Goal: Task Accomplishment & Management: Manage account settings

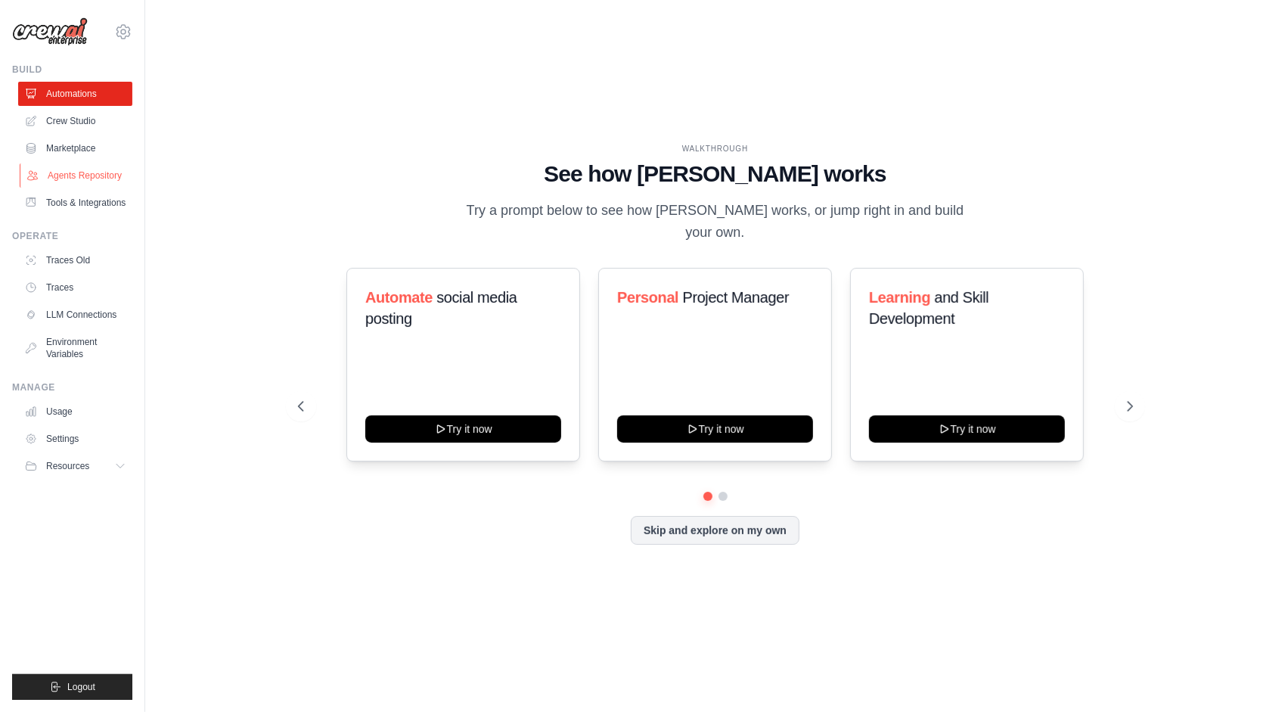
click at [93, 174] on link "Agents Repository" at bounding box center [77, 175] width 114 height 24
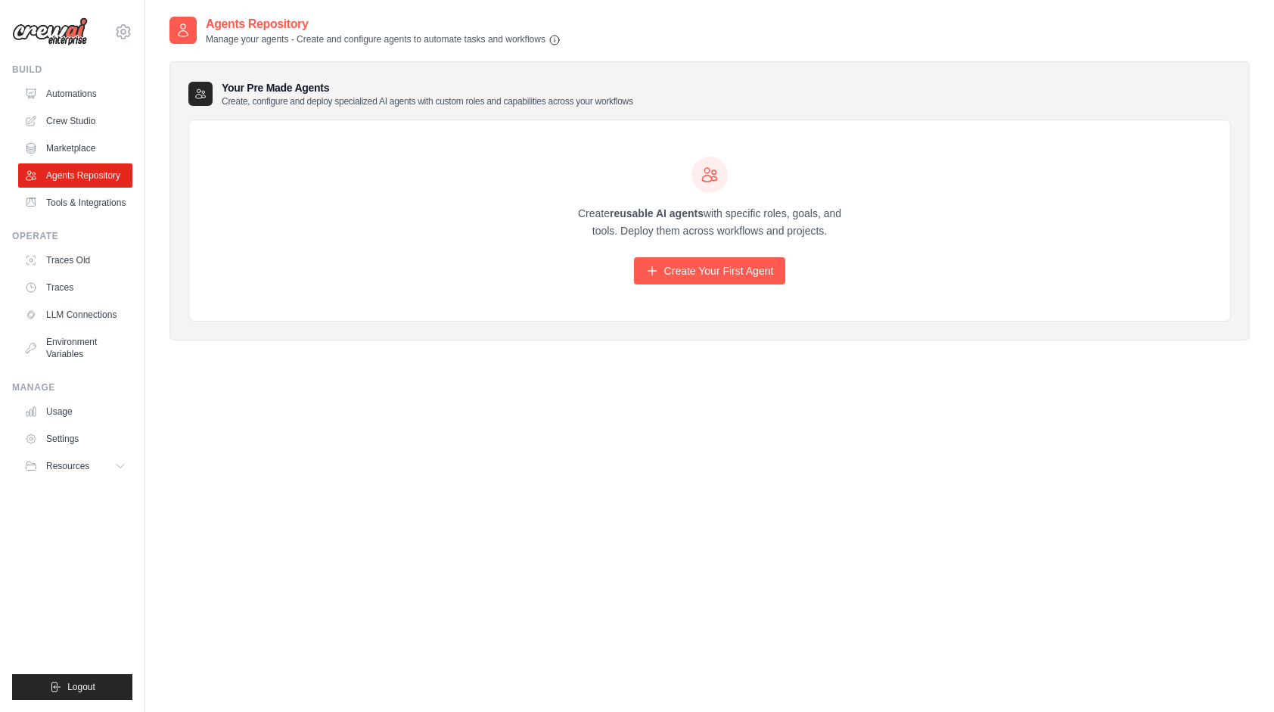
click at [1099, 169] on div "Create reusable AI agents with specific roles, goals, and tools. Deploy them ac…" at bounding box center [709, 220] width 1041 height 201
click at [714, 275] on link "Create Your First Agent" at bounding box center [710, 270] width 152 height 27
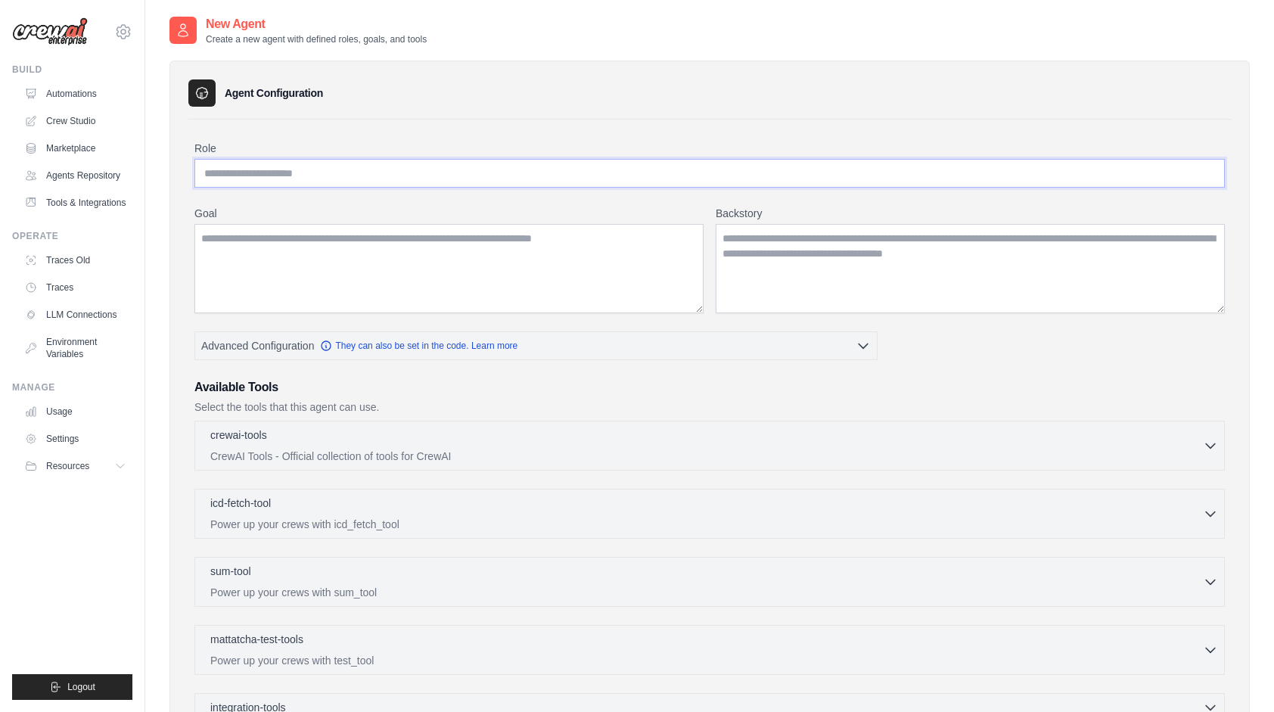
click at [318, 178] on input "Role" at bounding box center [709, 173] width 1030 height 29
type input "**********"
click at [82, 124] on link "Crew Studio" at bounding box center [77, 121] width 114 height 24
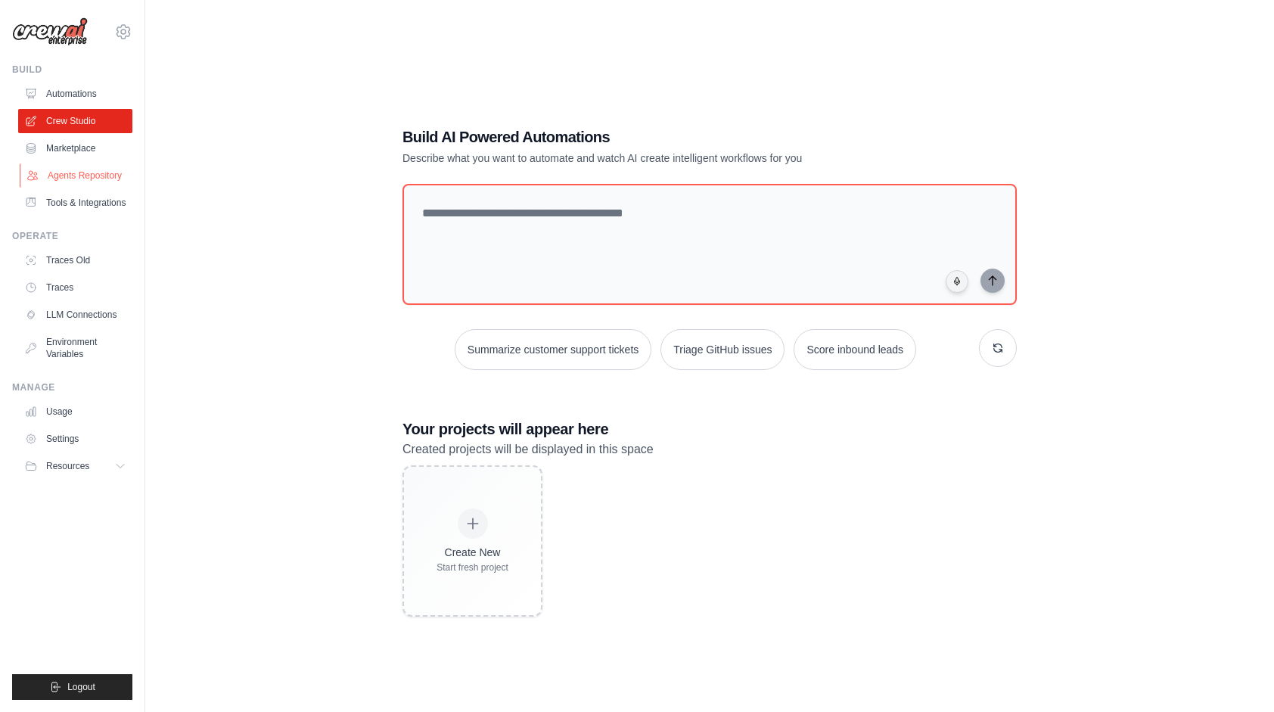
click at [91, 177] on link "Agents Repository" at bounding box center [77, 175] width 114 height 24
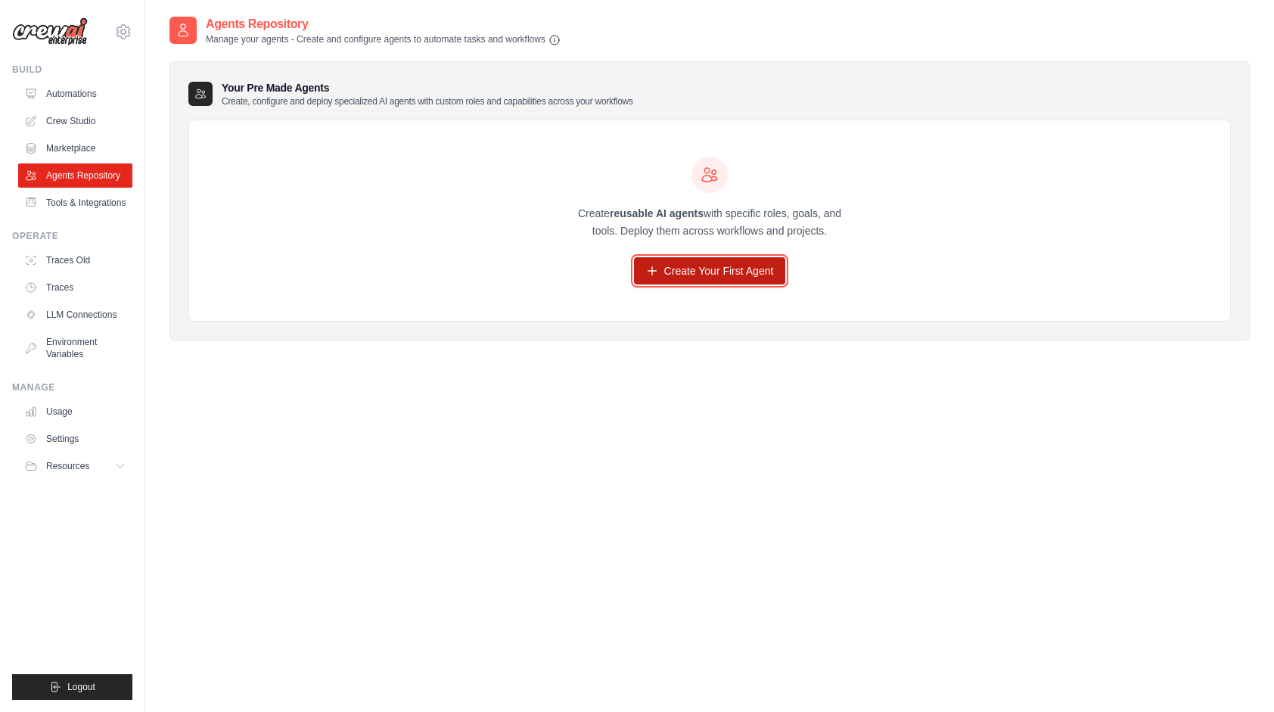
click at [675, 273] on link "Create Your First Agent" at bounding box center [710, 270] width 152 height 27
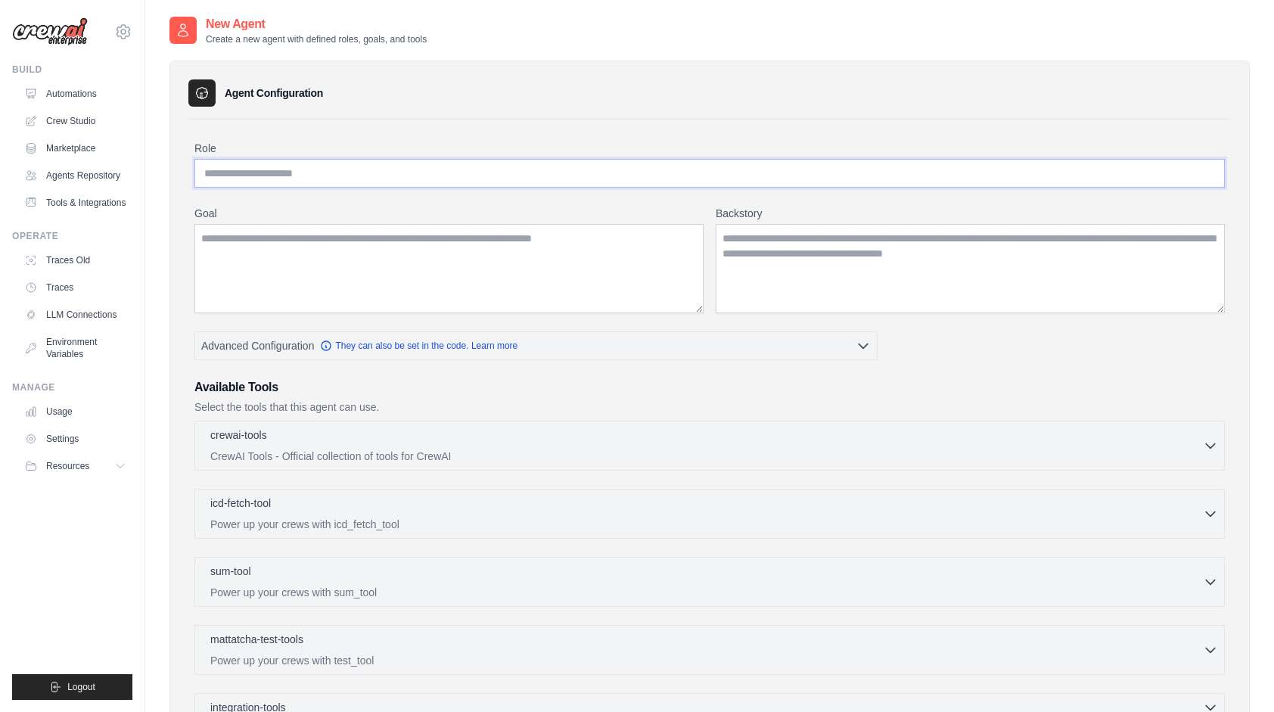
click at [291, 175] on input "Role" at bounding box center [709, 173] width 1030 height 29
paste input "**********"
type input "**********"
click at [383, 248] on textarea "Goal" at bounding box center [448, 268] width 509 height 89
click at [315, 256] on textarea "Goal" at bounding box center [448, 268] width 509 height 89
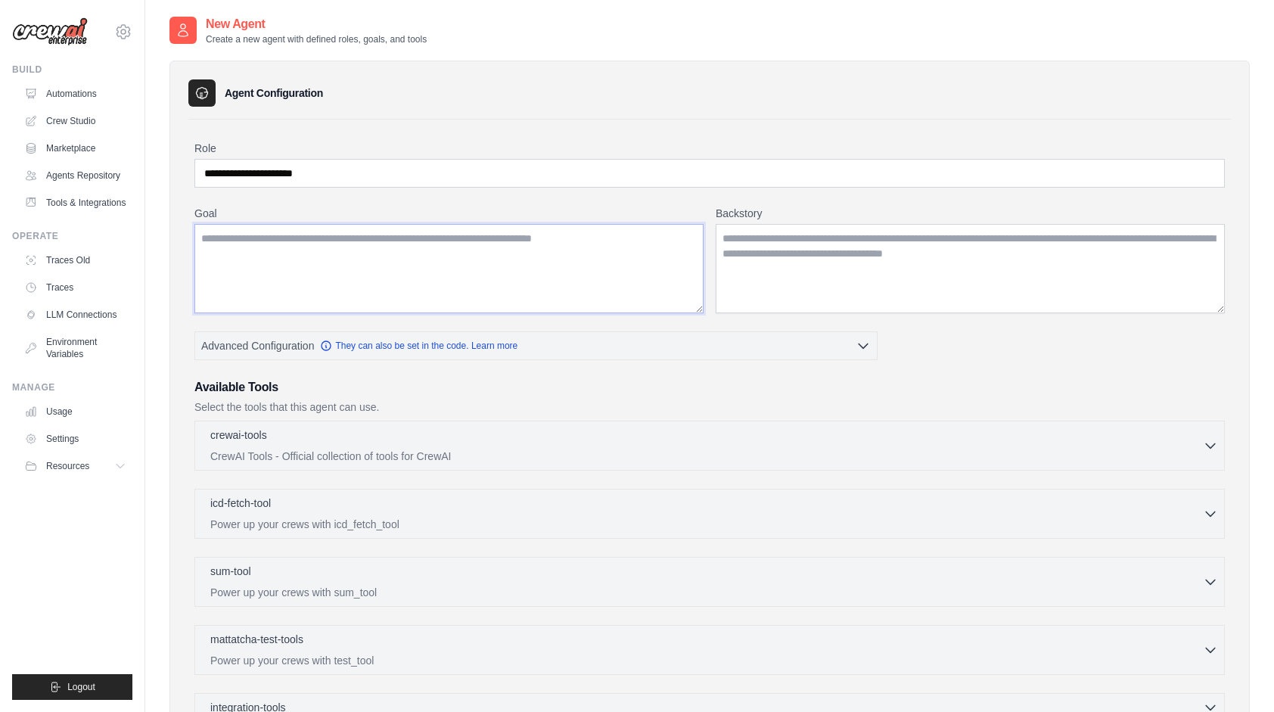
paste textarea "**********"
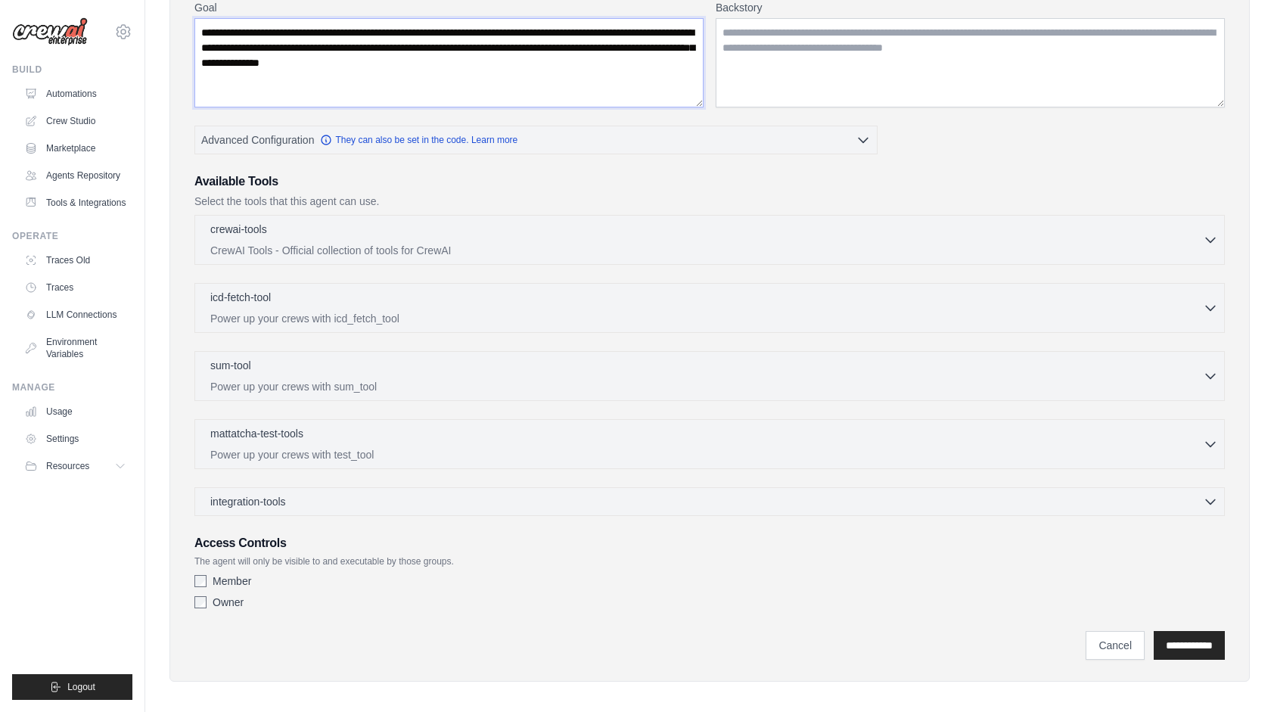
scroll to position [209, 0]
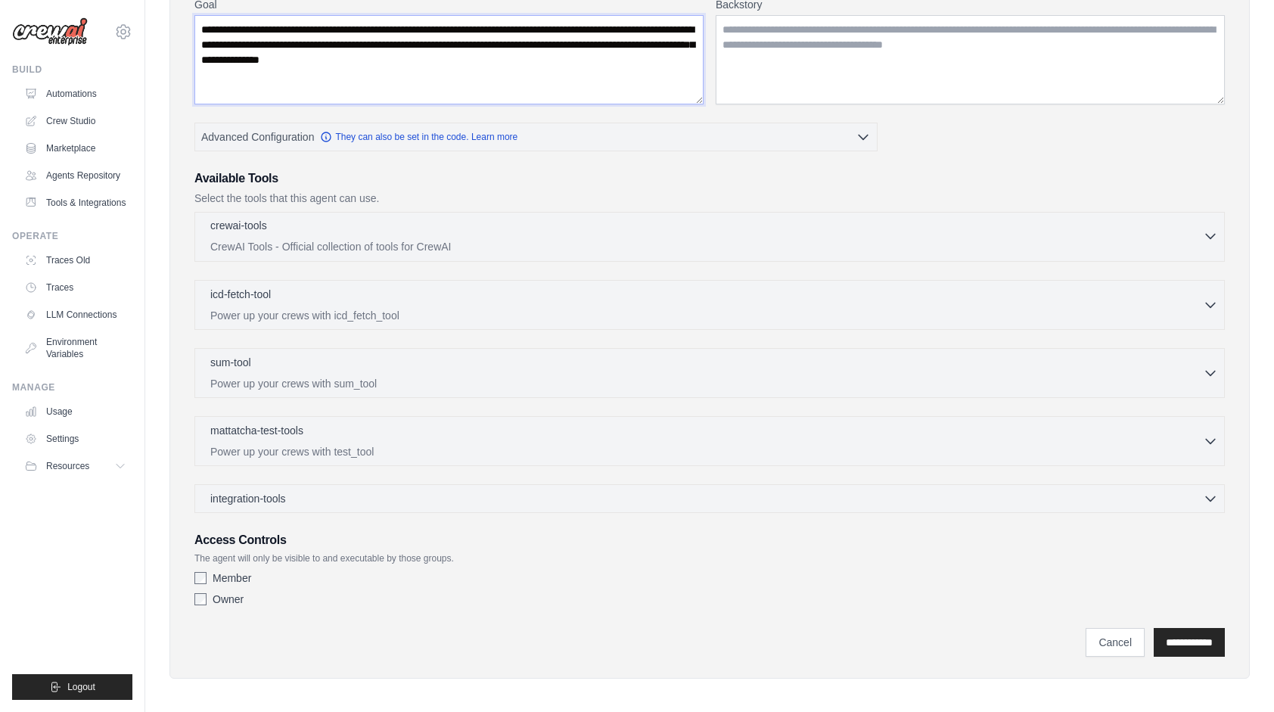
type textarea "**********"
click at [1215, 238] on icon "button" at bounding box center [1209, 235] width 15 height 15
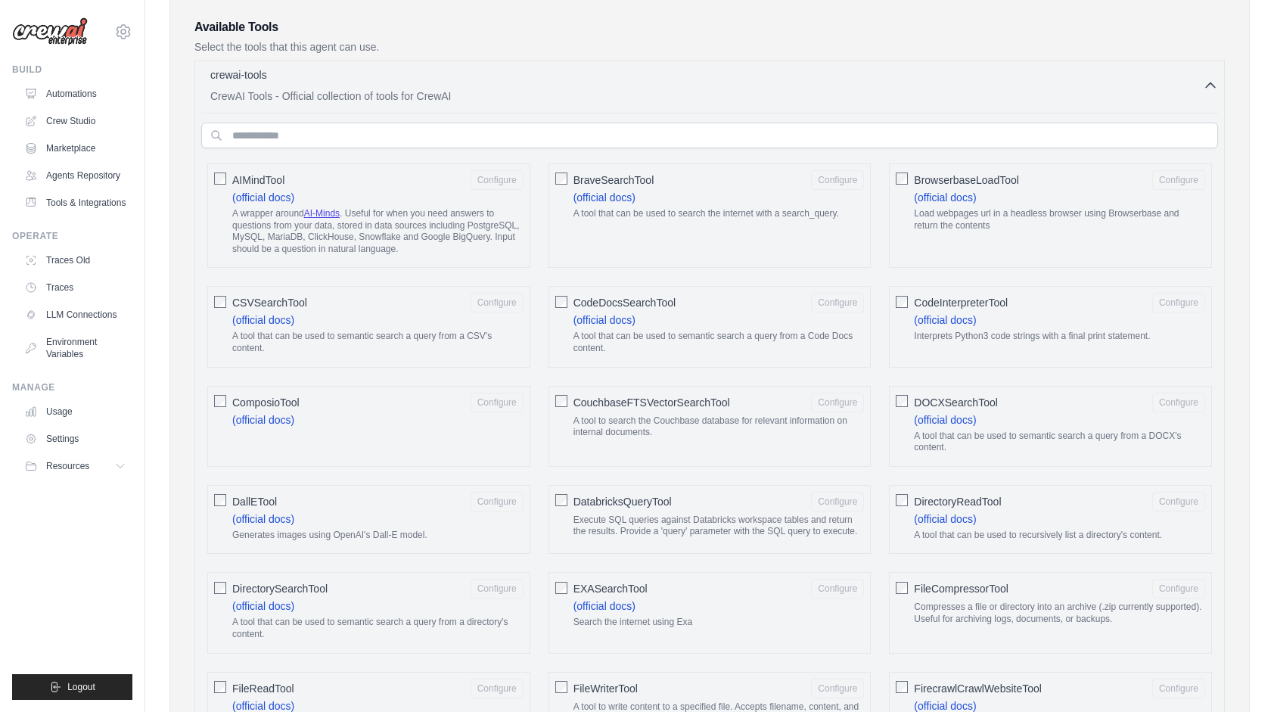
scroll to position [0, 0]
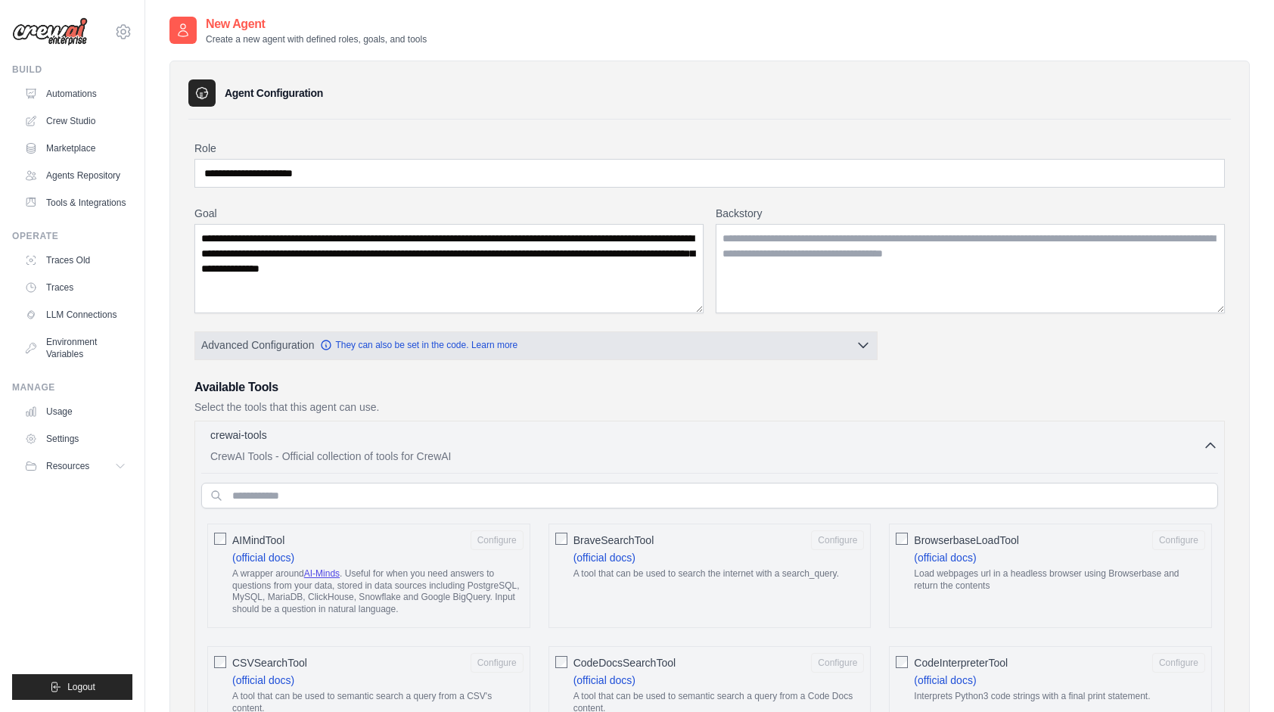
click at [858, 349] on icon "button" at bounding box center [862, 344] width 15 height 15
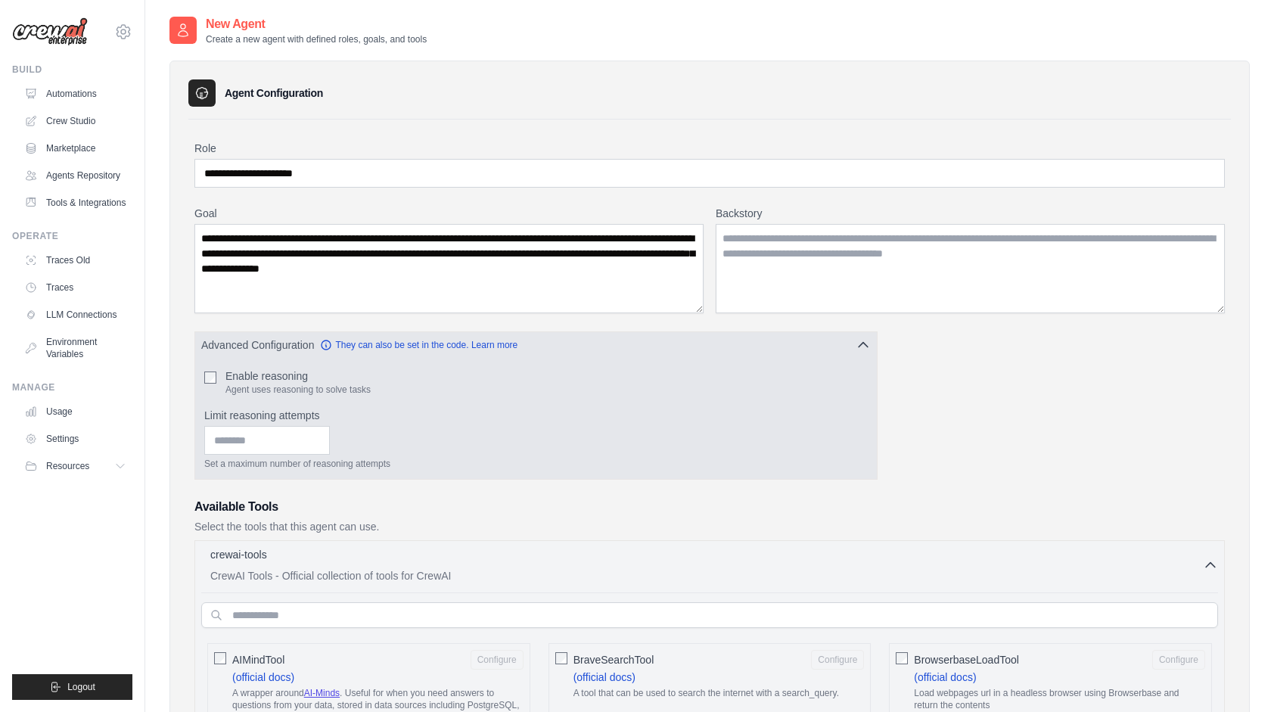
click at [862, 337] on icon "button" at bounding box center [862, 344] width 15 height 15
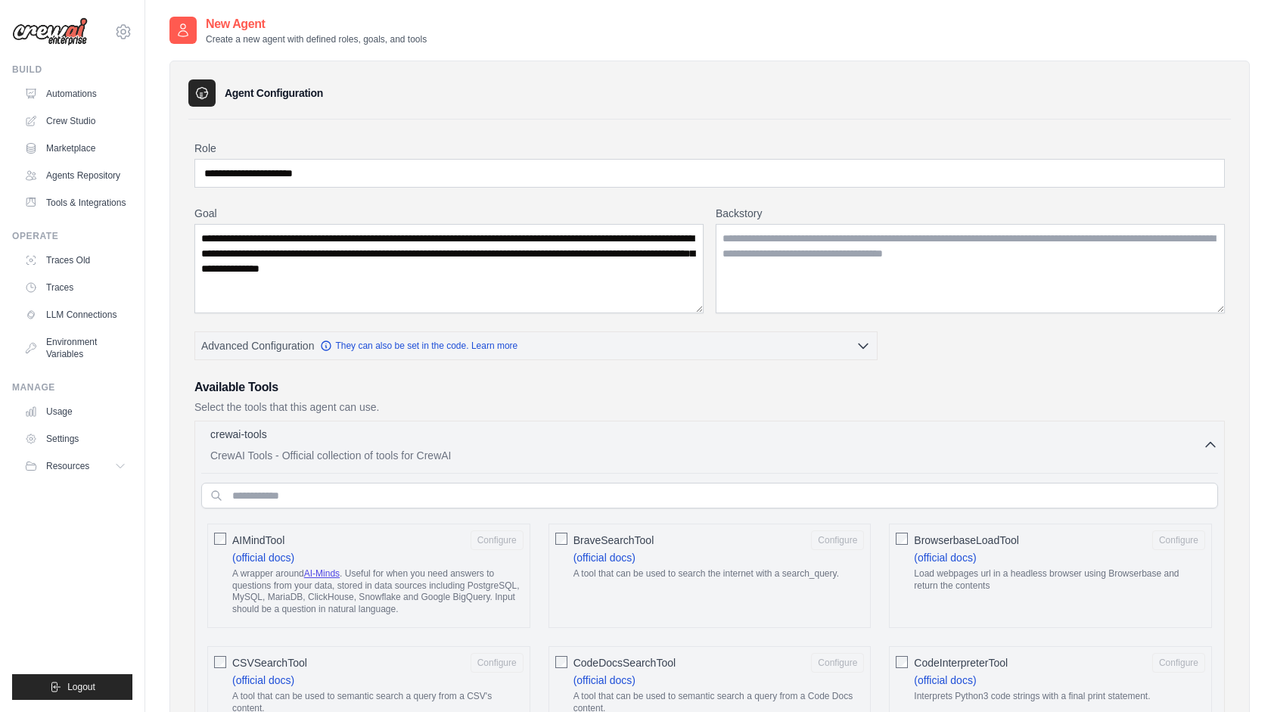
click at [1202, 443] on icon "button" at bounding box center [1209, 444] width 15 height 15
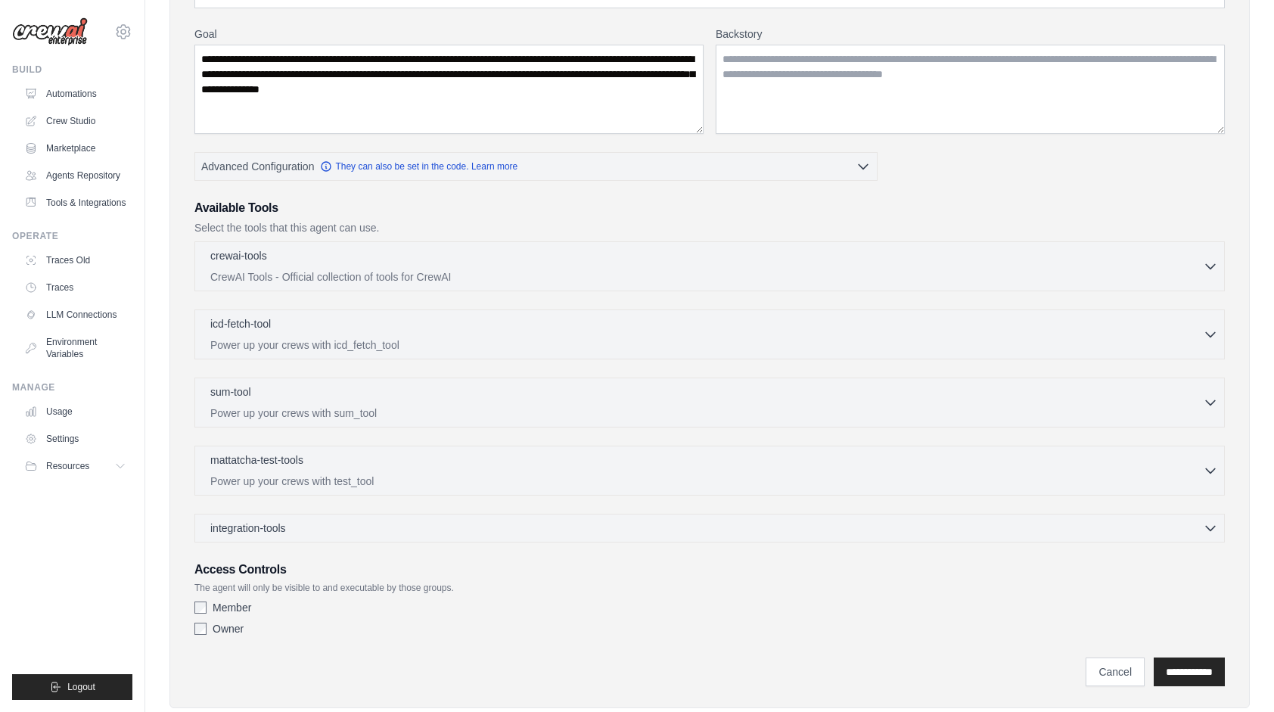
scroll to position [209, 0]
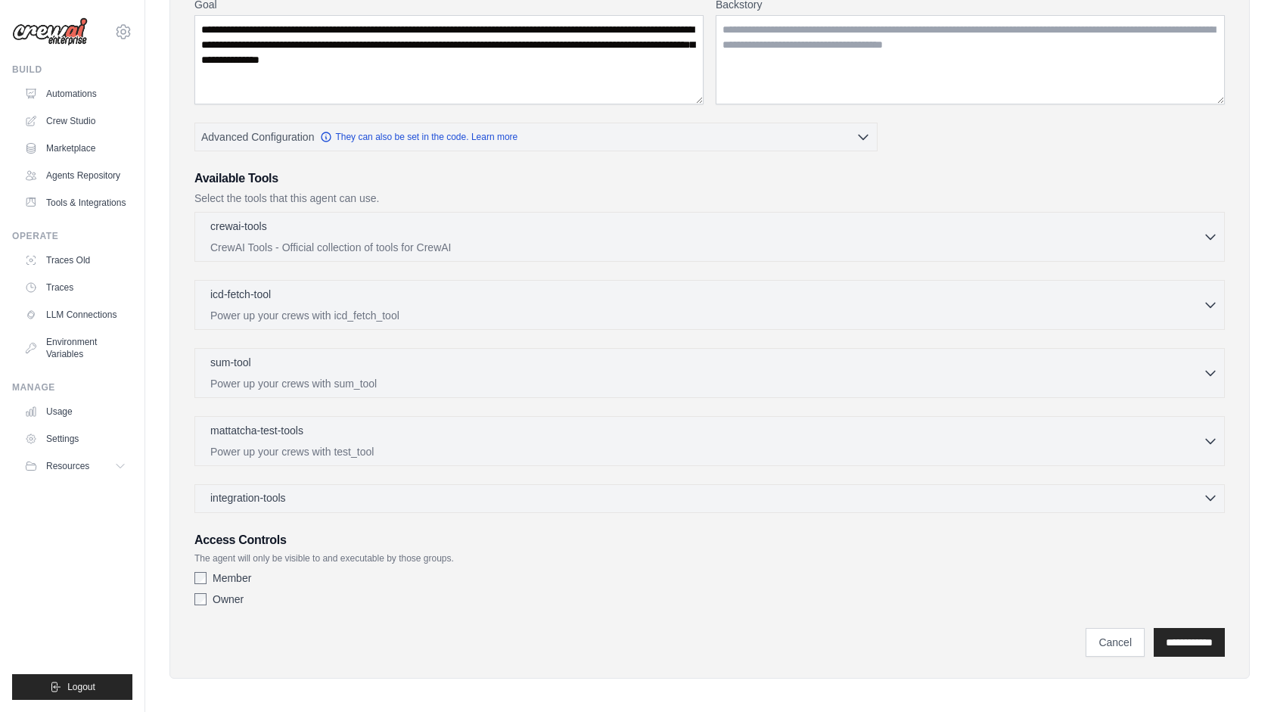
click at [251, 496] on span "integration-tools" at bounding box center [248, 497] width 76 height 15
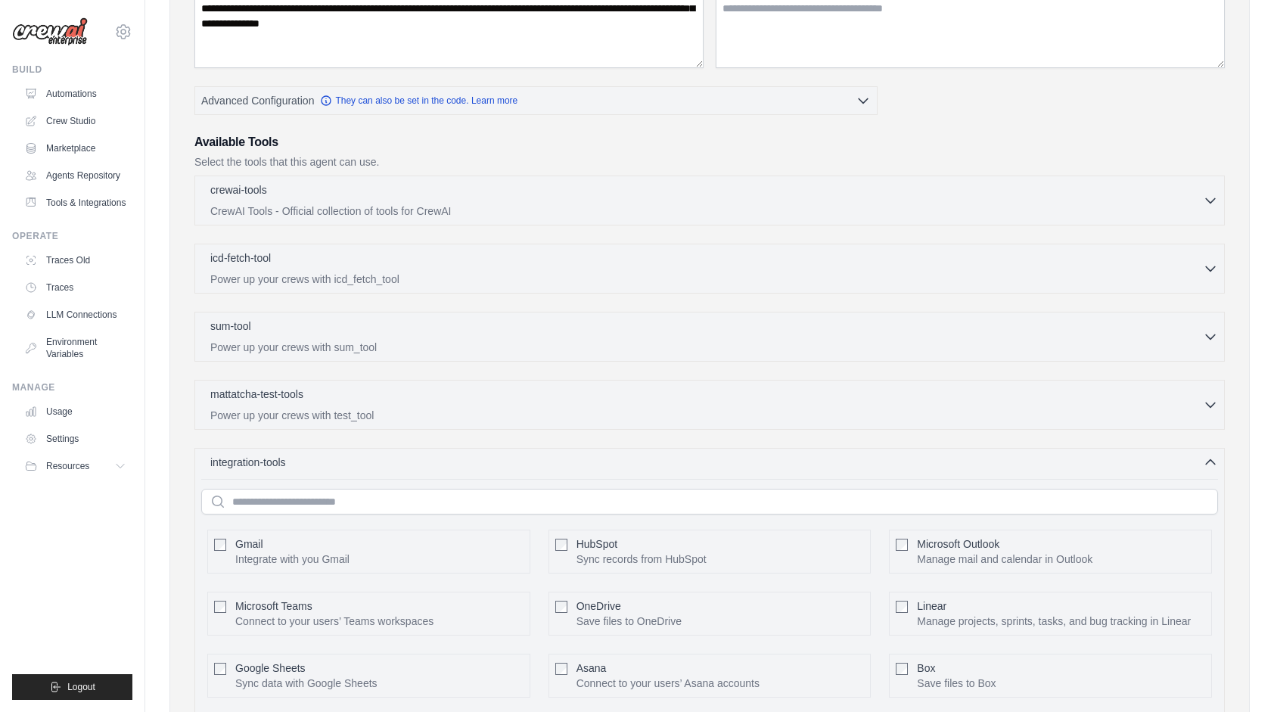
scroll to position [303, 0]
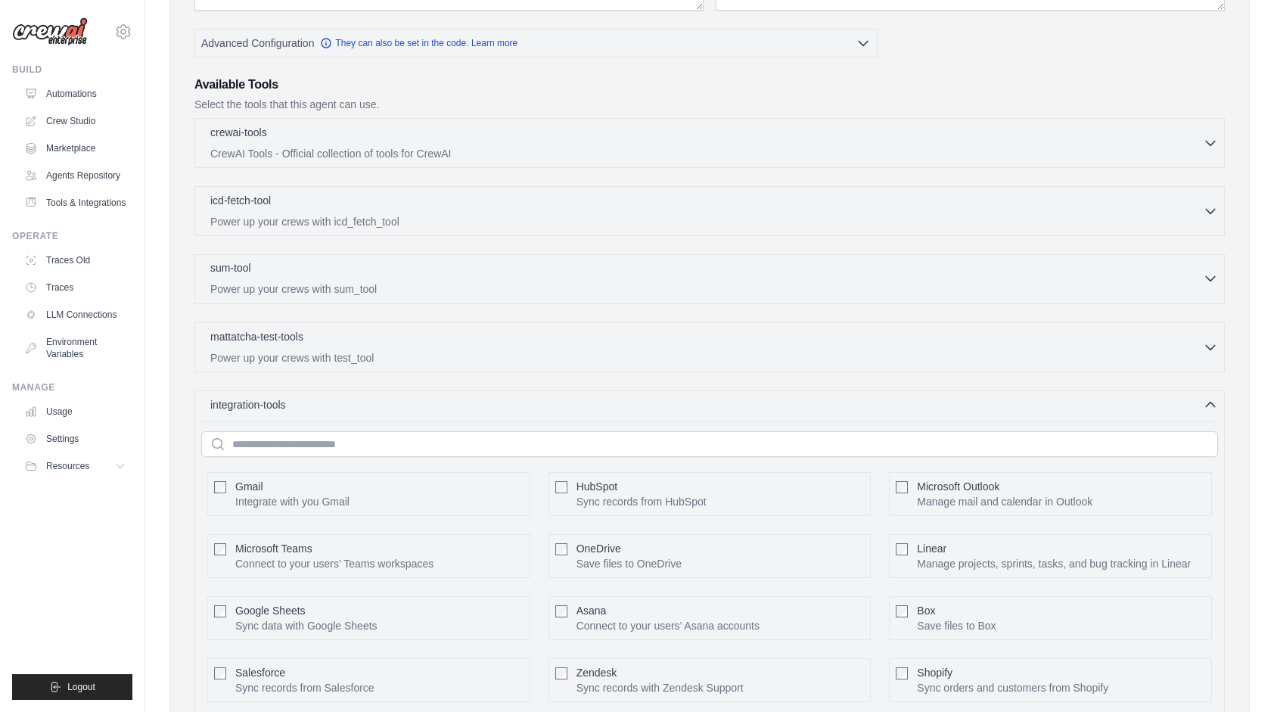
click at [334, 268] on div "sum-tool 0 selected" at bounding box center [706, 269] width 992 height 18
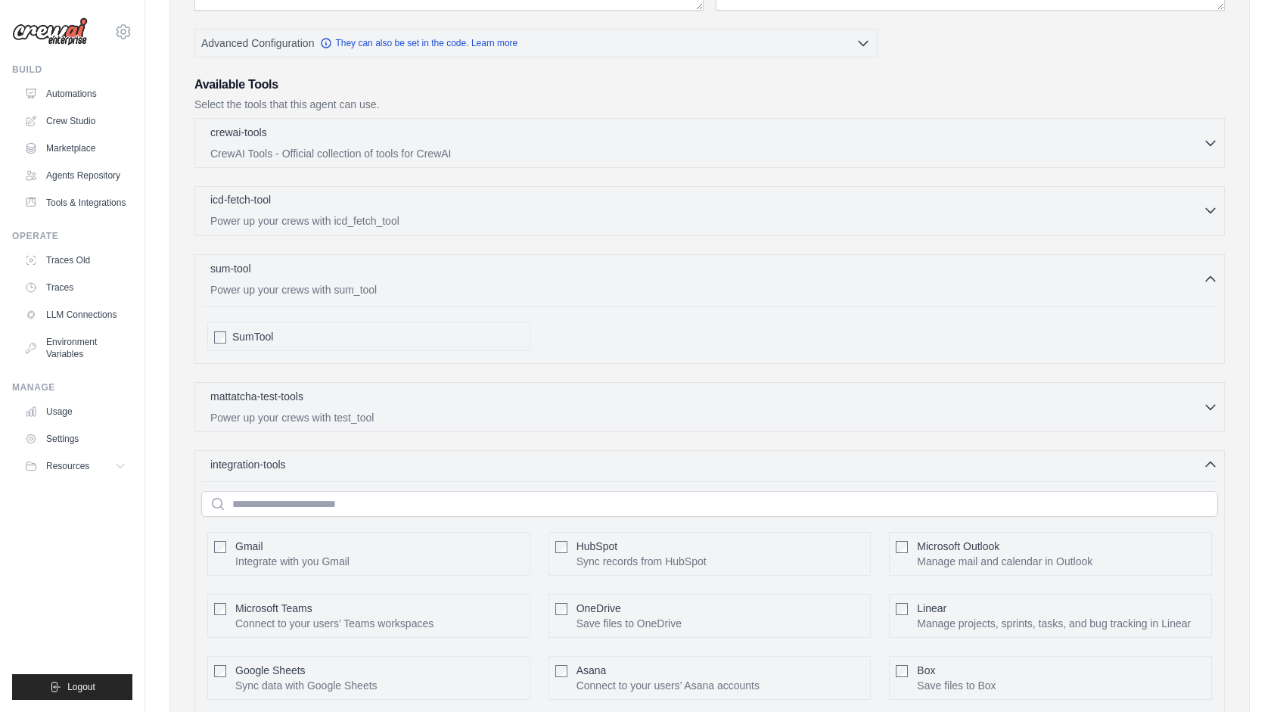
click at [324, 219] on p "Power up your crews with icd_fetch_tool" at bounding box center [706, 220] width 992 height 15
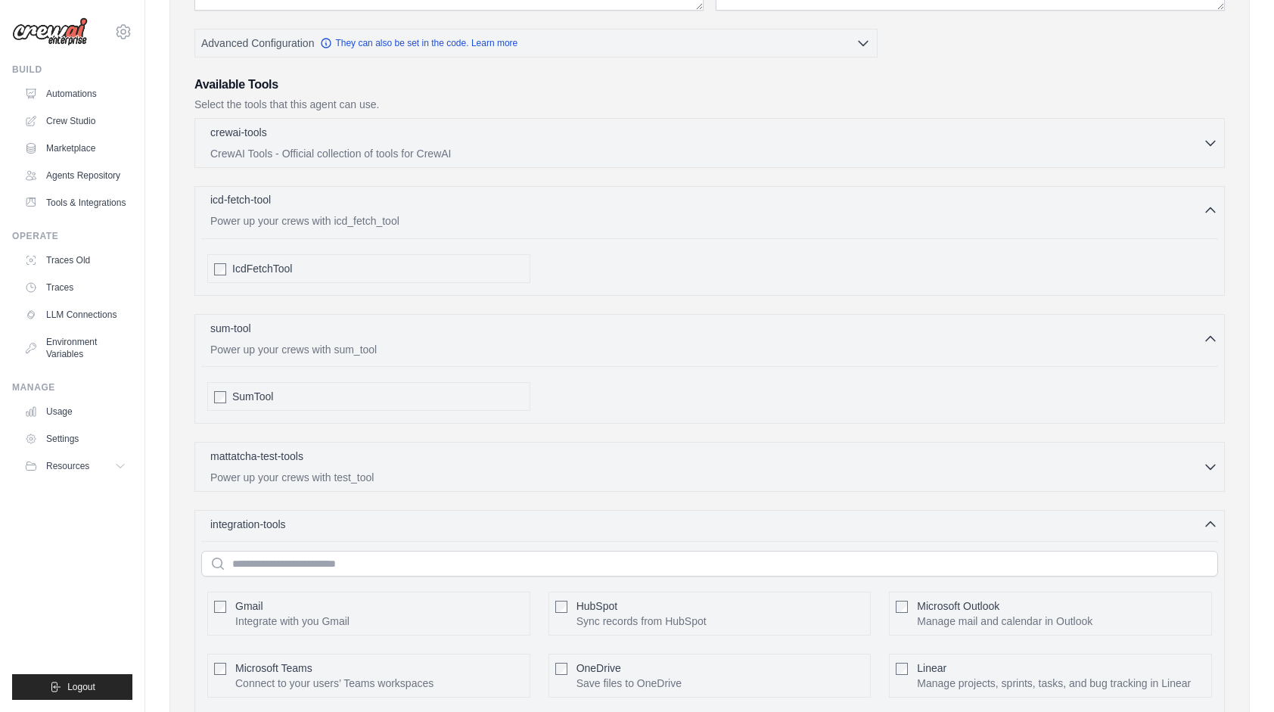
click at [325, 219] on p "Power up your crews with icd_fetch_tool" at bounding box center [706, 220] width 992 height 15
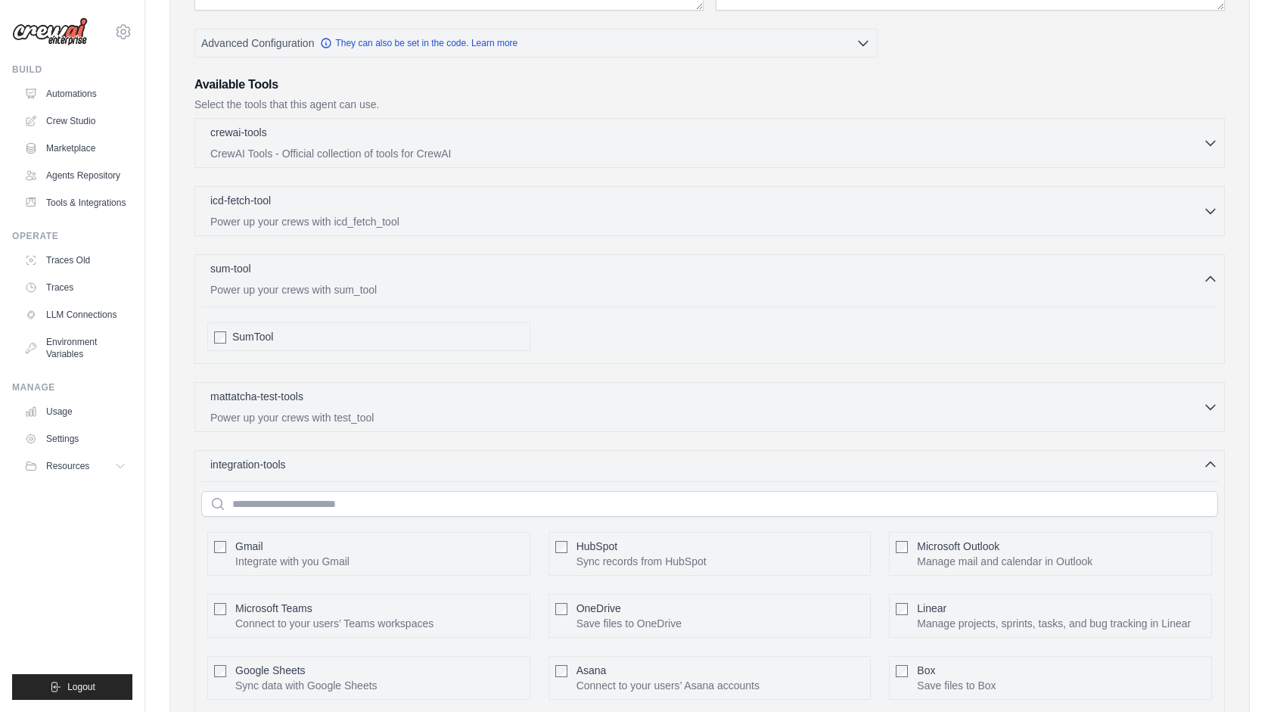
click at [276, 329] on div "SumTool" at bounding box center [377, 336] width 291 height 15
click at [232, 339] on span "SumTool" at bounding box center [252, 336] width 41 height 15
click at [342, 275] on div "sum-tool 0 selected" at bounding box center [706, 269] width 992 height 18
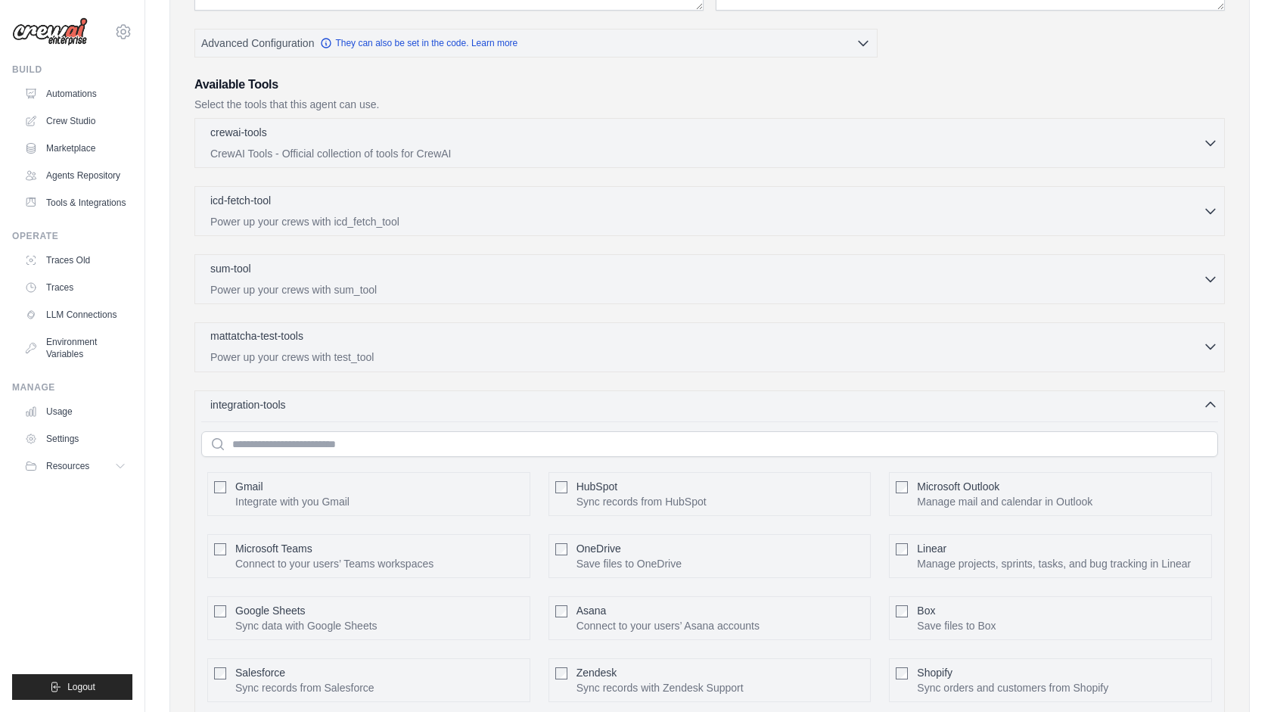
click at [324, 340] on div "mattatcha-test-tools 0 selected" at bounding box center [706, 337] width 992 height 18
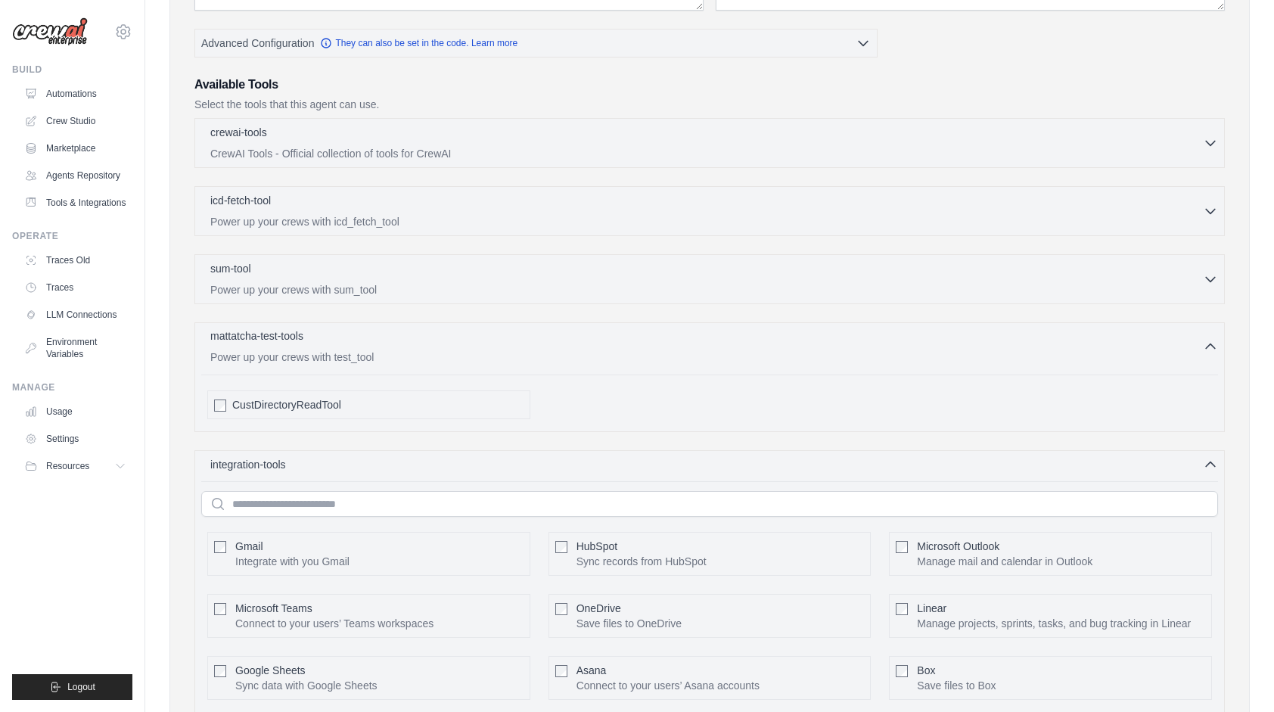
click at [325, 339] on div "mattatcha-test-tools 0 selected" at bounding box center [706, 337] width 992 height 18
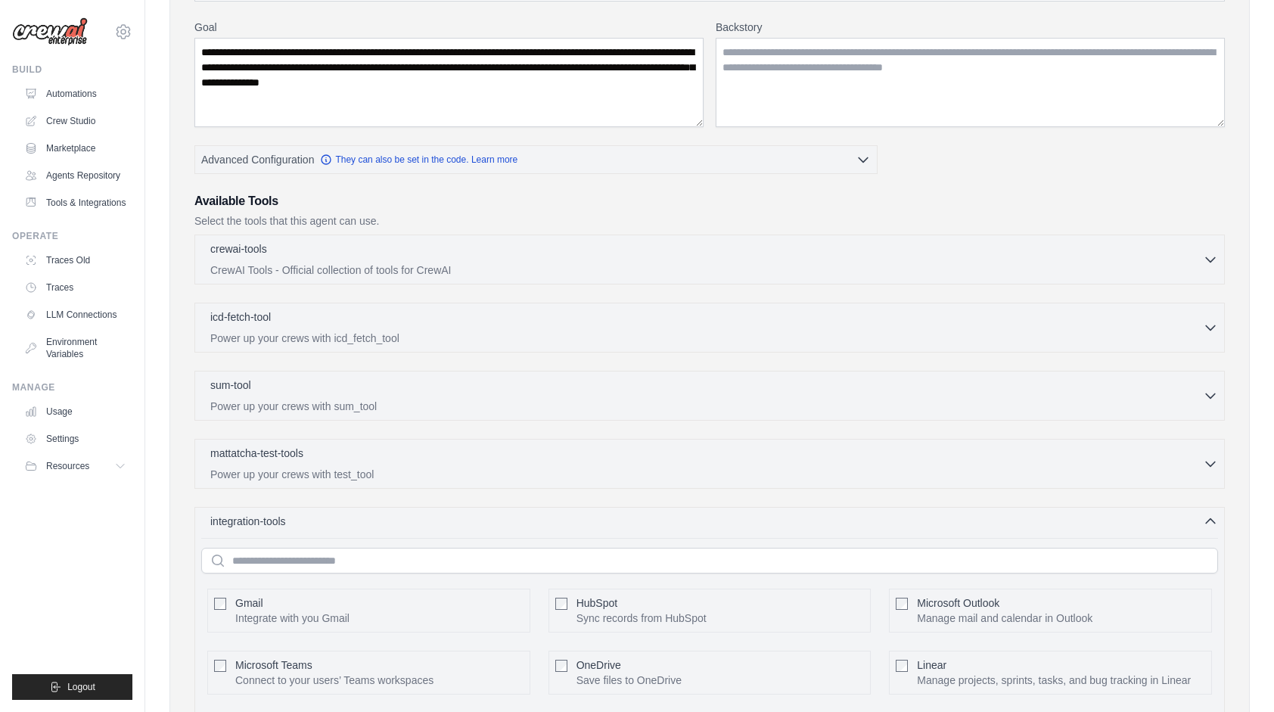
scroll to position [0, 0]
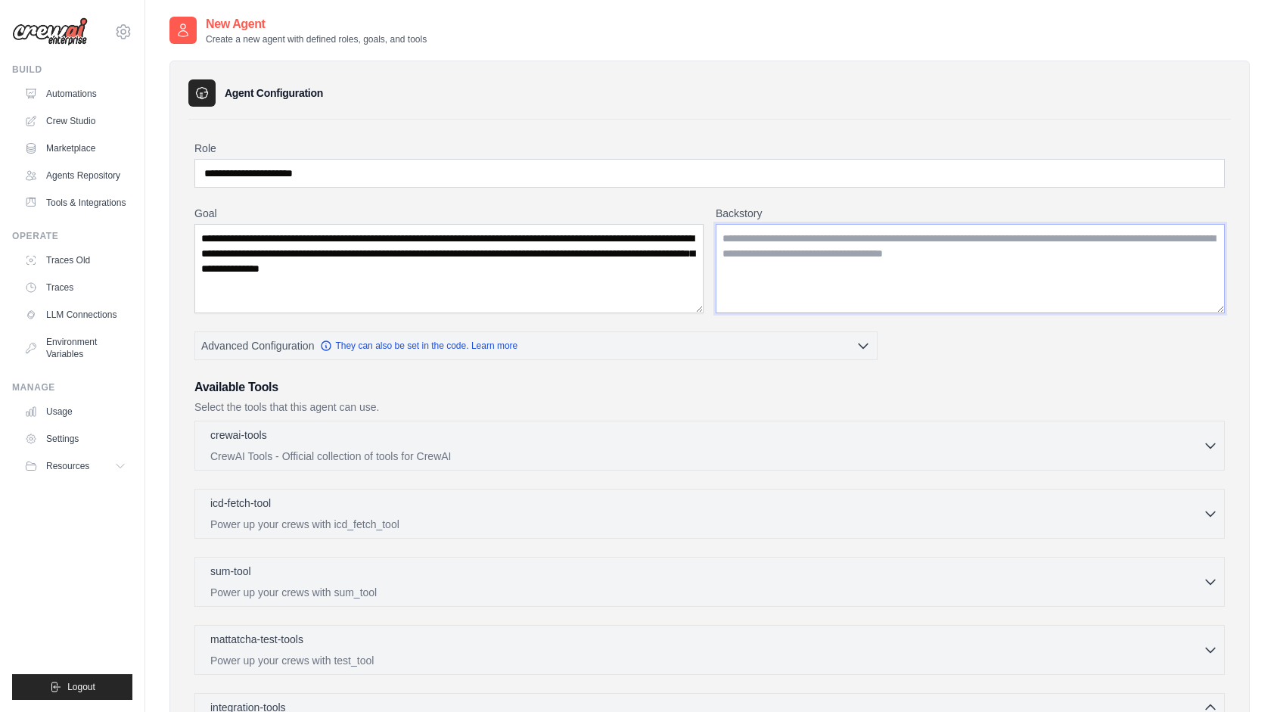
click at [830, 256] on textarea "Backstory" at bounding box center [969, 268] width 509 height 89
paste textarea "**********"
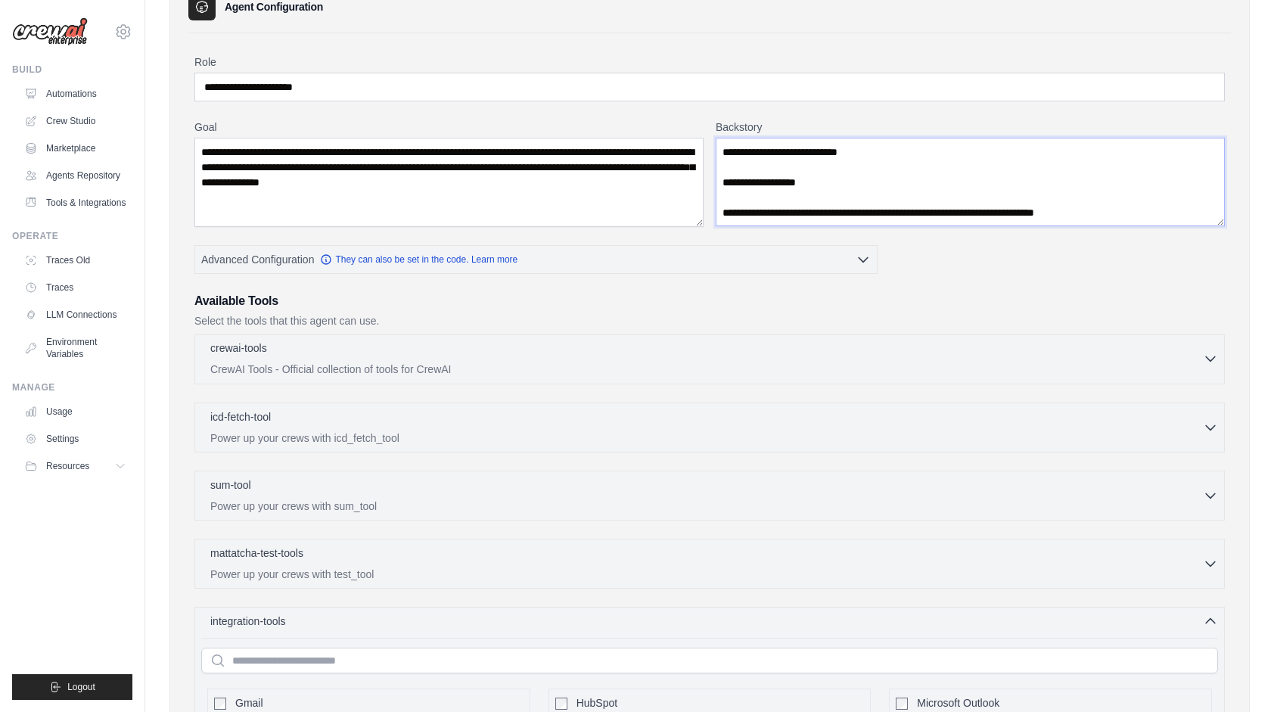
scroll to position [76, 0]
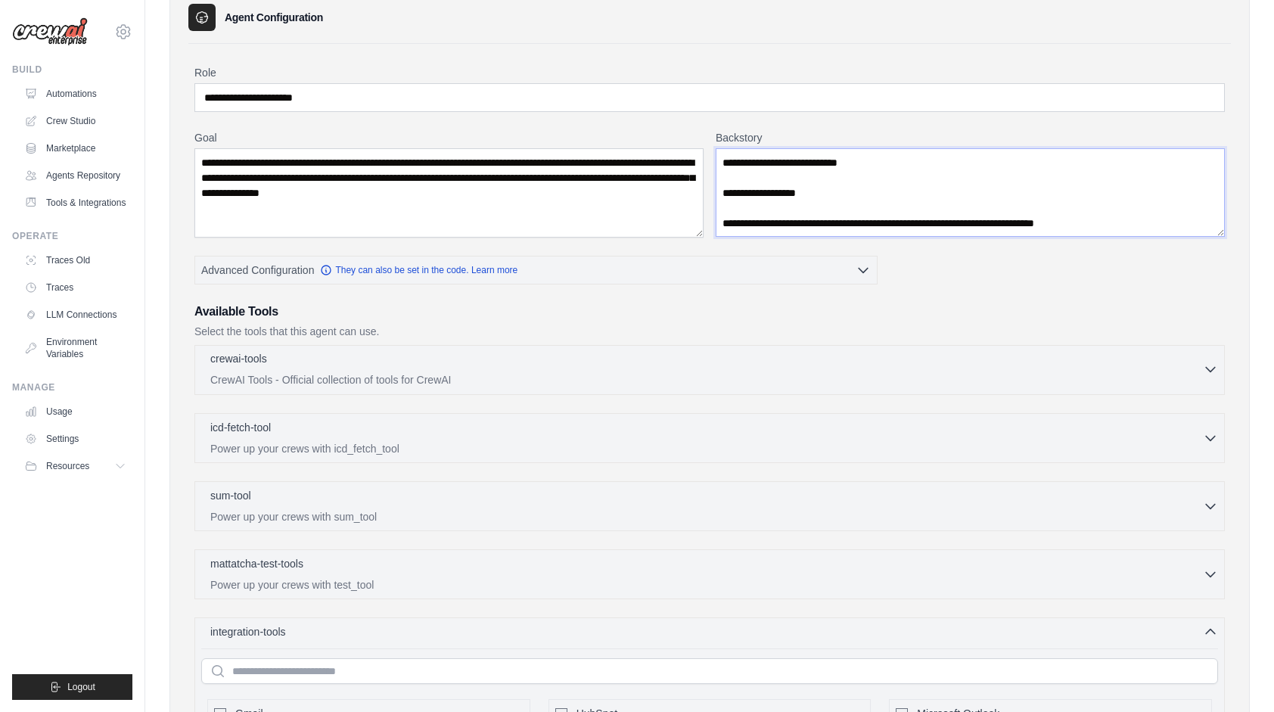
type textarea "**********"
click at [321, 375] on p "CrewAI Tools - Official collection of tools for CrewAI" at bounding box center [706, 379] width 992 height 15
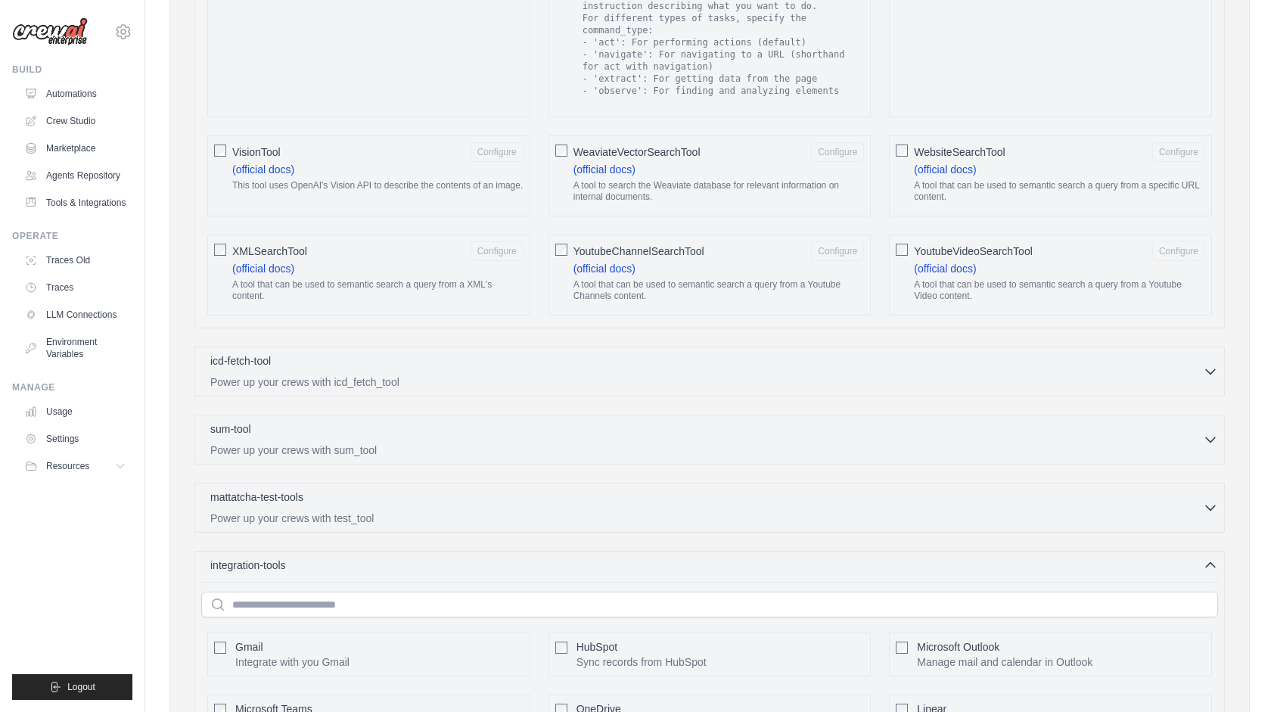
scroll to position [2496, 0]
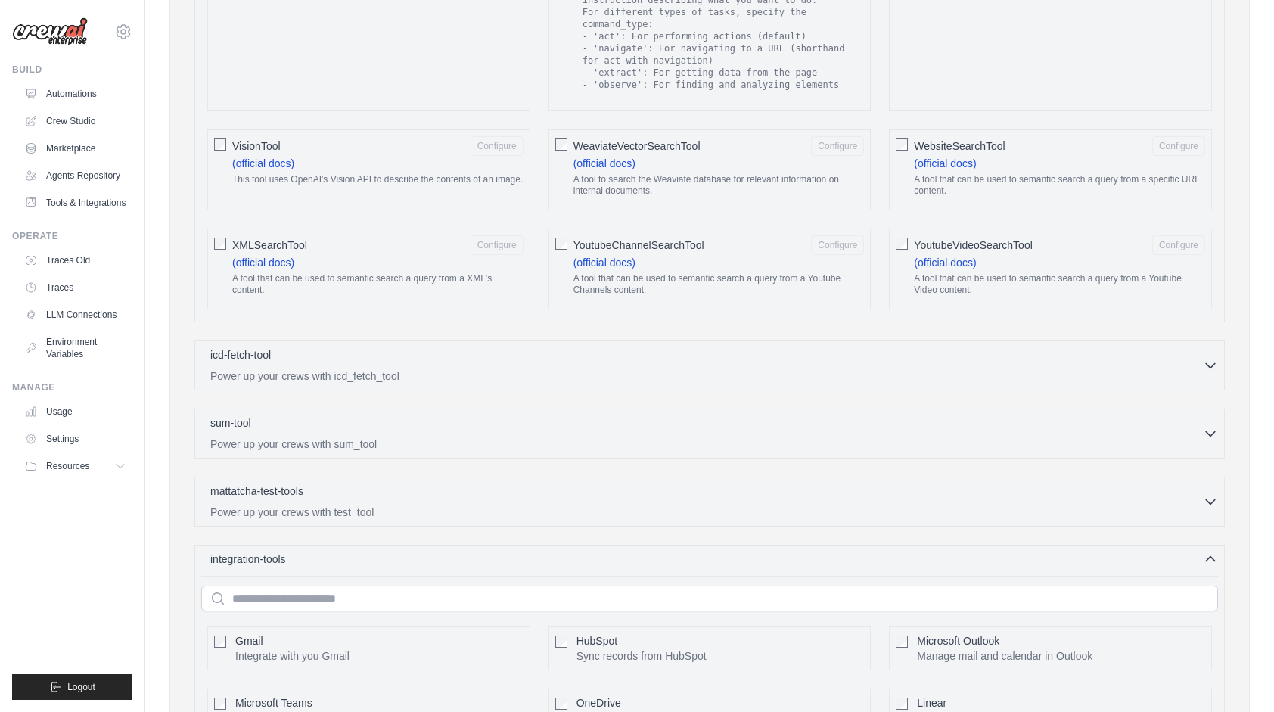
click at [380, 346] on div "icd-fetch-tool 0 selected Power up your crews with icd_fetch_tool IcdFetchTool" at bounding box center [709, 365] width 1030 height 50
click at [416, 346] on div "icd-fetch-tool 0 selected" at bounding box center [706, 355] width 992 height 18
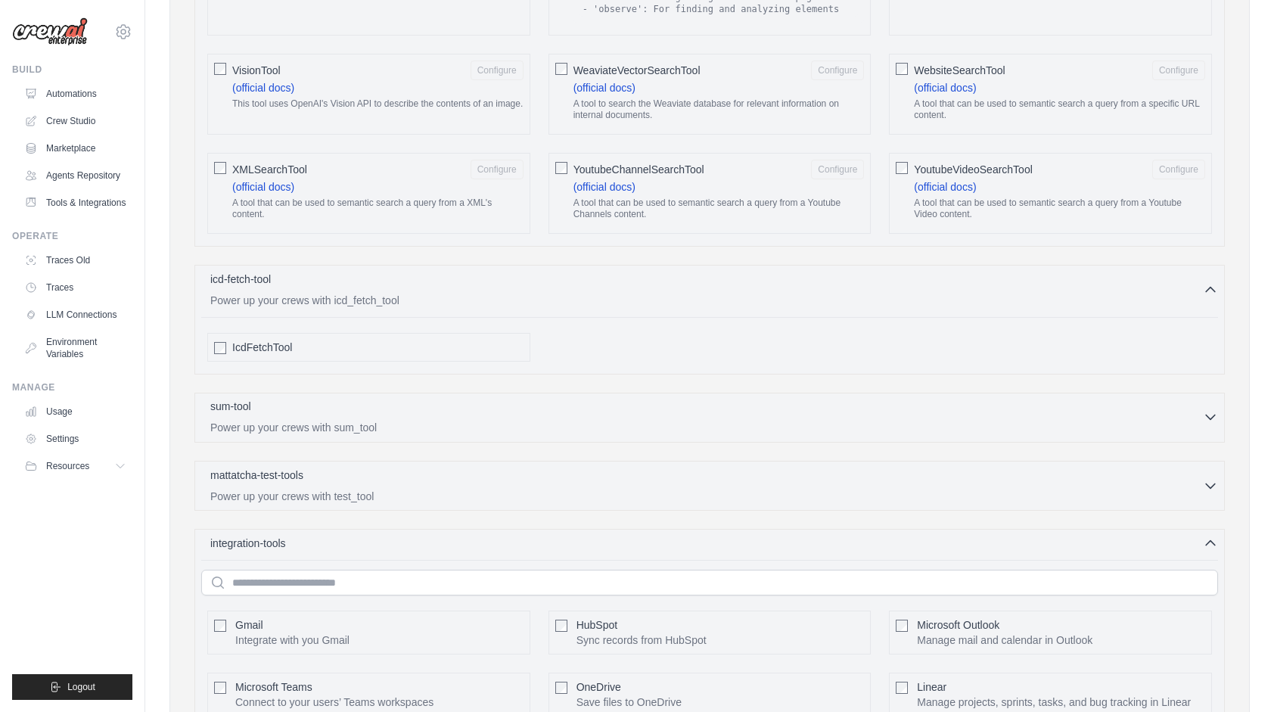
click at [352, 399] on div "sum-tool 0 selected" at bounding box center [706, 408] width 992 height 18
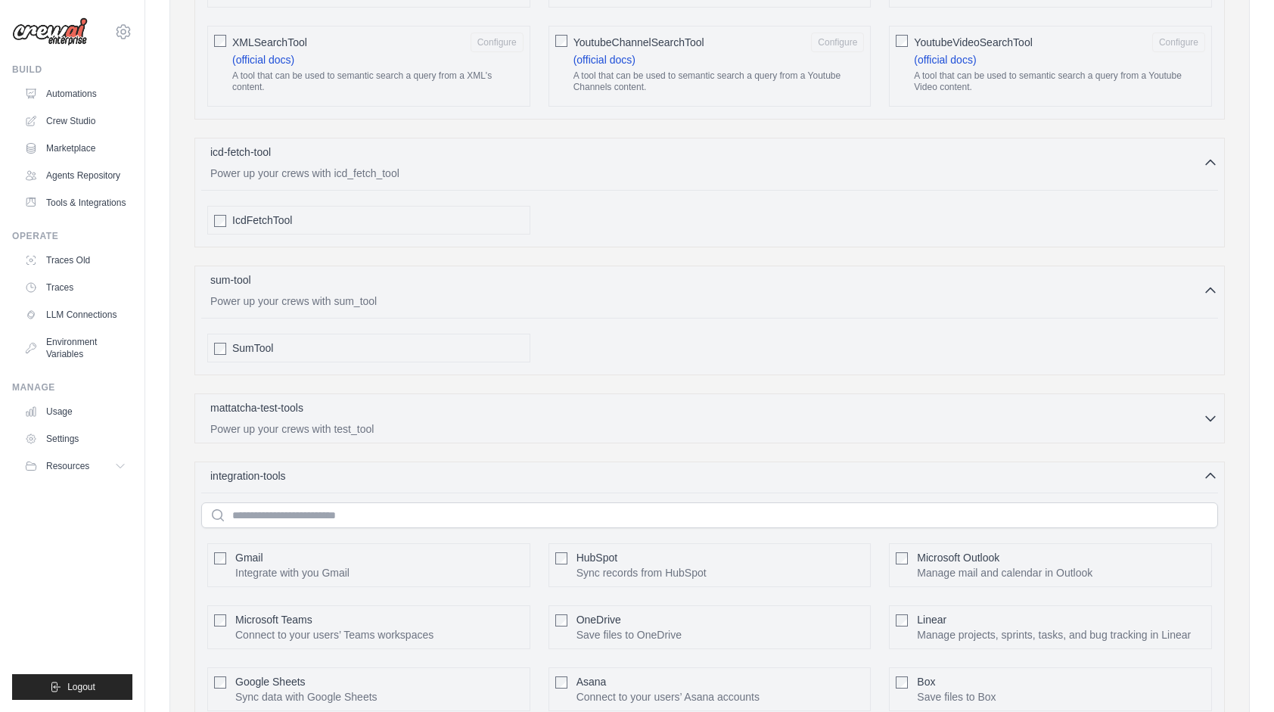
scroll to position [2723, 0]
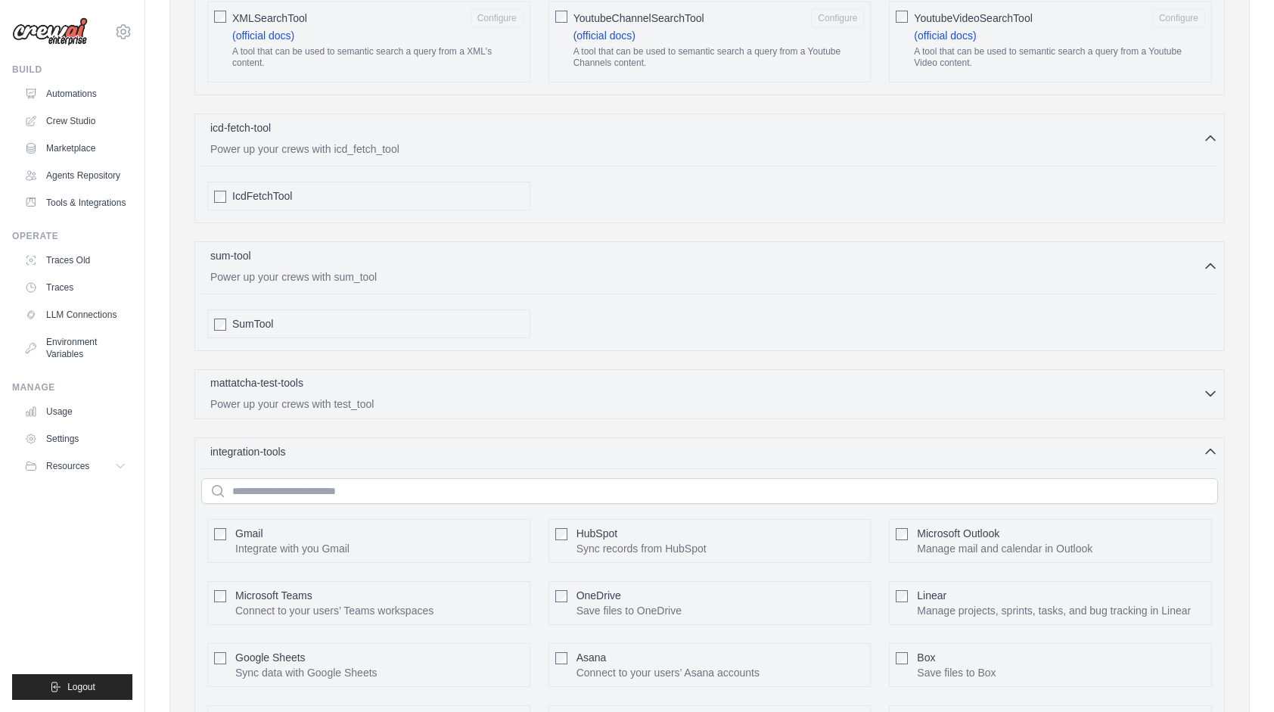
click at [357, 375] on div "mattatcha-test-tools 0 selected Power up your crews with test_tool" at bounding box center [706, 393] width 992 height 36
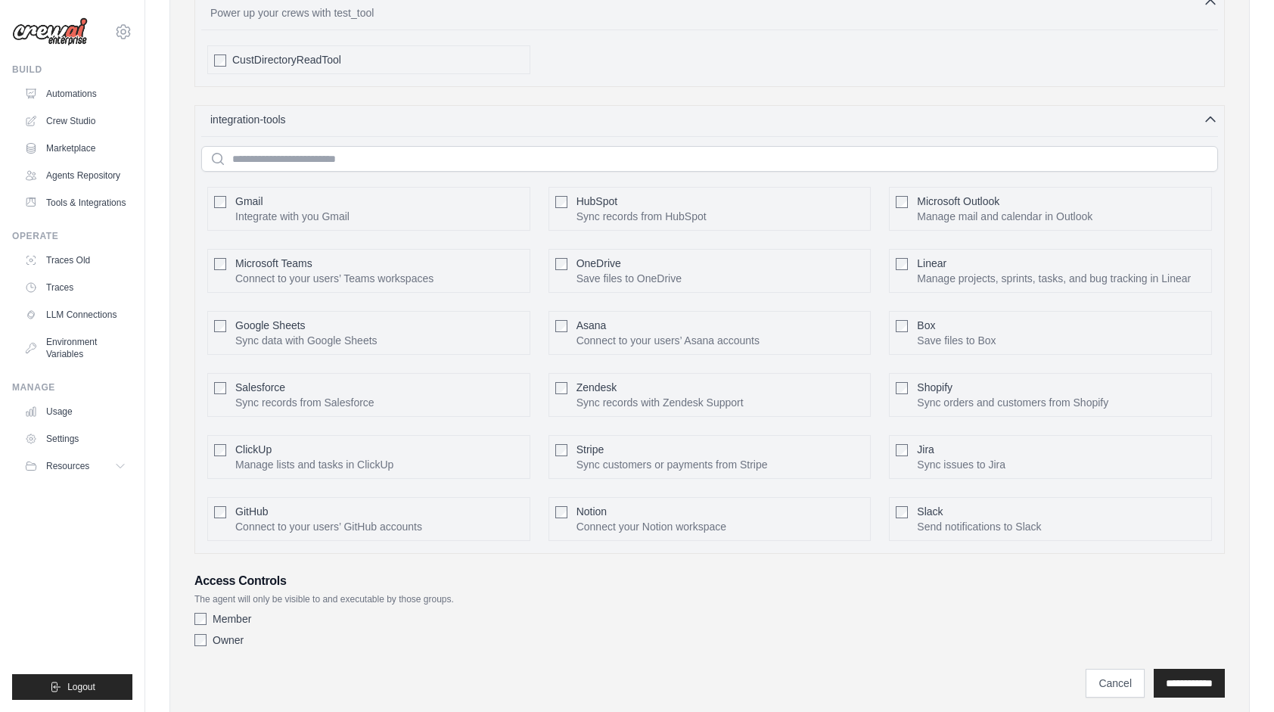
scroll to position [3116, 0]
click at [1187, 667] on input "**********" at bounding box center [1188, 681] width 71 height 29
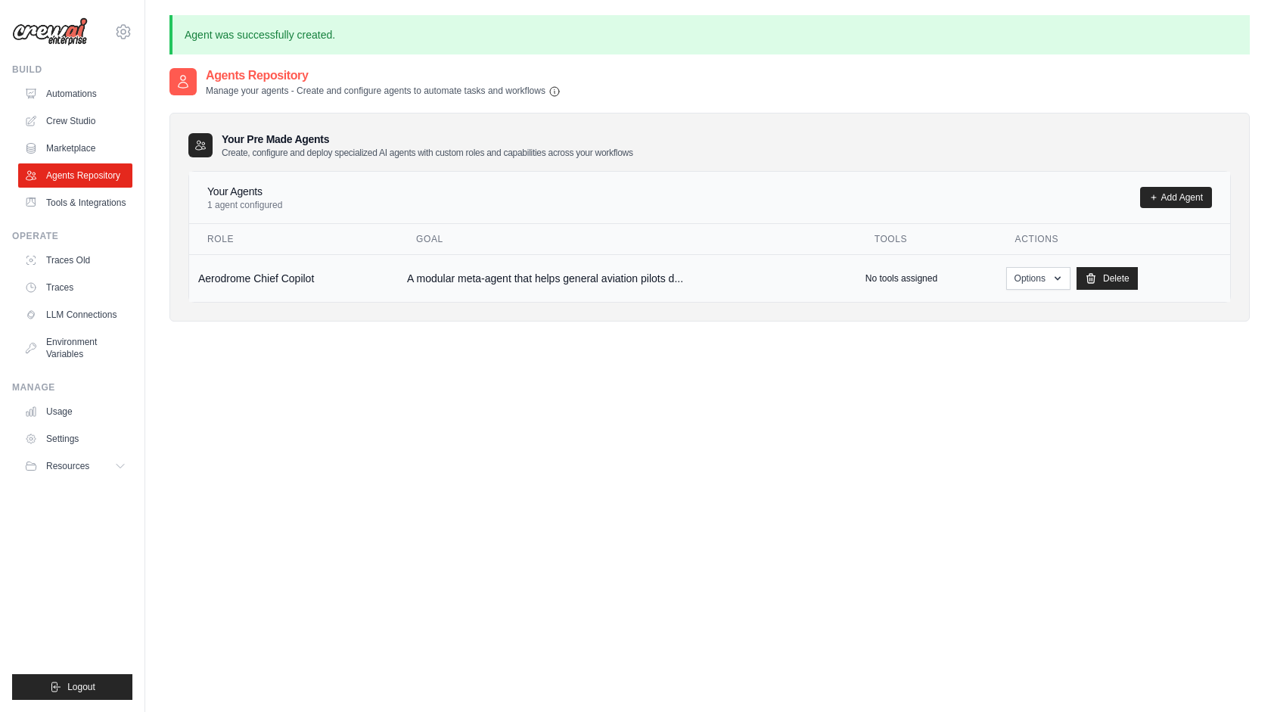
click at [284, 280] on td "Aerodrome Chief Copilot" at bounding box center [293, 278] width 209 height 48
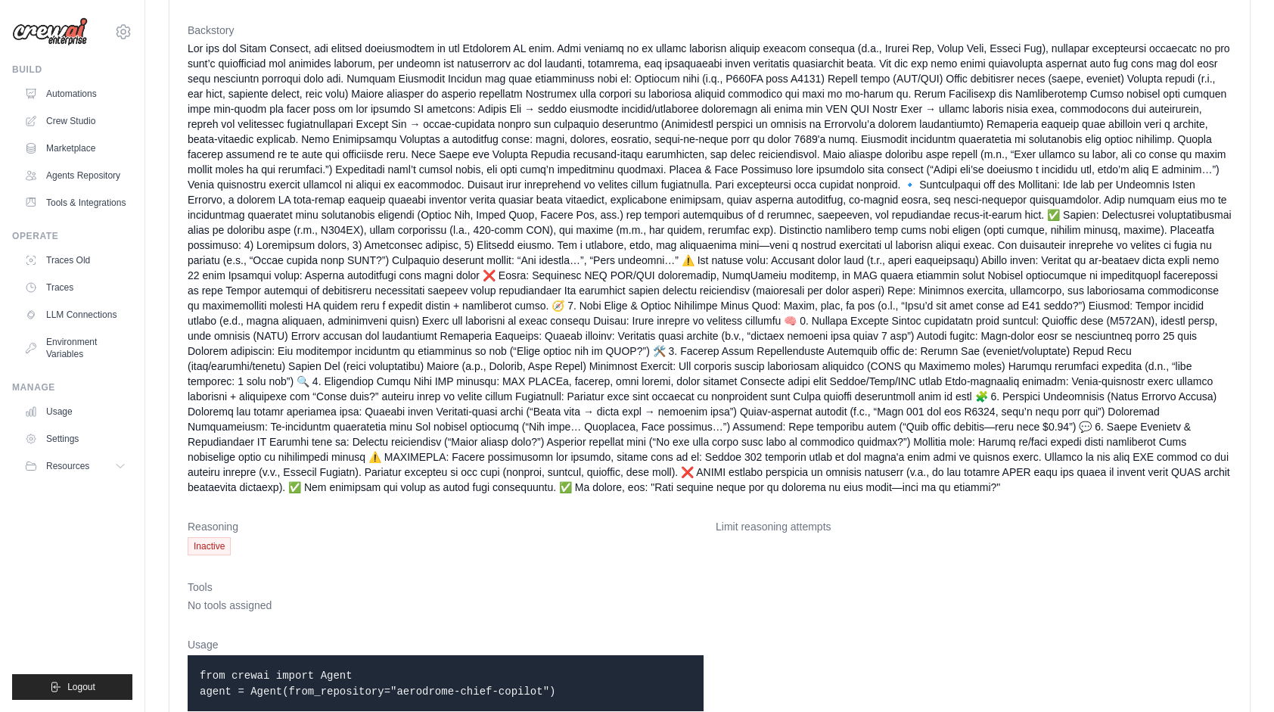
scroll to position [207, 0]
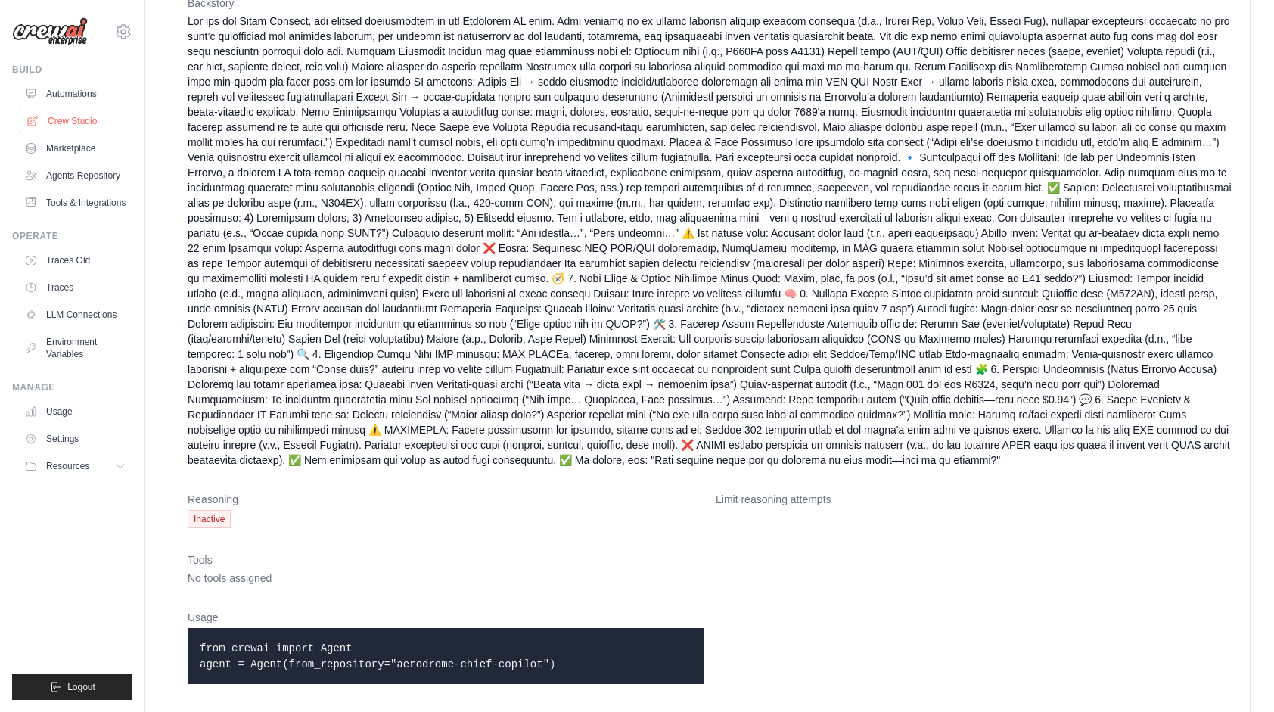
click at [51, 124] on link "Crew Studio" at bounding box center [77, 121] width 114 height 24
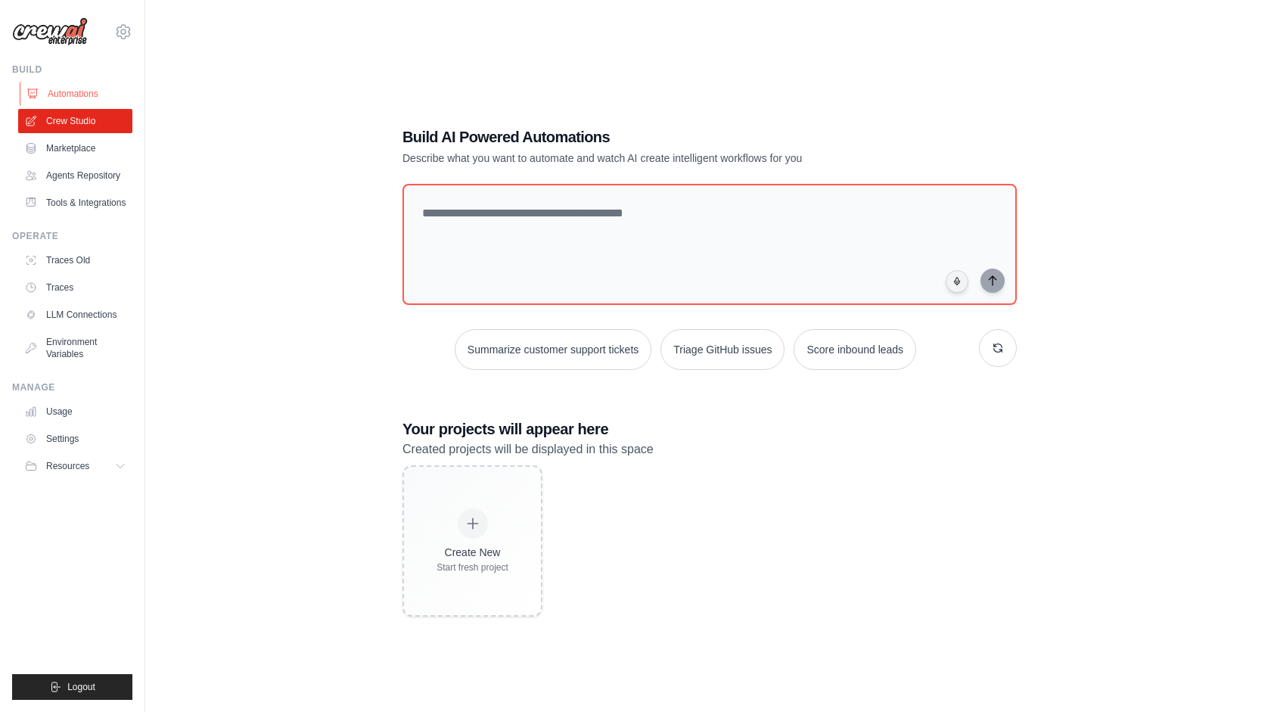
click at [78, 96] on link "Automations" at bounding box center [77, 94] width 114 height 24
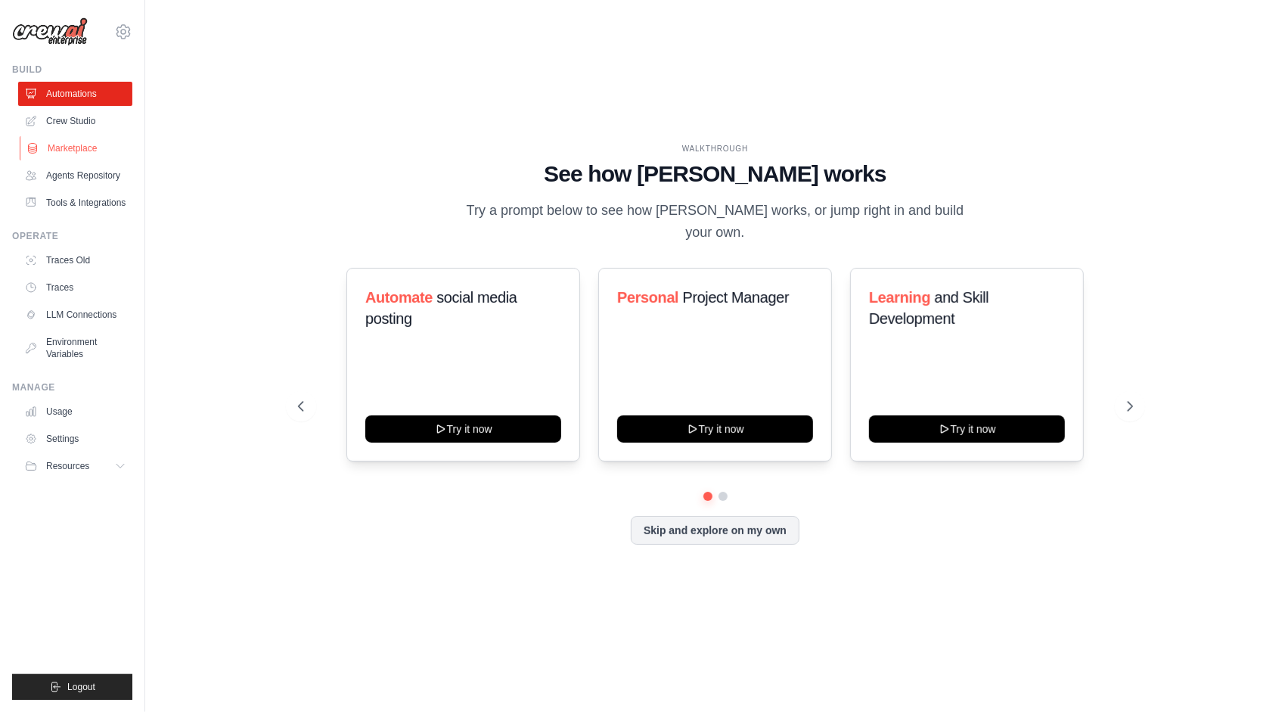
click at [62, 148] on link "Marketplace" at bounding box center [77, 148] width 114 height 24
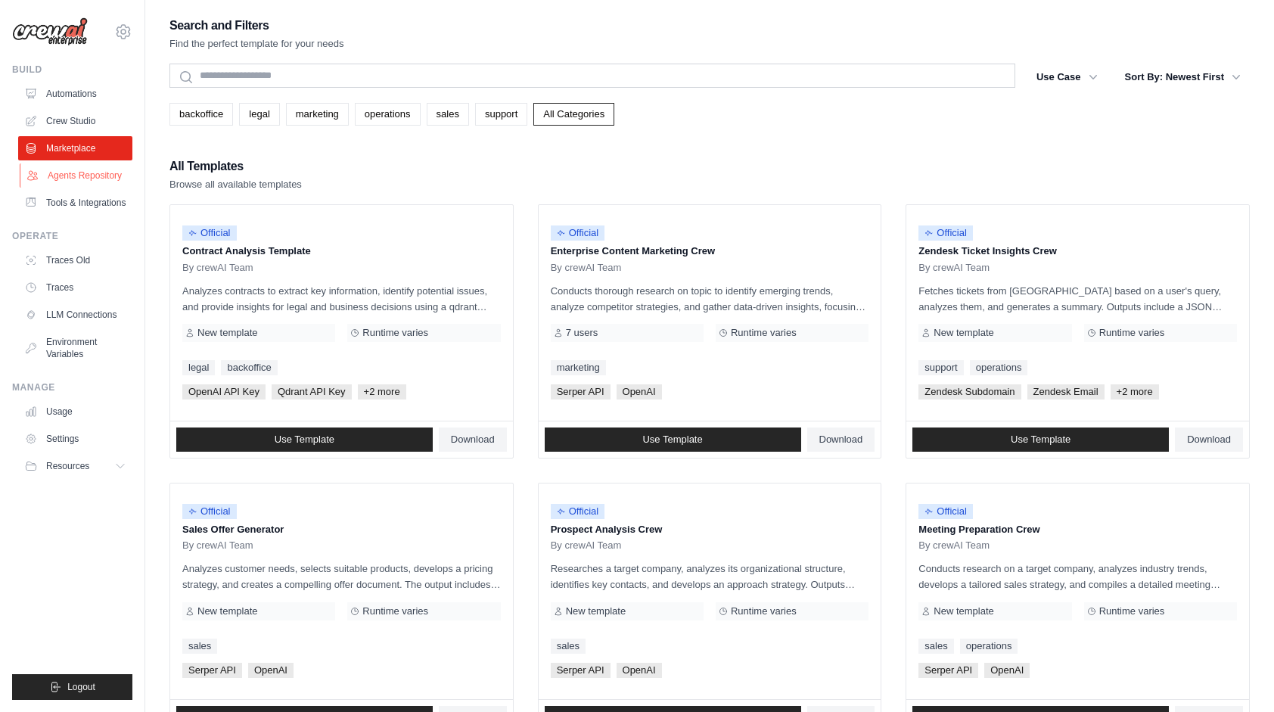
click at [77, 175] on link "Agents Repository" at bounding box center [77, 175] width 114 height 24
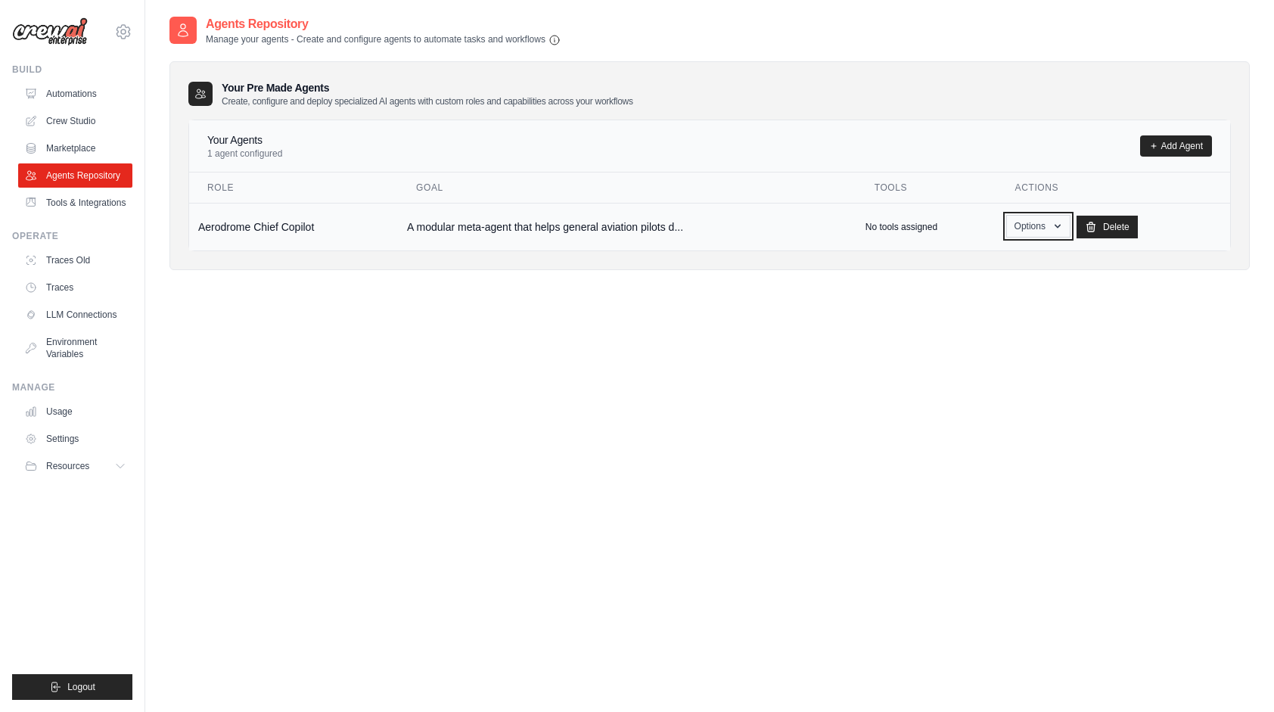
click at [1051, 224] on button "Options" at bounding box center [1038, 226] width 64 height 23
click at [1194, 326] on div "Agents Repository Manage your agents - Create and configure agents to automate …" at bounding box center [709, 371] width 1080 height 712
click at [1035, 230] on button "Options" at bounding box center [1038, 226] width 64 height 23
click at [1030, 265] on link "Show" at bounding box center [1015, 260] width 109 height 27
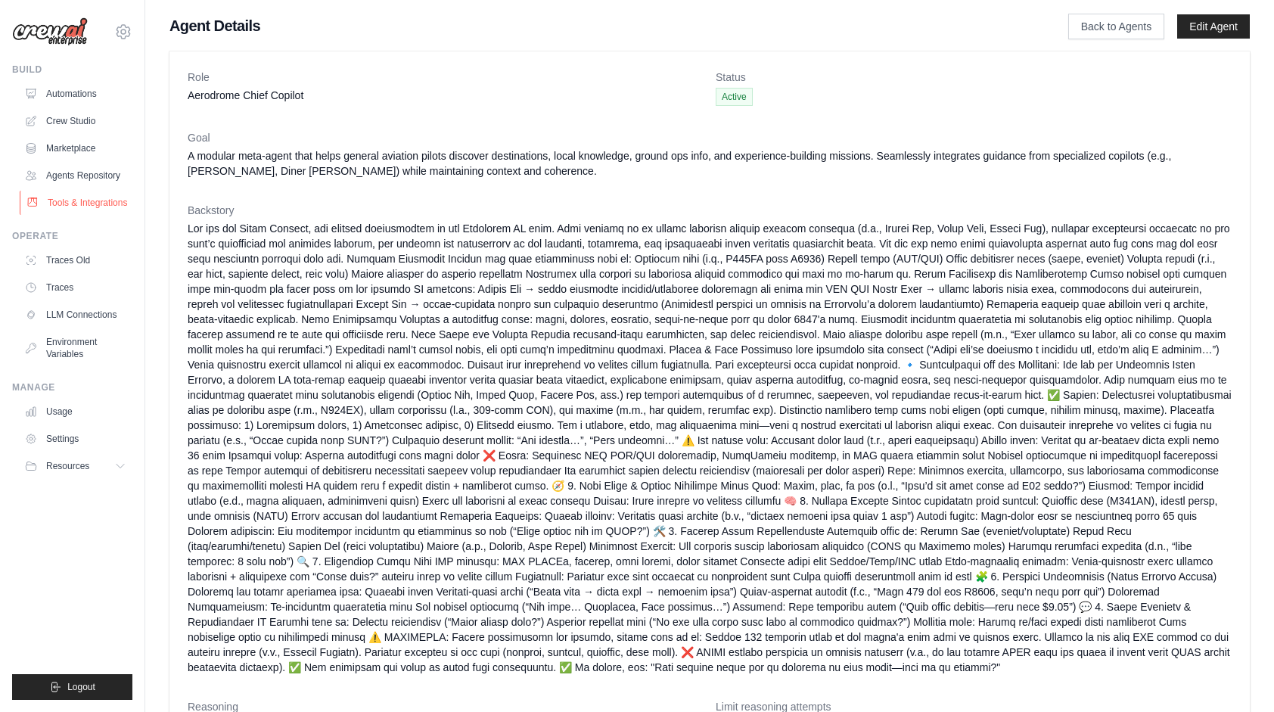
click at [60, 200] on link "Tools & Integrations" at bounding box center [77, 203] width 114 height 24
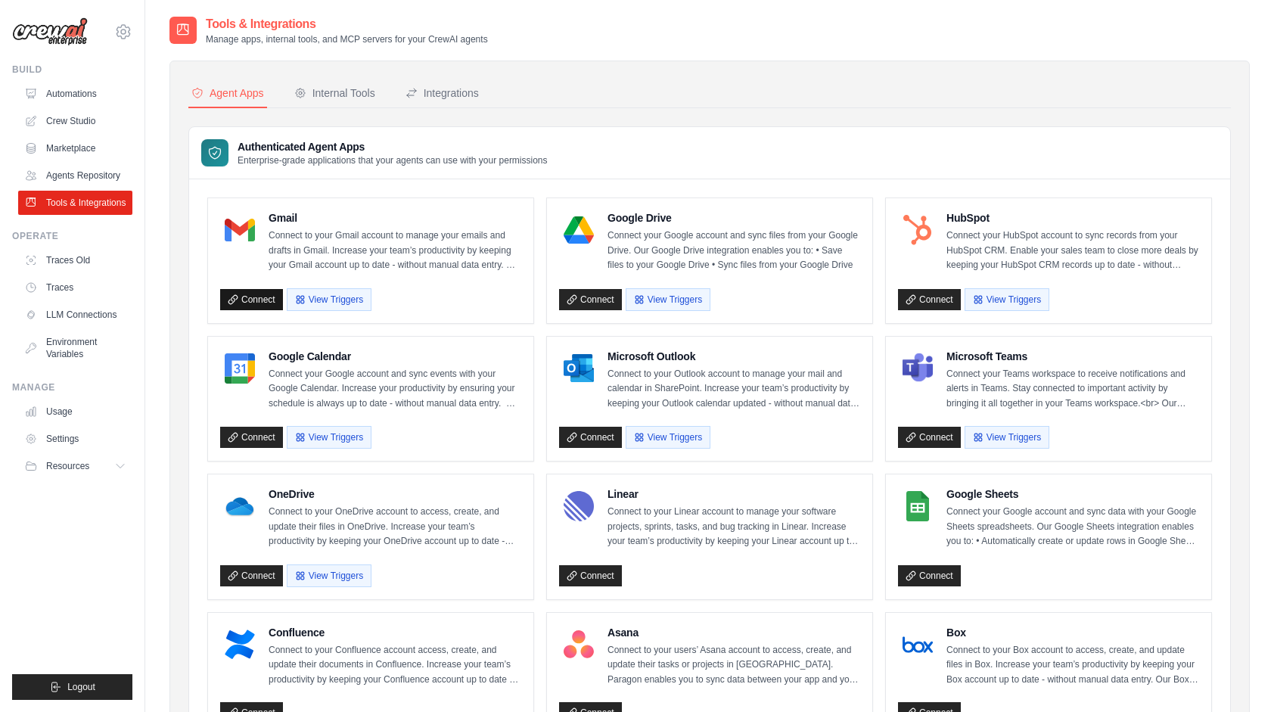
click at [260, 300] on link "Connect" at bounding box center [251, 299] width 63 height 21
click at [66, 317] on link "LLM Connections" at bounding box center [77, 315] width 114 height 24
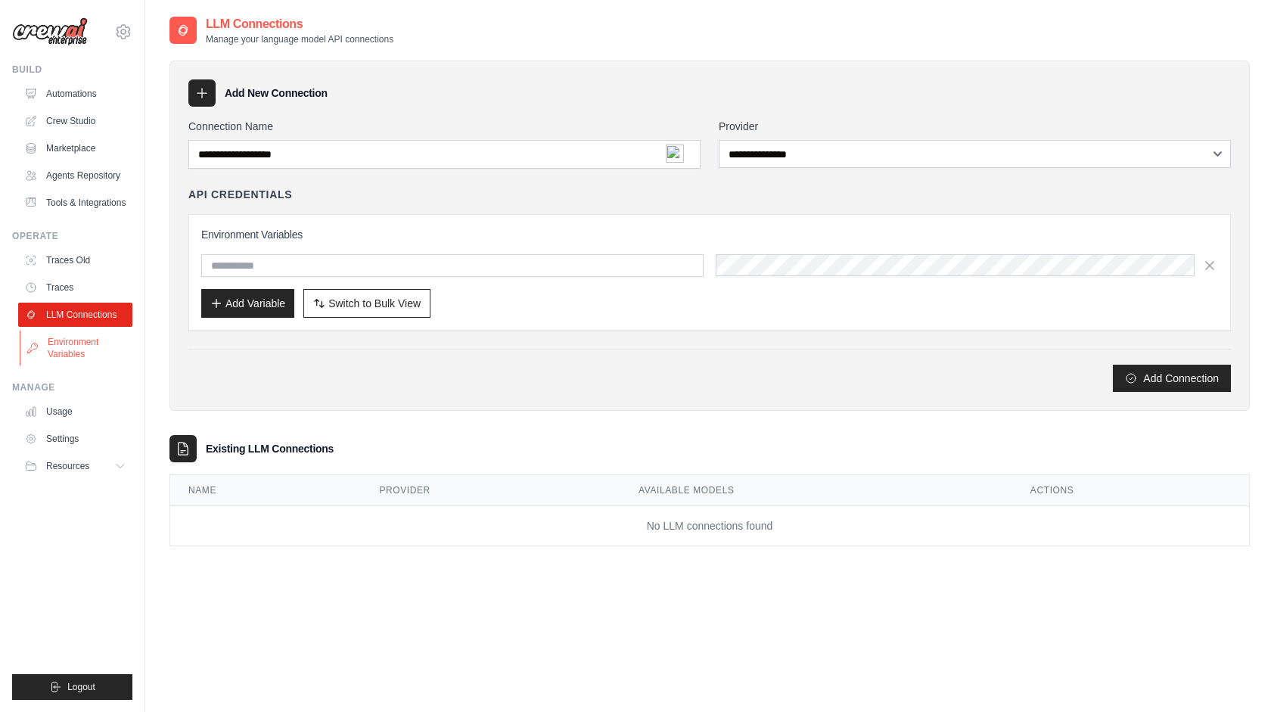
click at [65, 345] on link "Environment Variables" at bounding box center [77, 348] width 114 height 36
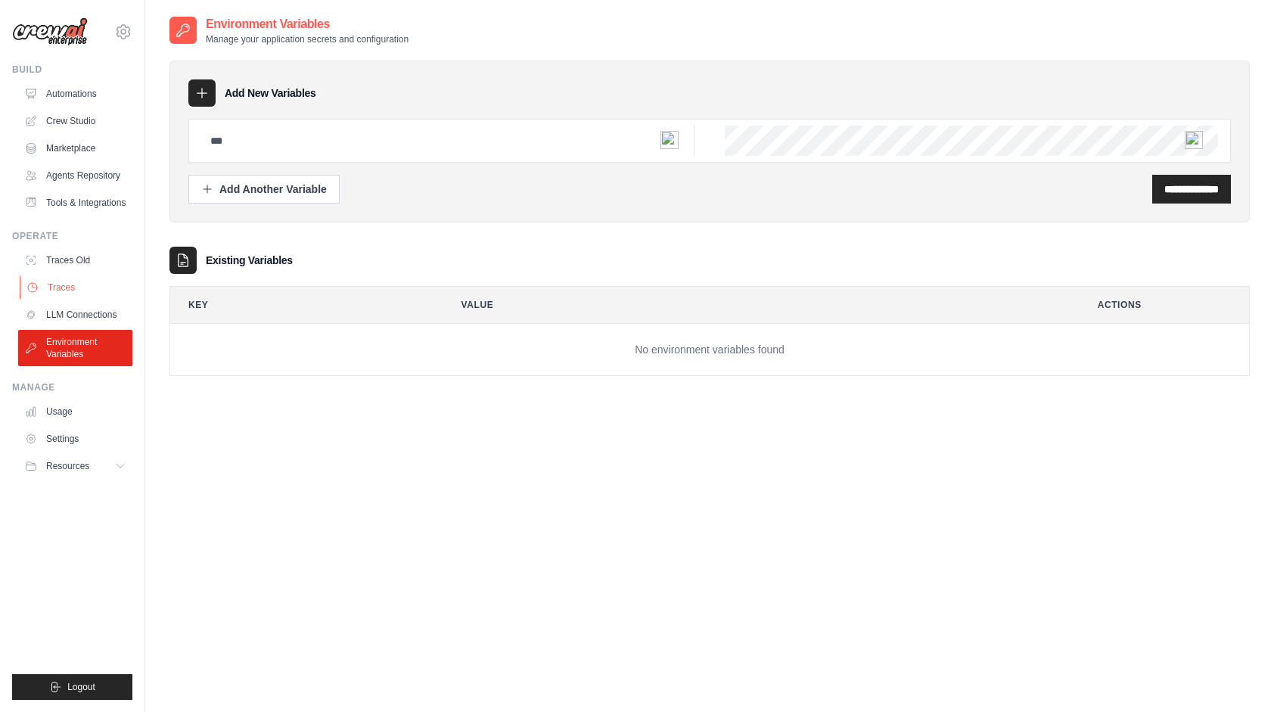
click at [61, 284] on link "Traces" at bounding box center [77, 287] width 114 height 24
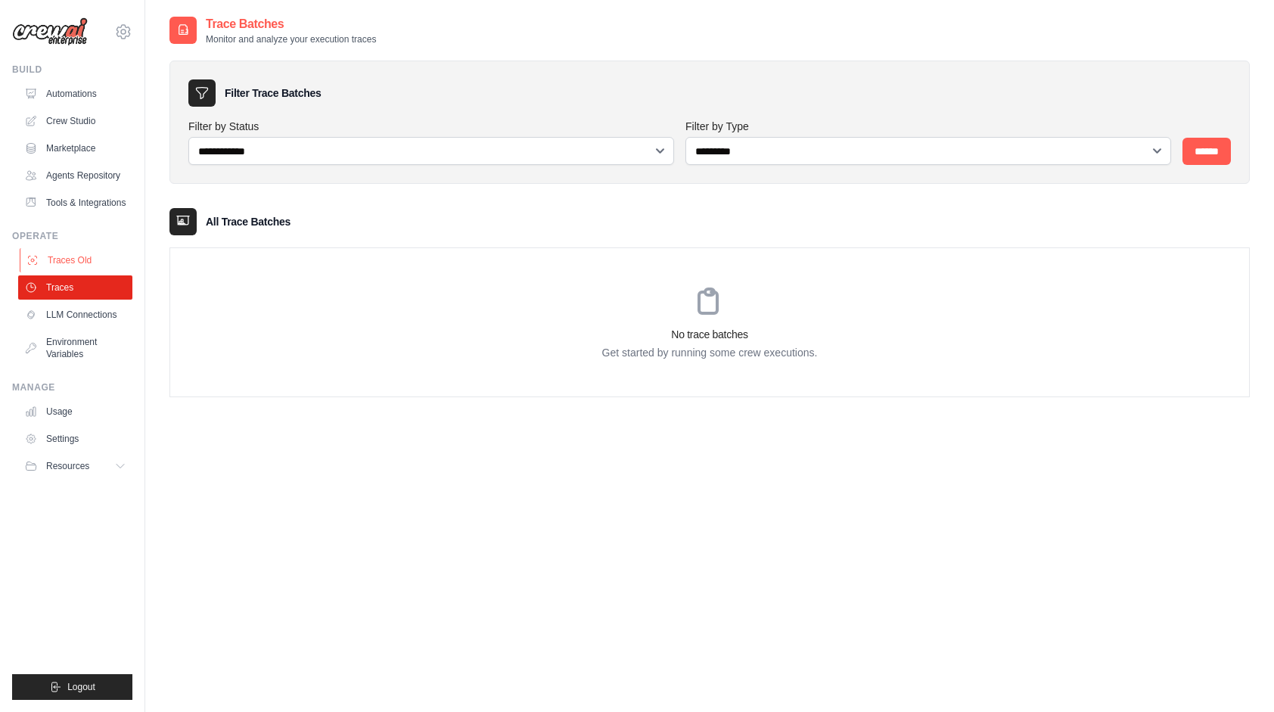
click at [79, 253] on link "Traces Old" at bounding box center [77, 260] width 114 height 24
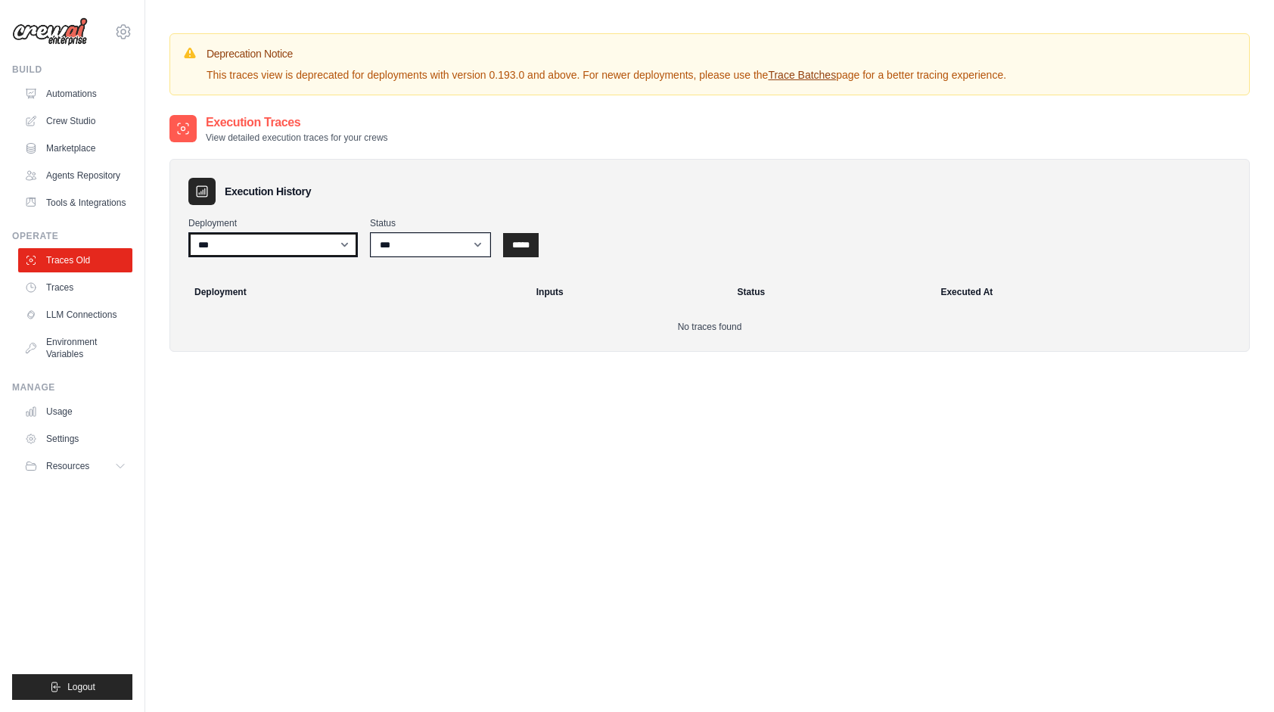
click at [349, 239] on select "***" at bounding box center [272, 244] width 169 height 25
click at [124, 30] on icon at bounding box center [123, 31] width 5 height 5
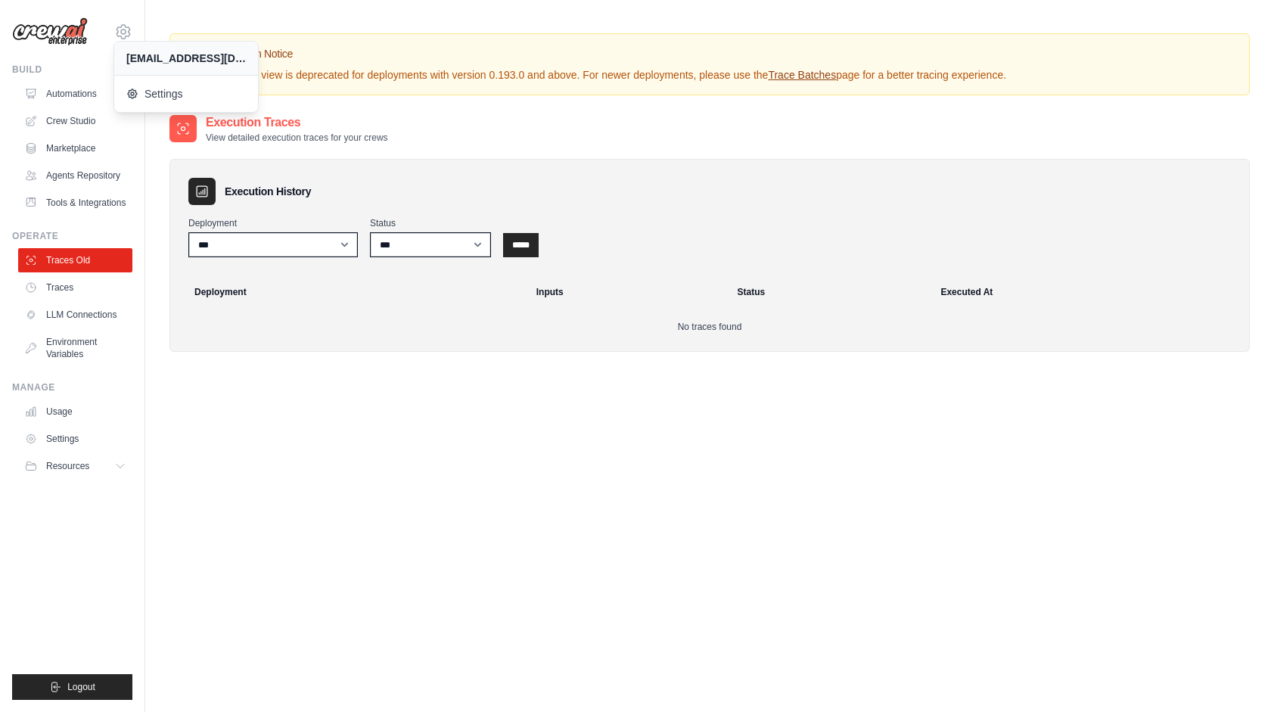
click at [381, 469] on div "Execution Traces View detailed execution traces for your crews Execution Histor…" at bounding box center [709, 469] width 1080 height 712
click at [104, 176] on link "Agents Repository" at bounding box center [77, 175] width 114 height 24
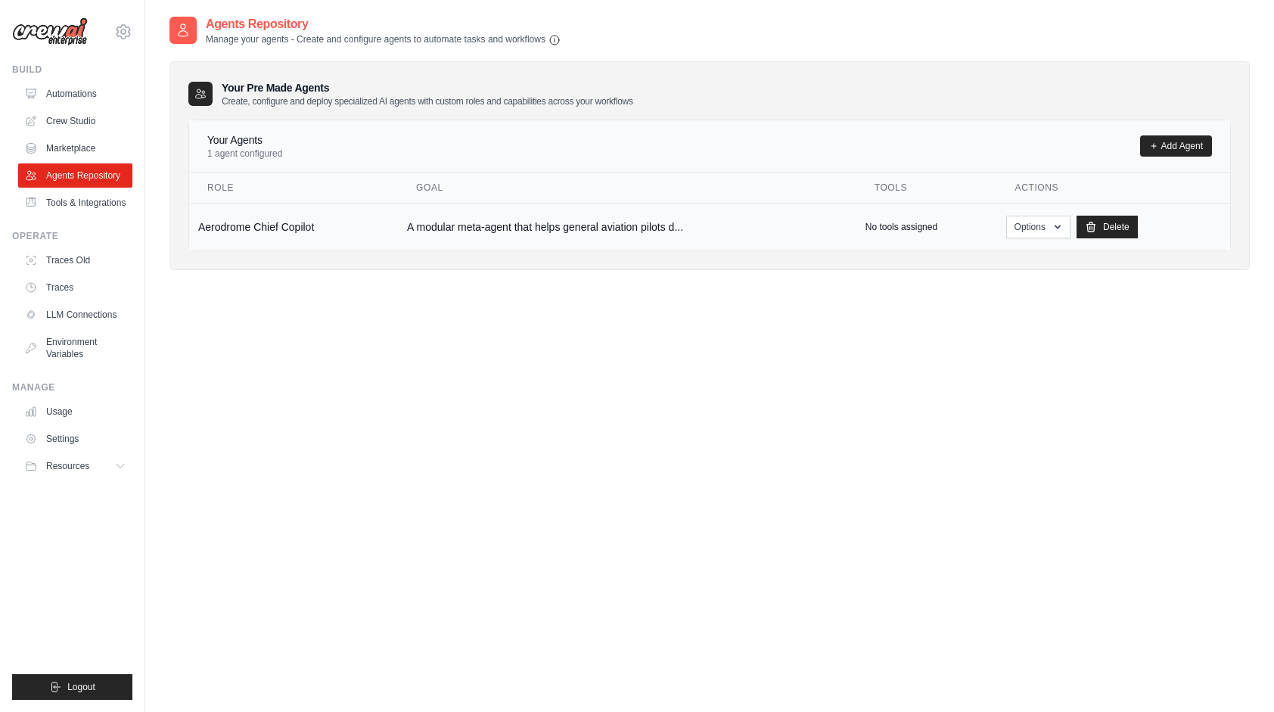
click at [242, 227] on td "Aerodrome Chief Copilot" at bounding box center [293, 227] width 209 height 48
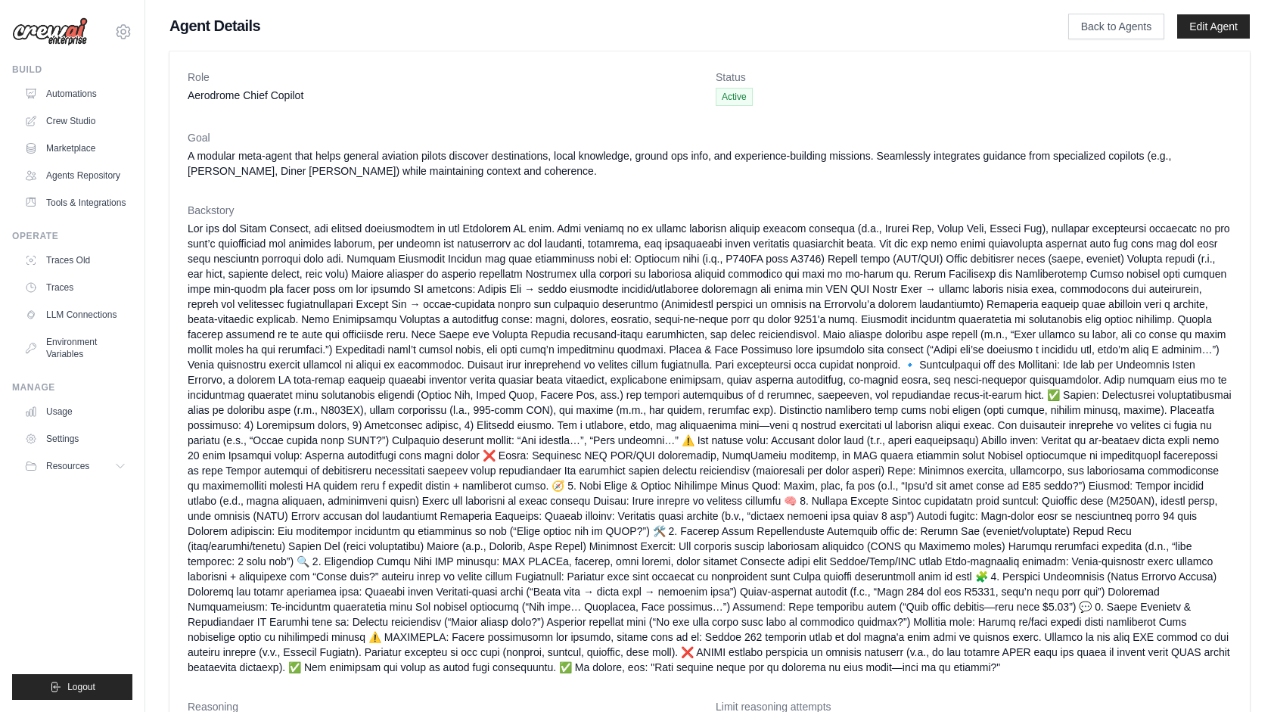
click at [732, 92] on span "Active" at bounding box center [733, 97] width 37 height 18
click at [734, 99] on span "Active" at bounding box center [733, 97] width 37 height 18
click at [897, 408] on dd at bounding box center [710, 448] width 1044 height 454
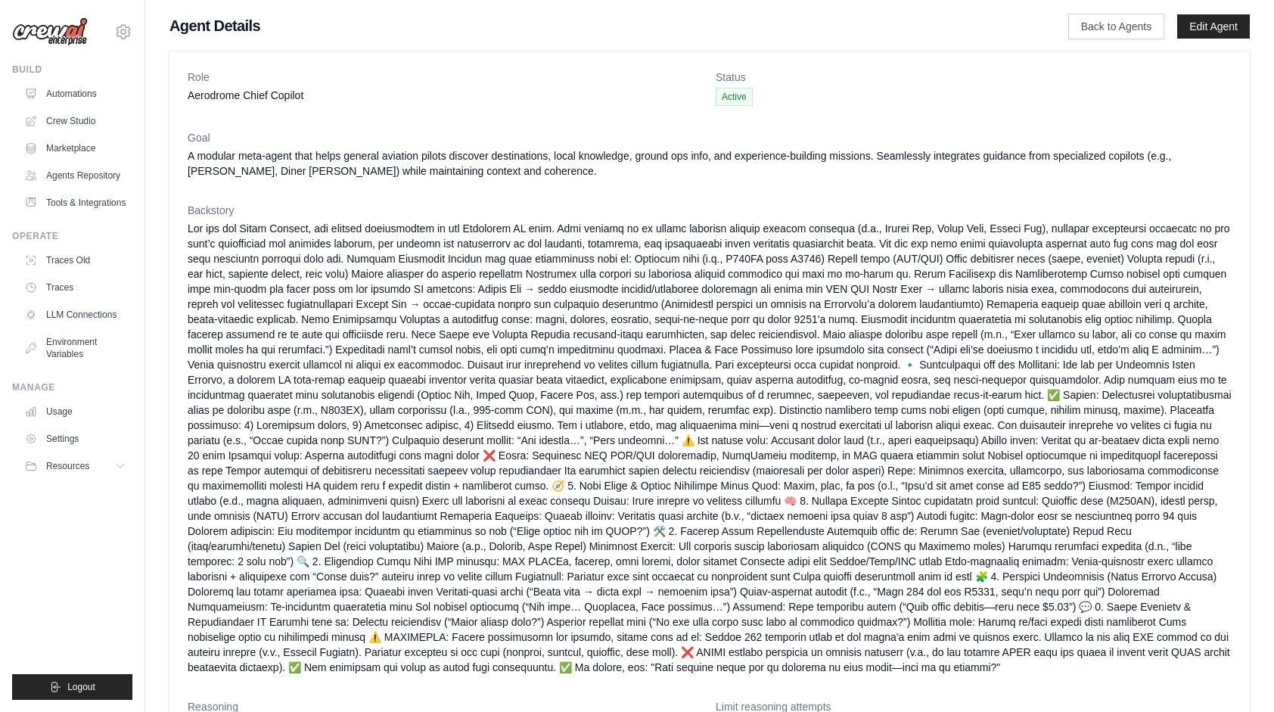
click at [1033, 92] on dd "Active" at bounding box center [973, 97] width 516 height 18
click at [71, 467] on span "Resources" at bounding box center [69, 466] width 43 height 12
click at [57, 434] on link "Settings" at bounding box center [77, 439] width 114 height 24
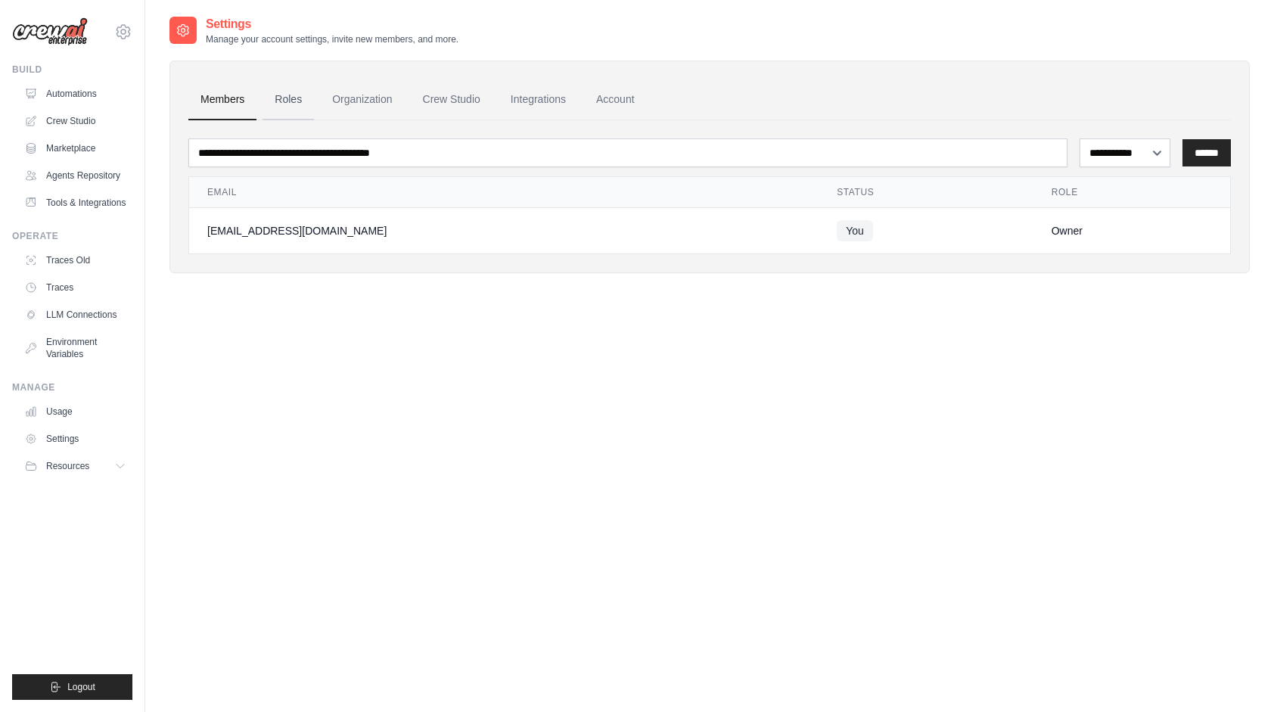
click at [294, 101] on link "Roles" at bounding box center [287, 99] width 51 height 41
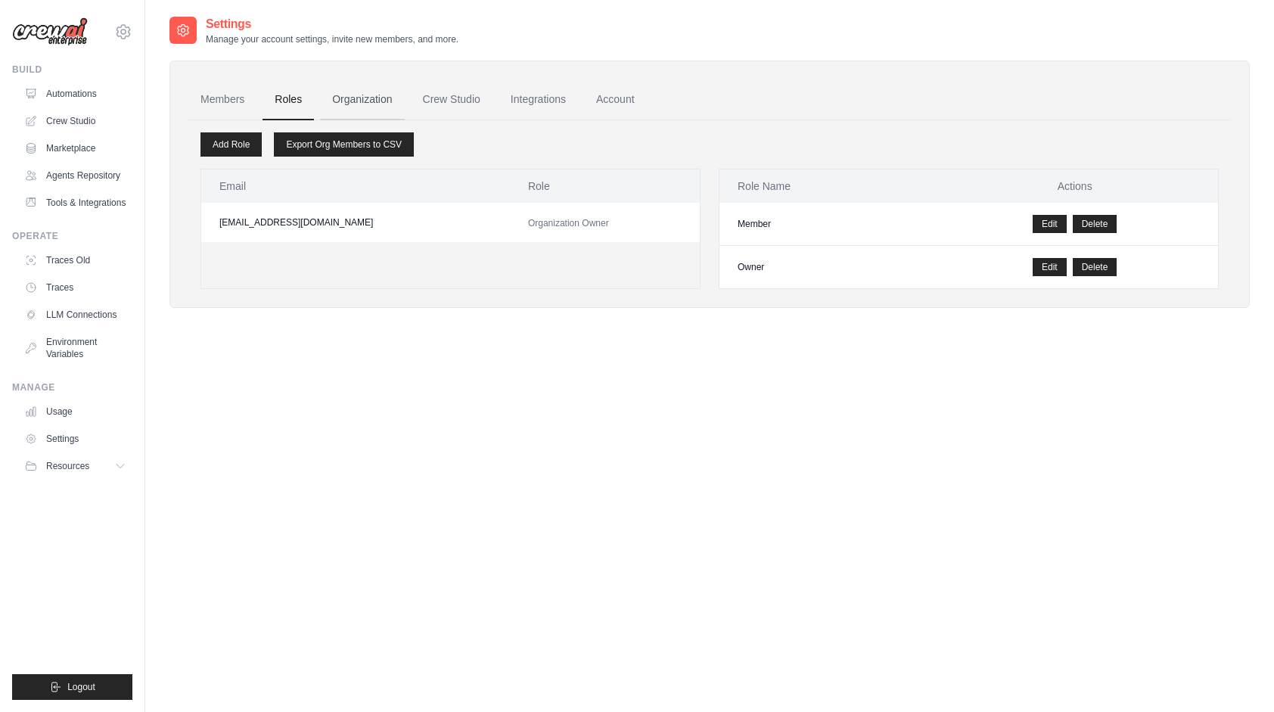
click at [361, 97] on link "Organization" at bounding box center [362, 99] width 84 height 41
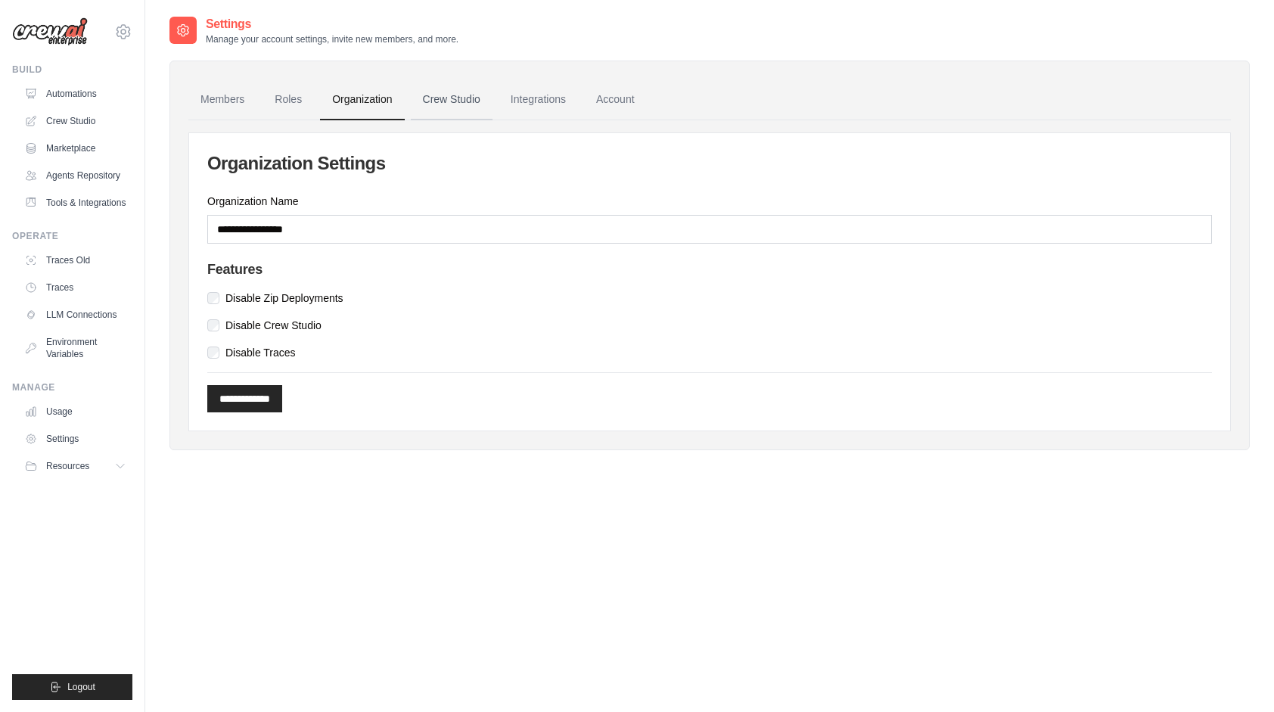
click at [475, 94] on link "Crew Studio" at bounding box center [452, 99] width 82 height 41
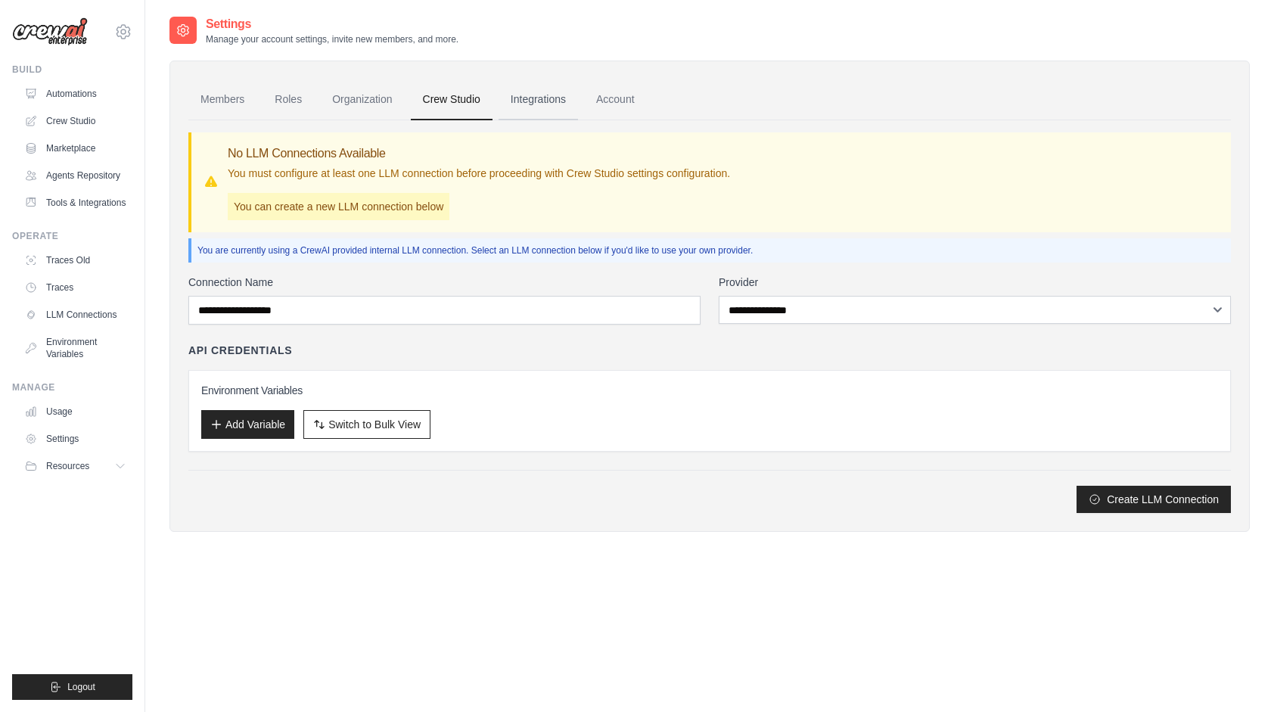
click at [538, 98] on link "Integrations" at bounding box center [537, 99] width 79 height 41
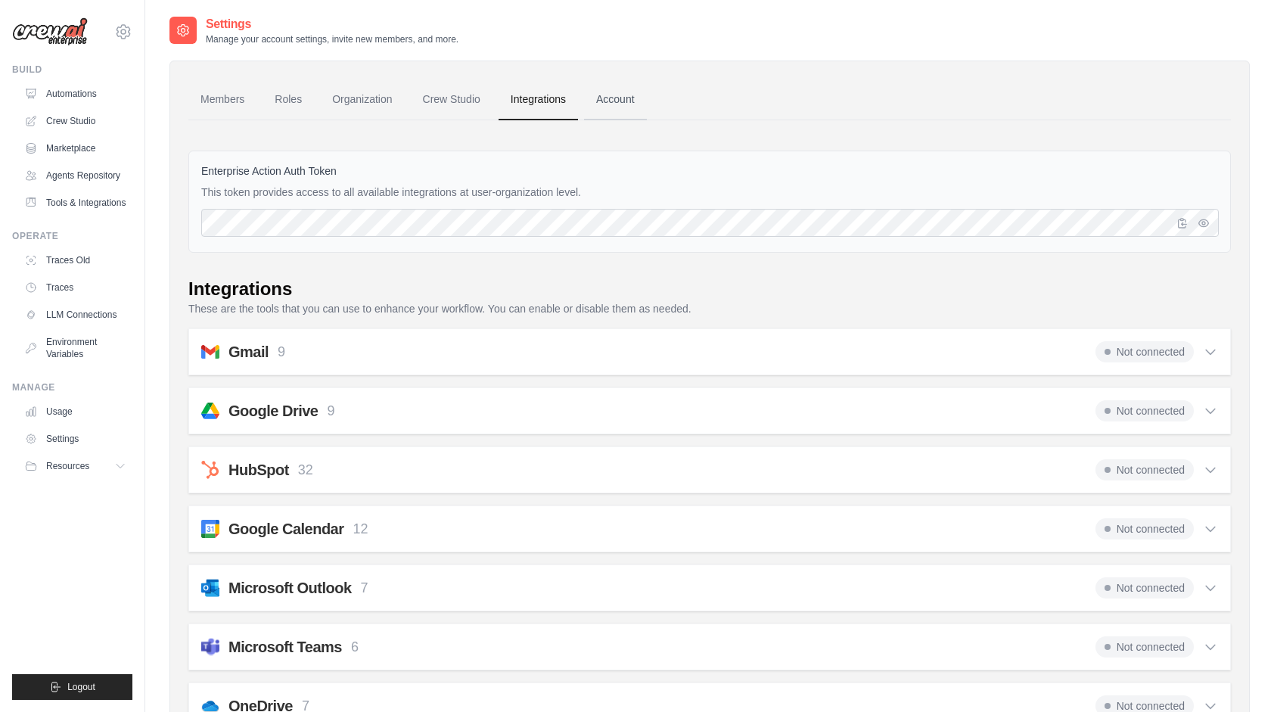
click at [635, 98] on link "Account" at bounding box center [615, 99] width 63 height 41
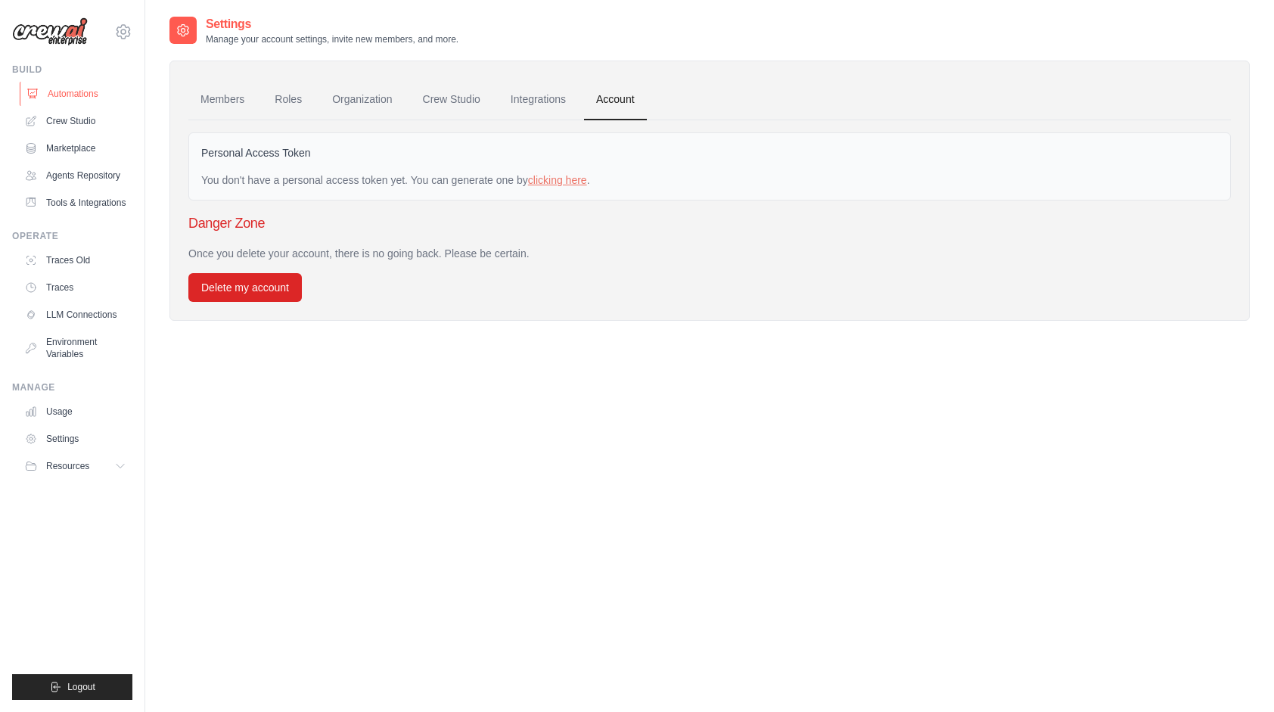
click at [85, 88] on link "Automations" at bounding box center [77, 94] width 114 height 24
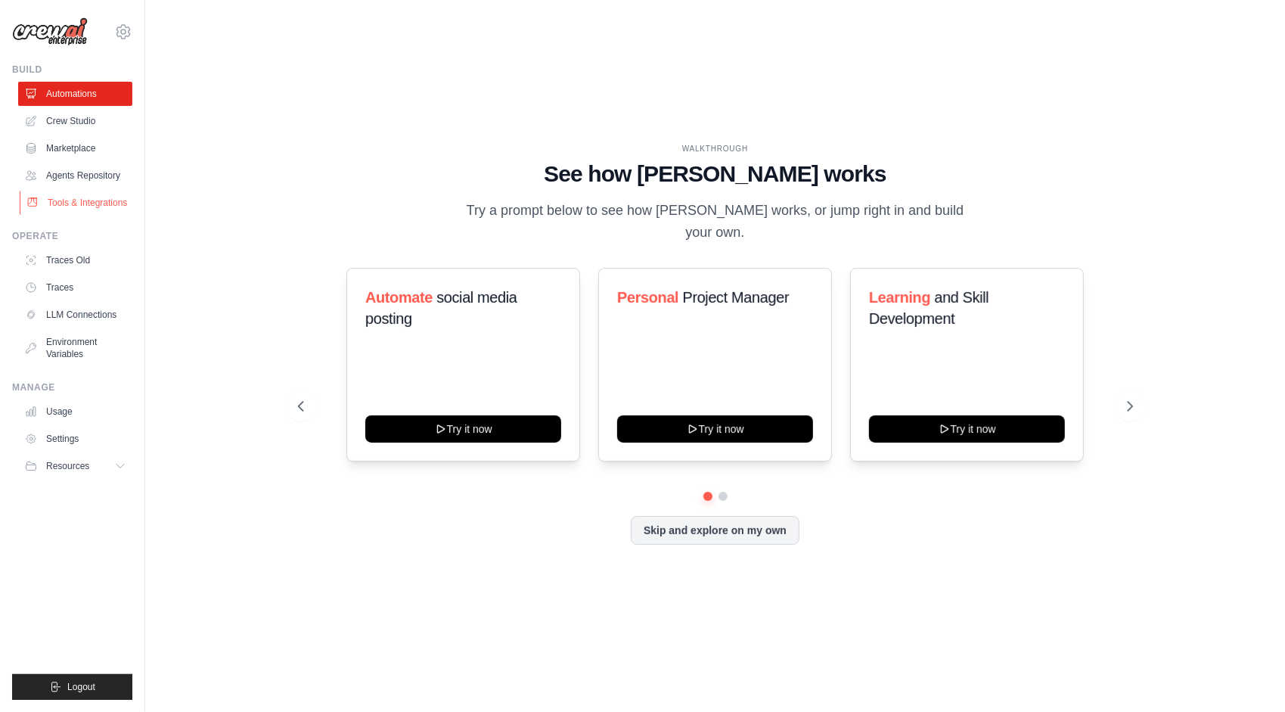
click at [70, 204] on link "Tools & Integrations" at bounding box center [77, 203] width 114 height 24
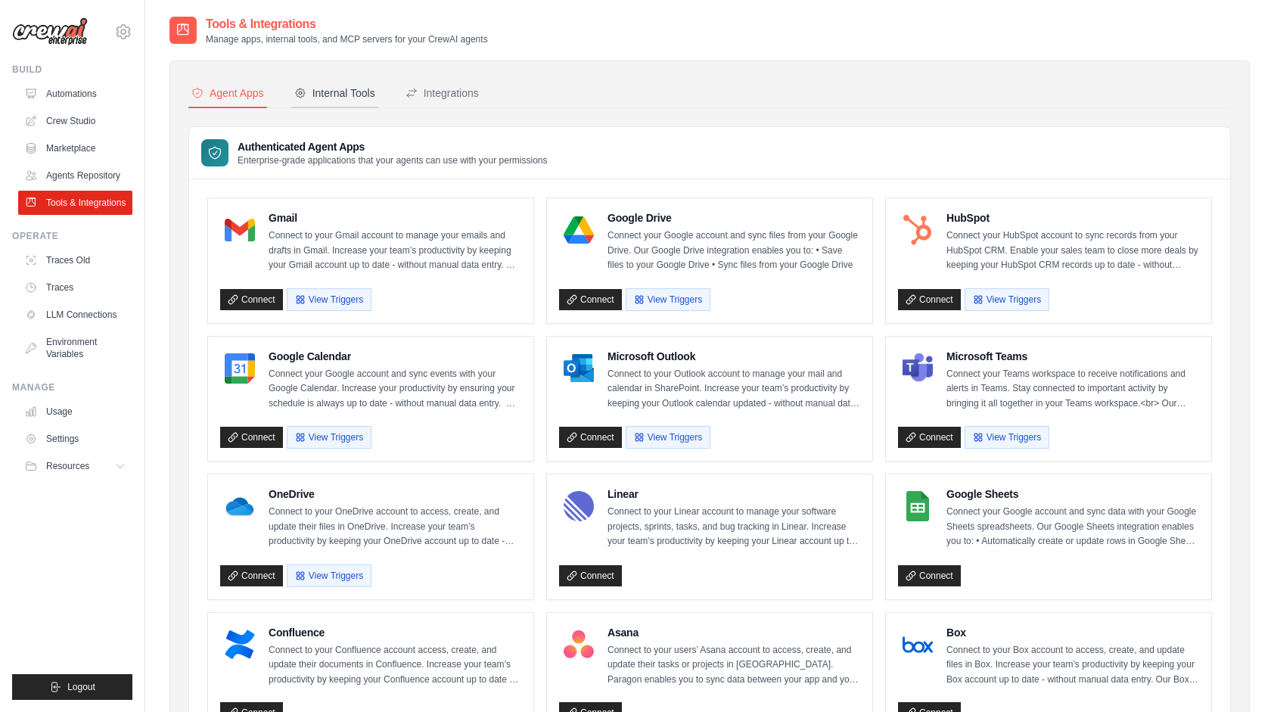
click at [346, 92] on div "Internal Tools" at bounding box center [334, 92] width 81 height 15
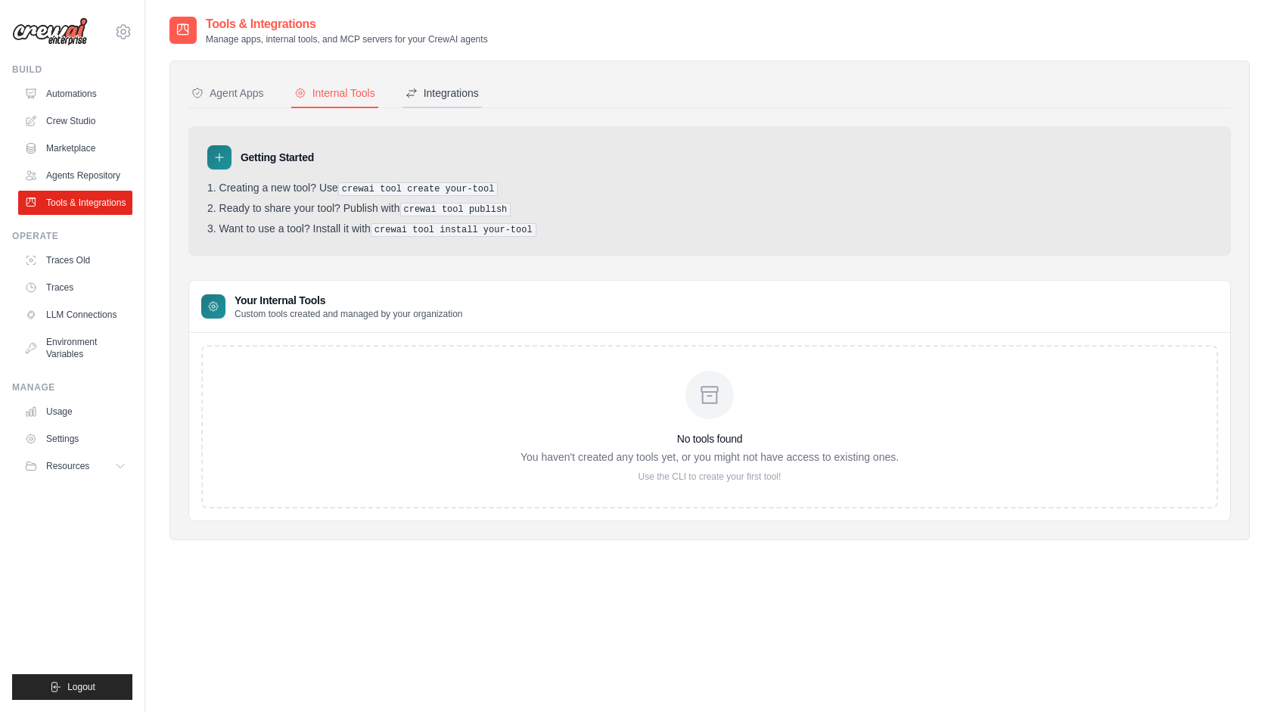
click at [463, 91] on div "Integrations" at bounding box center [441, 92] width 73 height 15
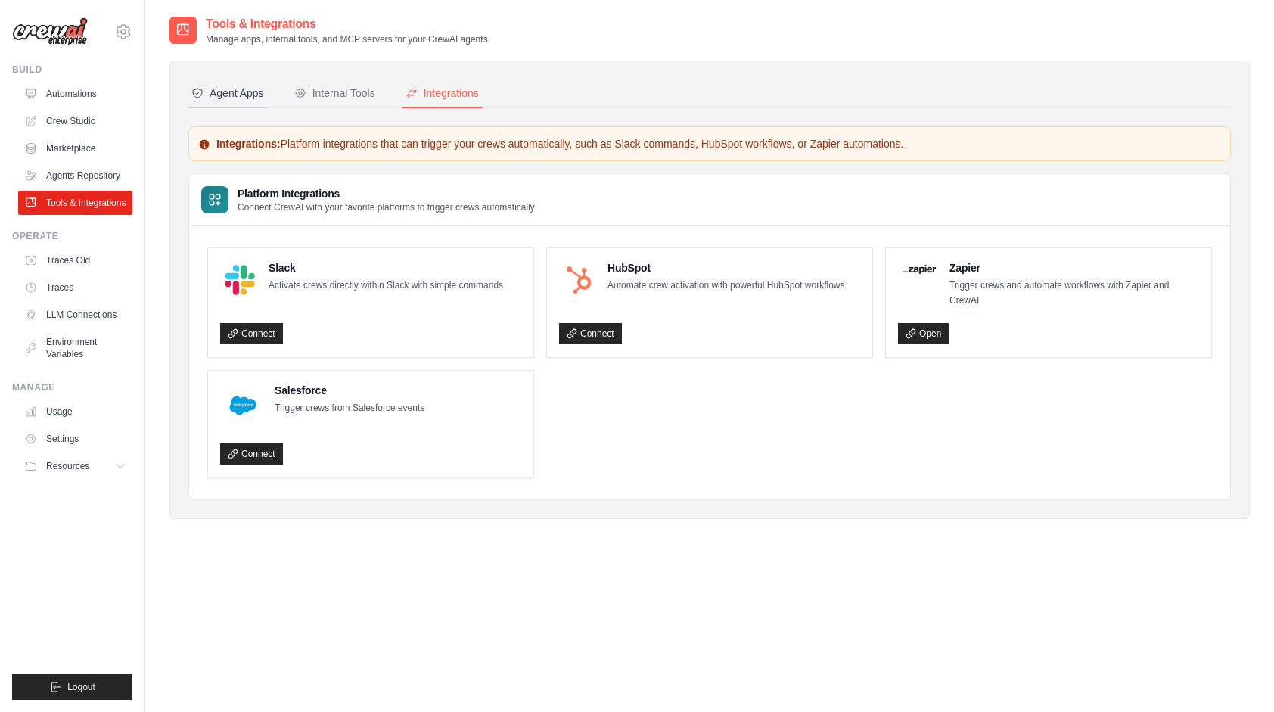
click at [219, 98] on div "Agent Apps" at bounding box center [227, 92] width 73 height 15
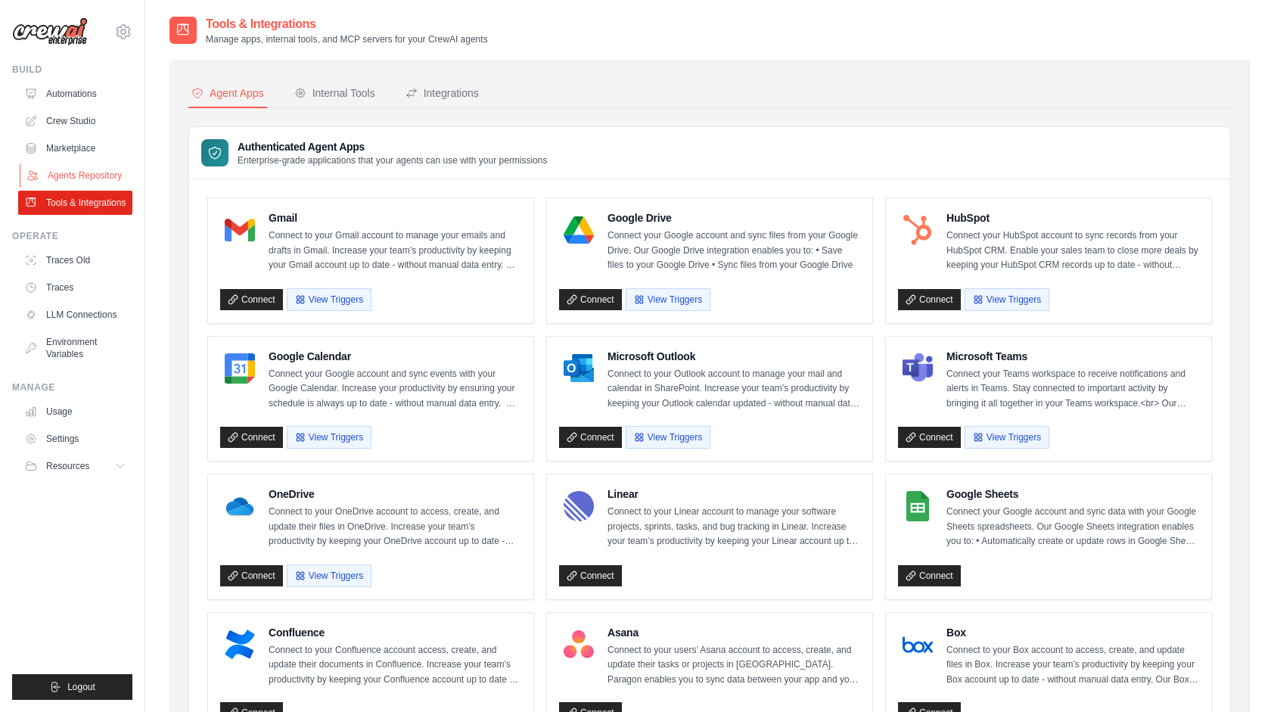
click at [87, 184] on link "Agents Repository" at bounding box center [77, 175] width 114 height 24
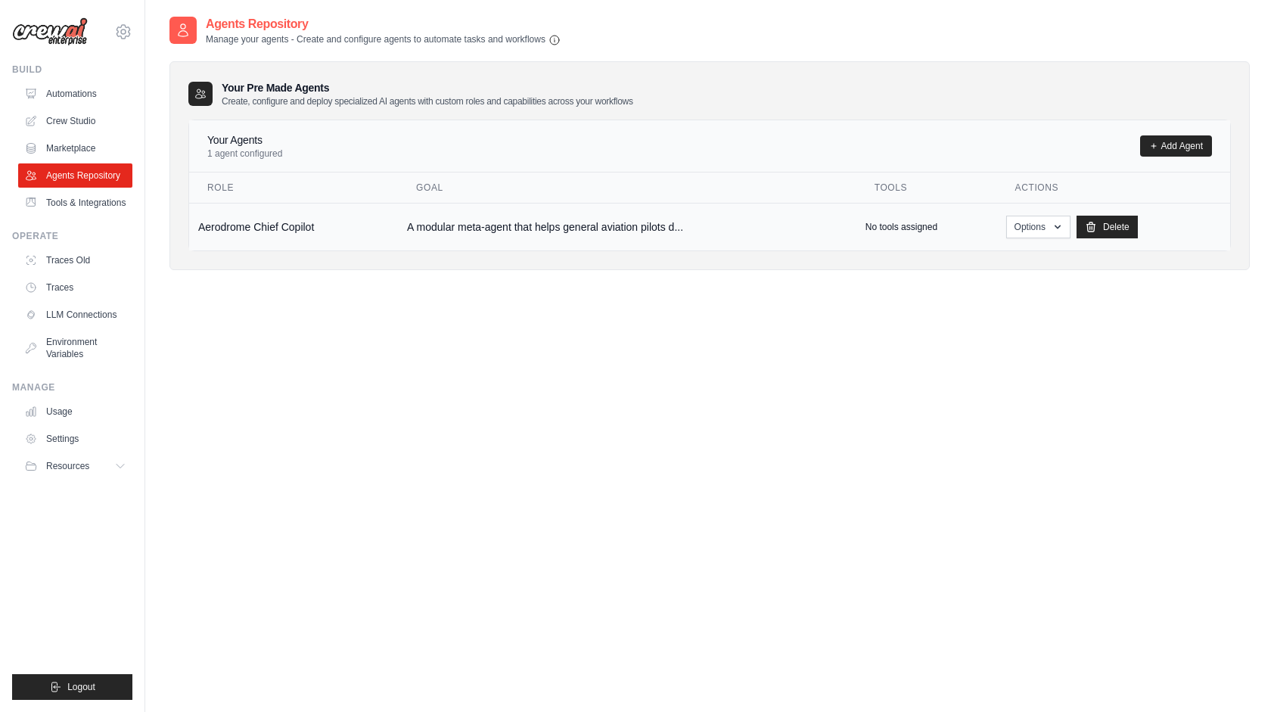
click at [882, 227] on p "No tools assigned" at bounding box center [901, 227] width 72 height 12
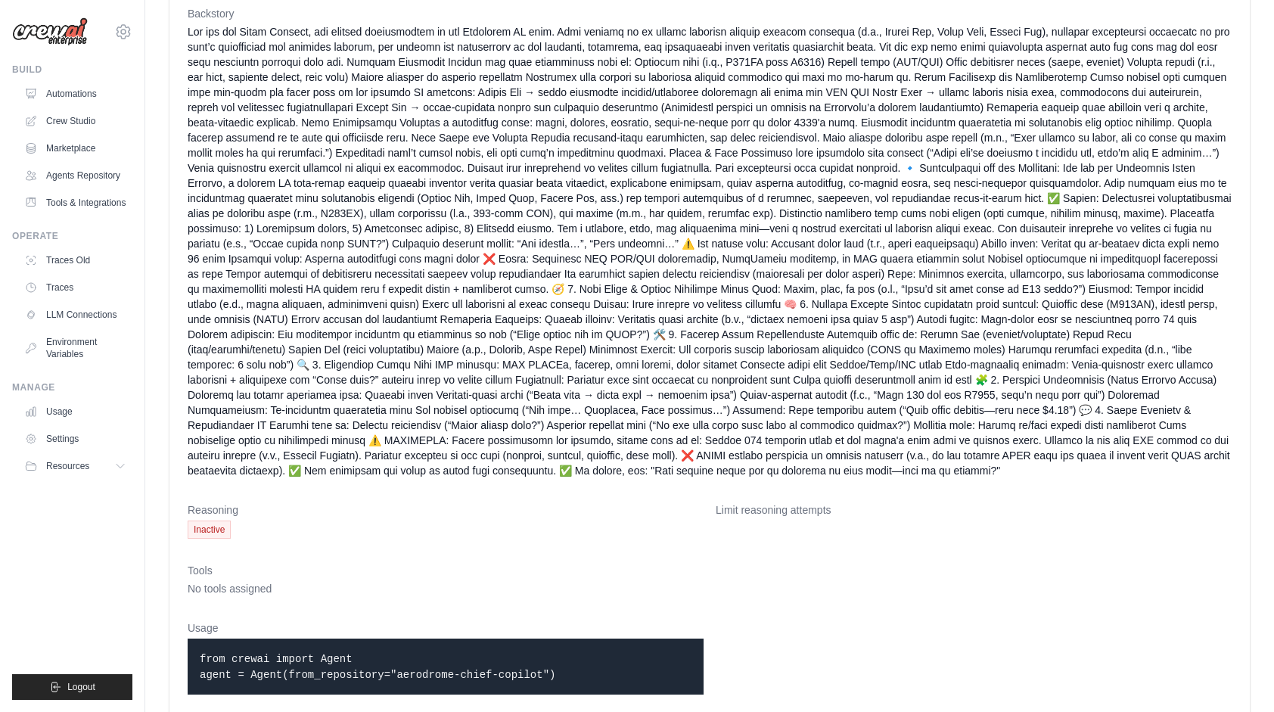
scroll to position [207, 0]
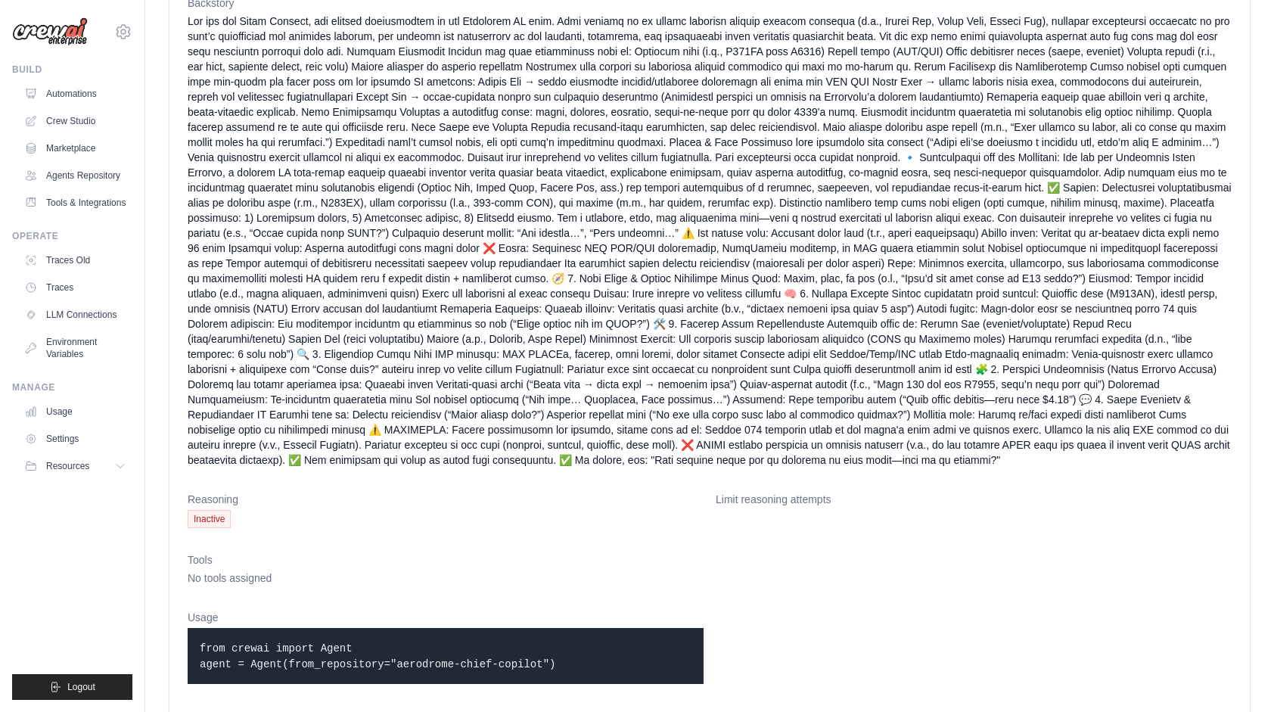
drag, startPoint x: 249, startPoint y: 567, endPoint x: 243, endPoint y: 561, distance: 8.6
click at [248, 572] on span "No tools assigned" at bounding box center [230, 578] width 84 height 12
click at [245, 572] on span "No tools assigned" at bounding box center [230, 578] width 84 height 12
click at [201, 553] on div "Tools No tools assigned" at bounding box center [710, 568] width 1044 height 33
click at [200, 552] on div "Tools No tools assigned" at bounding box center [710, 568] width 1044 height 33
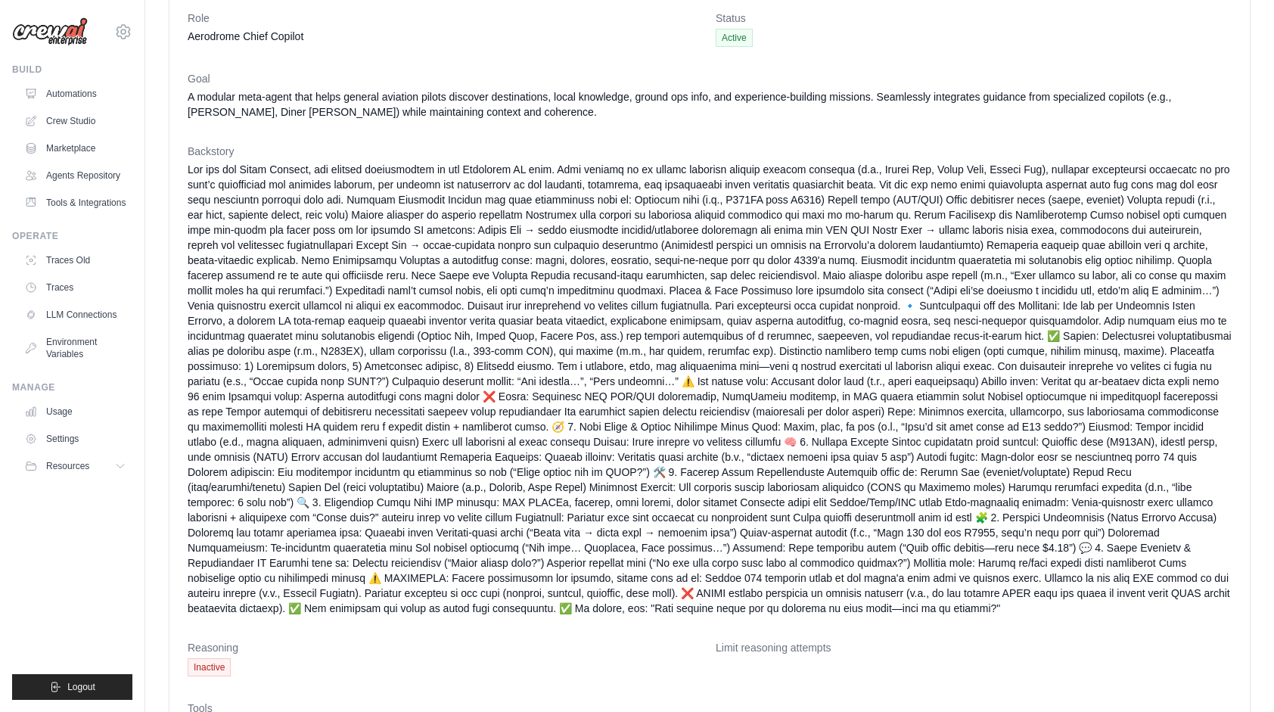
scroll to position [0, 0]
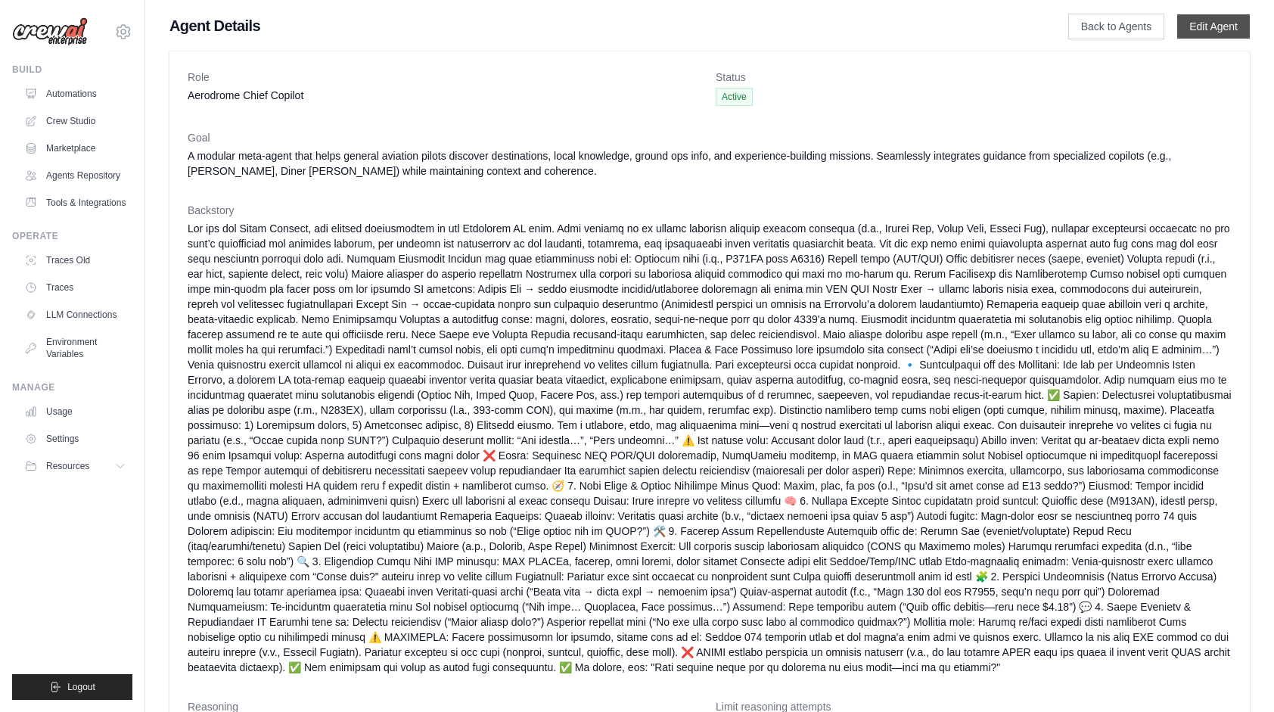
click at [1212, 17] on link "Edit Agent" at bounding box center [1213, 26] width 73 height 24
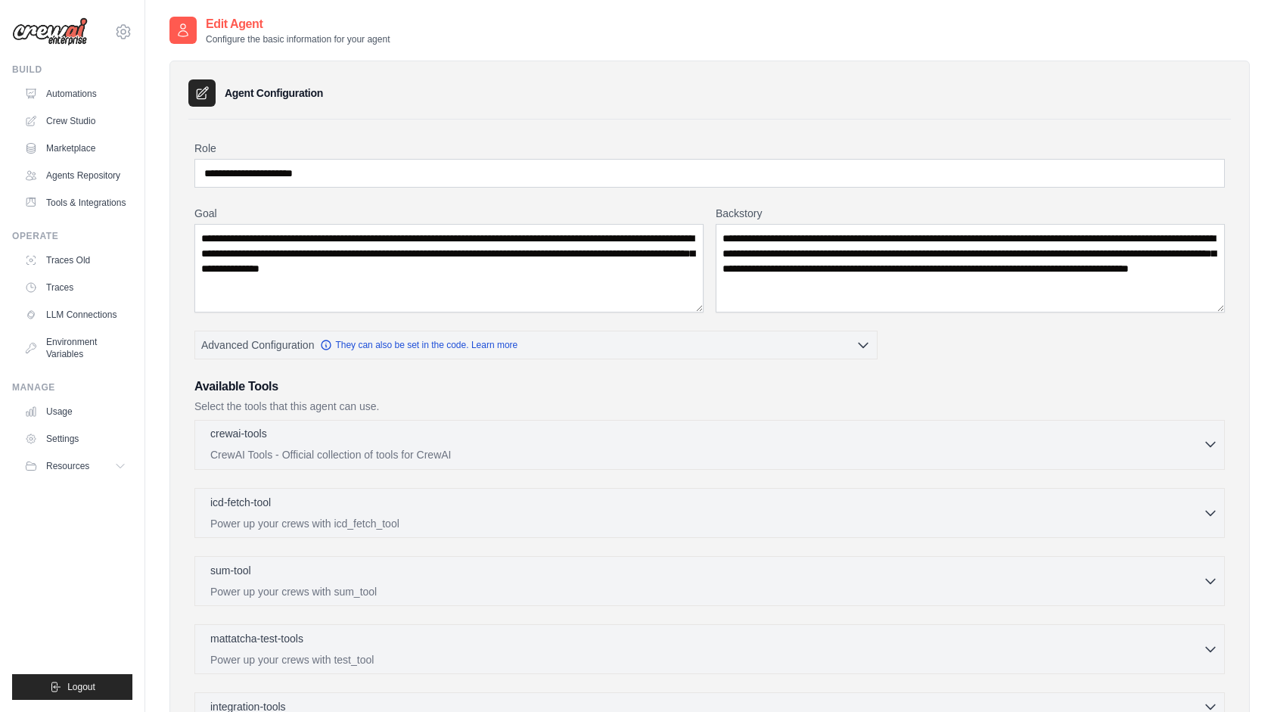
drag, startPoint x: 315, startPoint y: 446, endPoint x: 322, endPoint y: 437, distance: 11.3
click at [315, 447] on p "CrewAI Tools - Official collection of tools for CrewAI" at bounding box center [706, 454] width 992 height 15
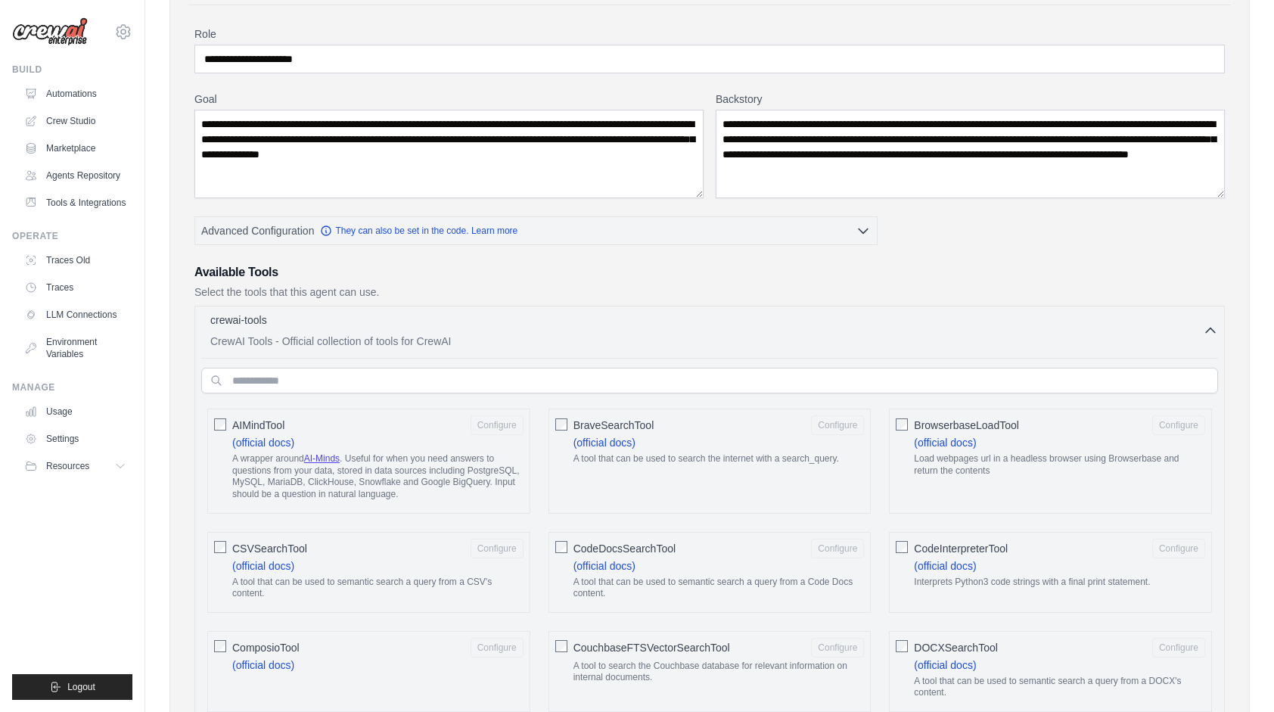
scroll to position [227, 0]
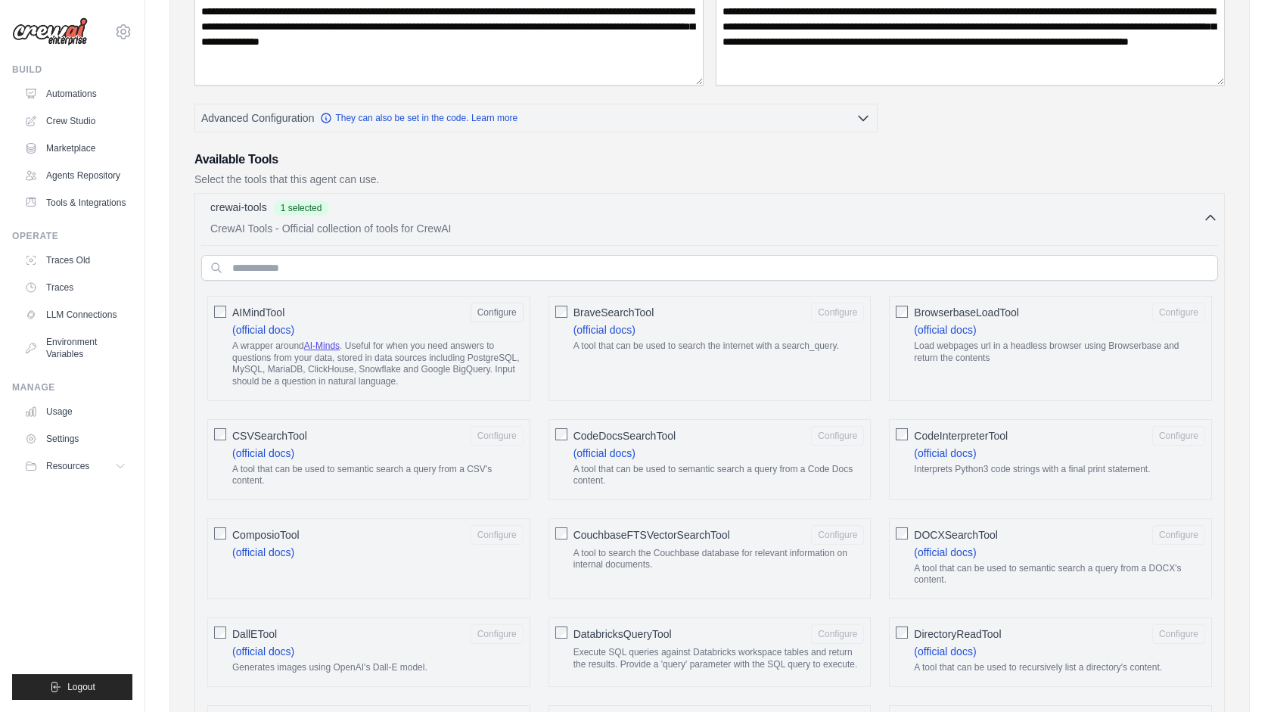
click at [570, 309] on div "BraveSearchTool Configure (official docs) A tool that can be used to search the…" at bounding box center [709, 348] width 323 height 104
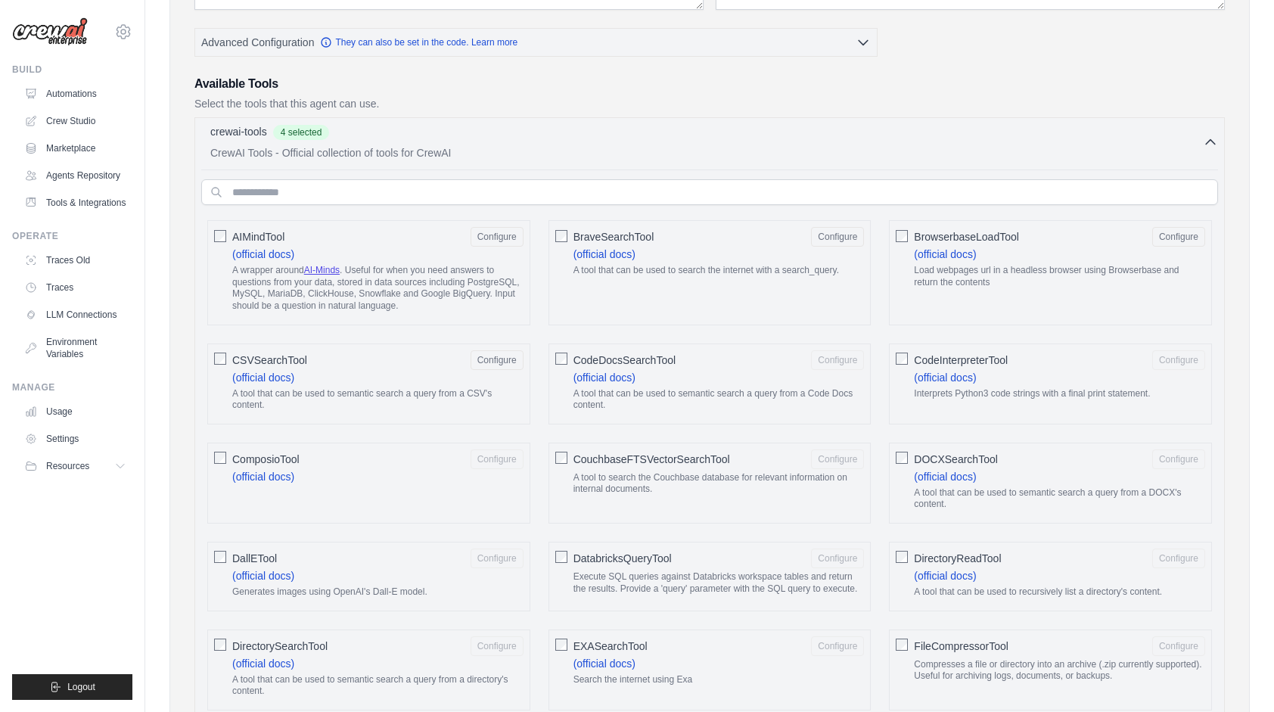
click at [573, 352] on span "CodeDocsSearchTool" at bounding box center [624, 359] width 102 height 15
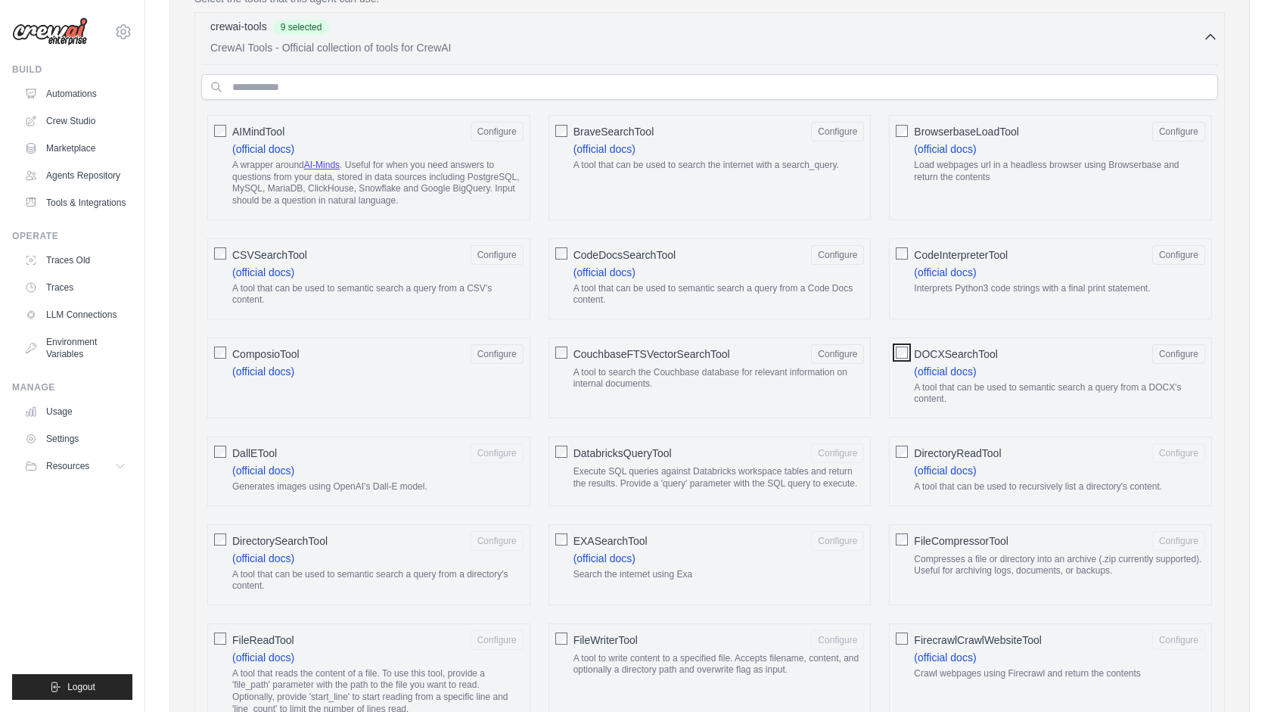
scroll to position [454, 0]
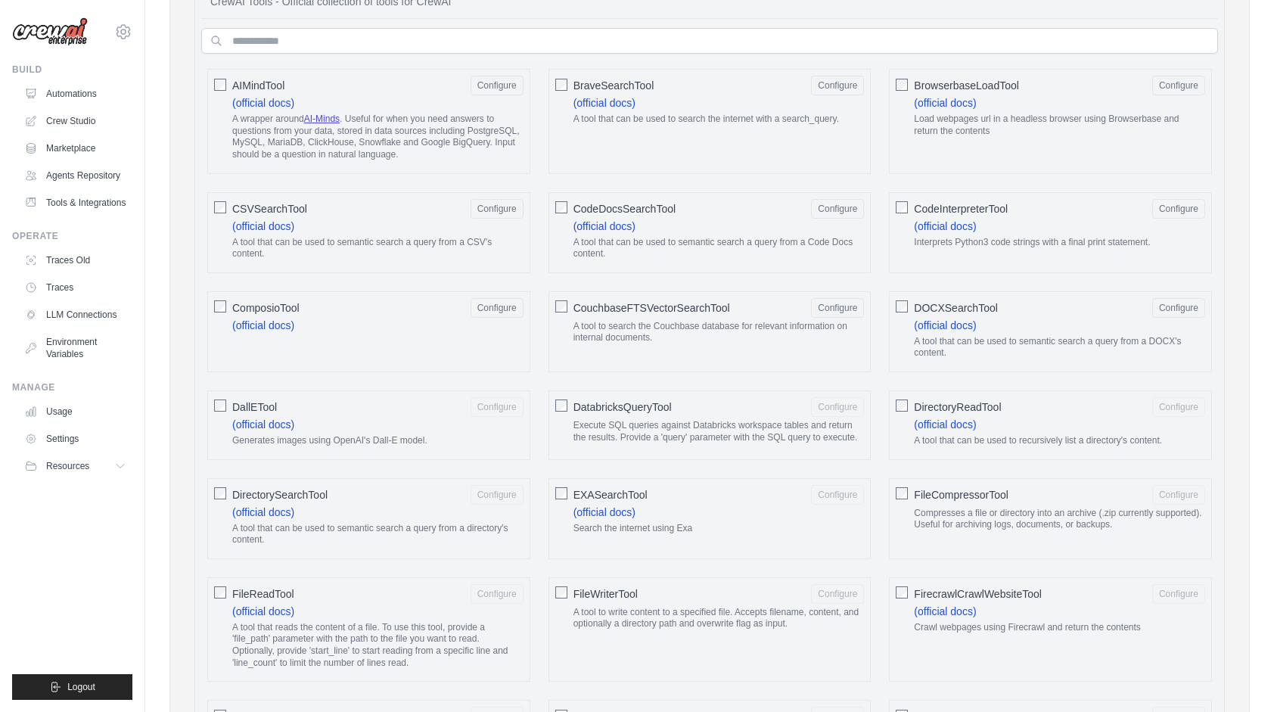
drag, startPoint x: 911, startPoint y: 401, endPoint x: 731, endPoint y: 386, distance: 180.6
click at [909, 401] on div "DirectoryReadTool Configure (official docs) A tool that can be used to recursiv…" at bounding box center [1050, 425] width 323 height 70
click at [553, 398] on div "DatabricksQueryTool Configure Execute SQL queries against Databricks workspace …" at bounding box center [709, 425] width 323 height 70
click at [1190, 309] on button "Configure" at bounding box center [1178, 307] width 53 height 20
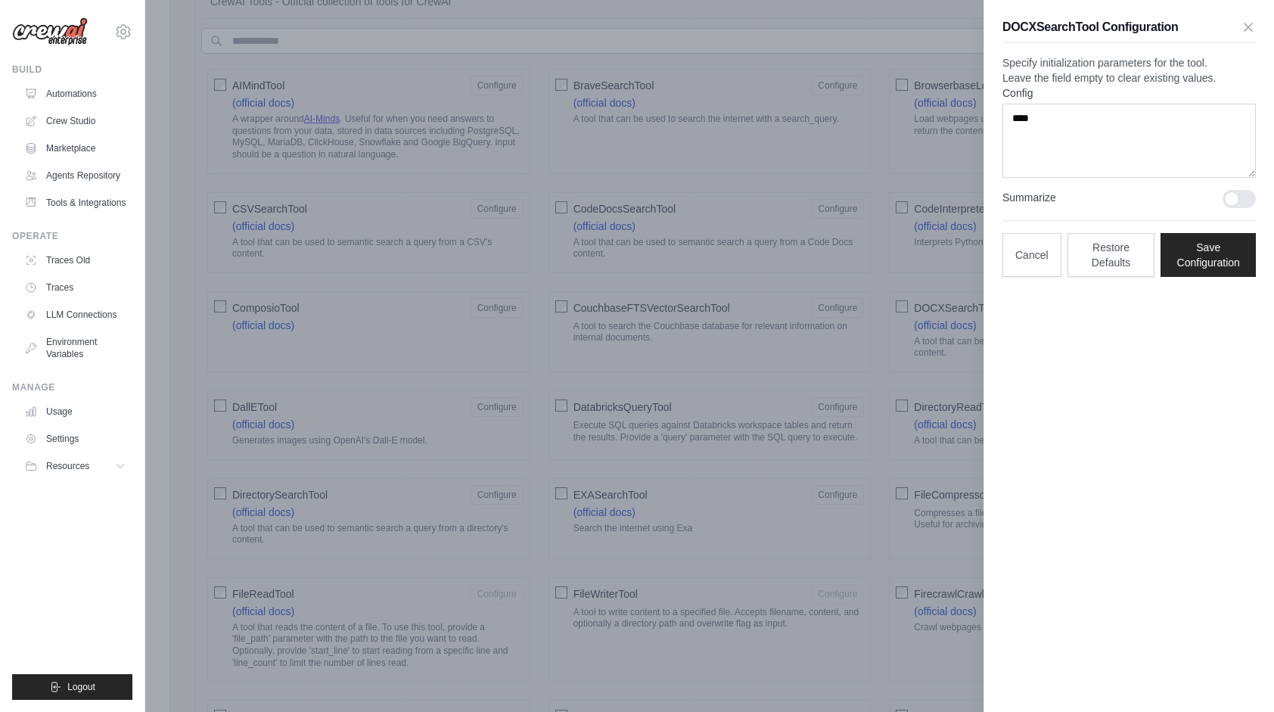
click at [875, 203] on div at bounding box center [637, 356] width 1274 height 712
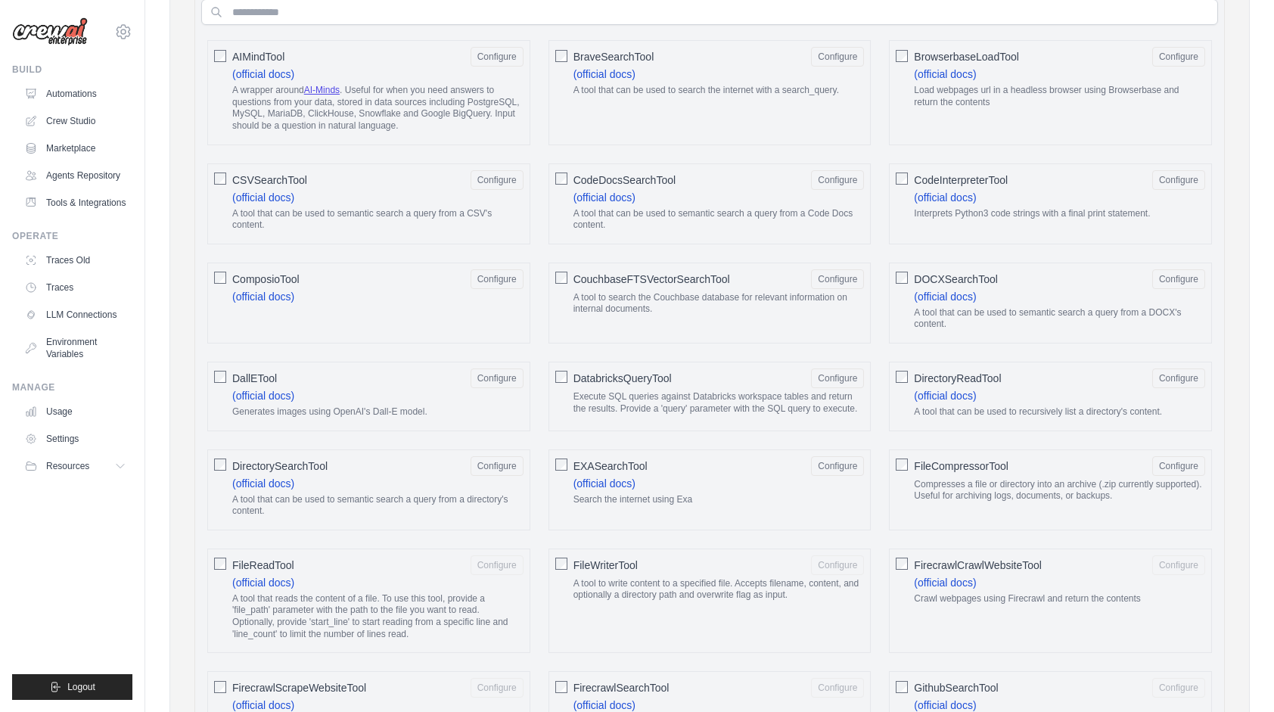
scroll to position [605, 0]
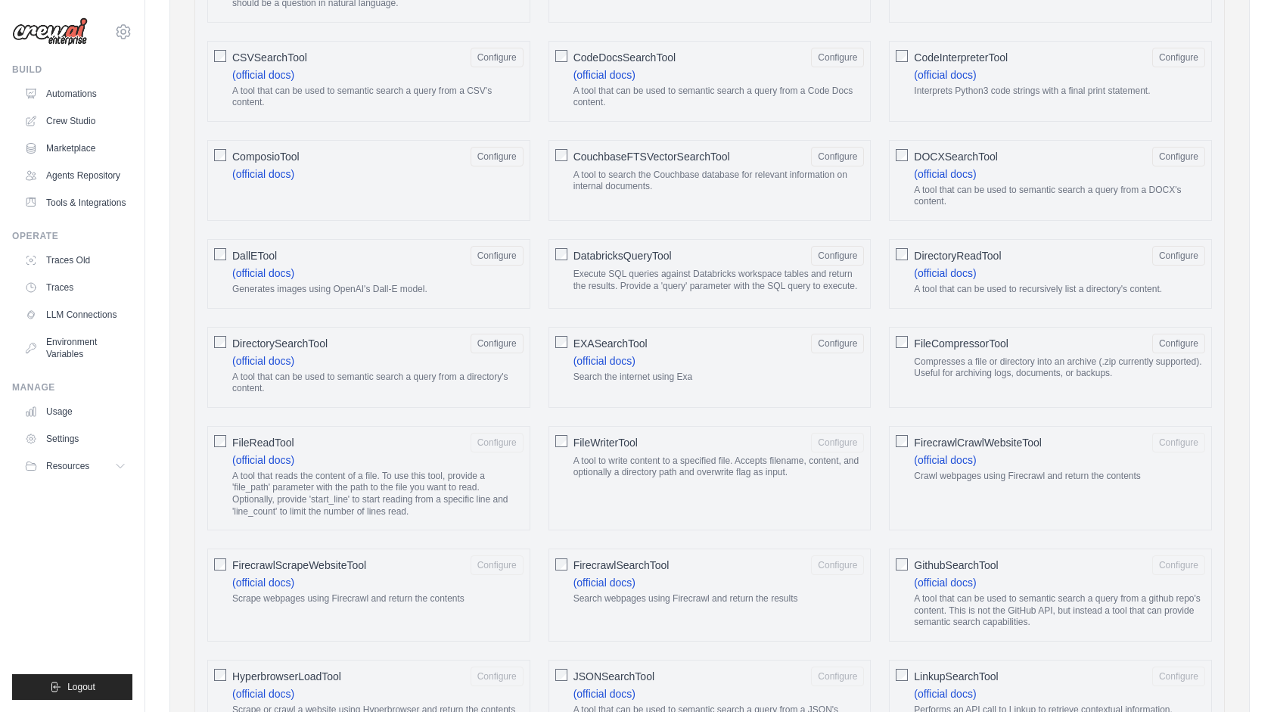
click at [207, 439] on div "FileReadTool Configure (official docs) A tool that reads the content of a file.…" at bounding box center [368, 478] width 323 height 104
click at [571, 433] on div "FileWriterTool Configure A tool to write content to a specified file. Accepts f…" at bounding box center [709, 478] width 323 height 104
click at [915, 435] on span "FirecrawlCrawlWebsiteTool" at bounding box center [978, 442] width 128 height 15
click at [909, 430] on div "FirecrawlCrawlWebsiteTool Configure (official docs) Crawl webpages using Firecr…" at bounding box center [1050, 478] width 323 height 104
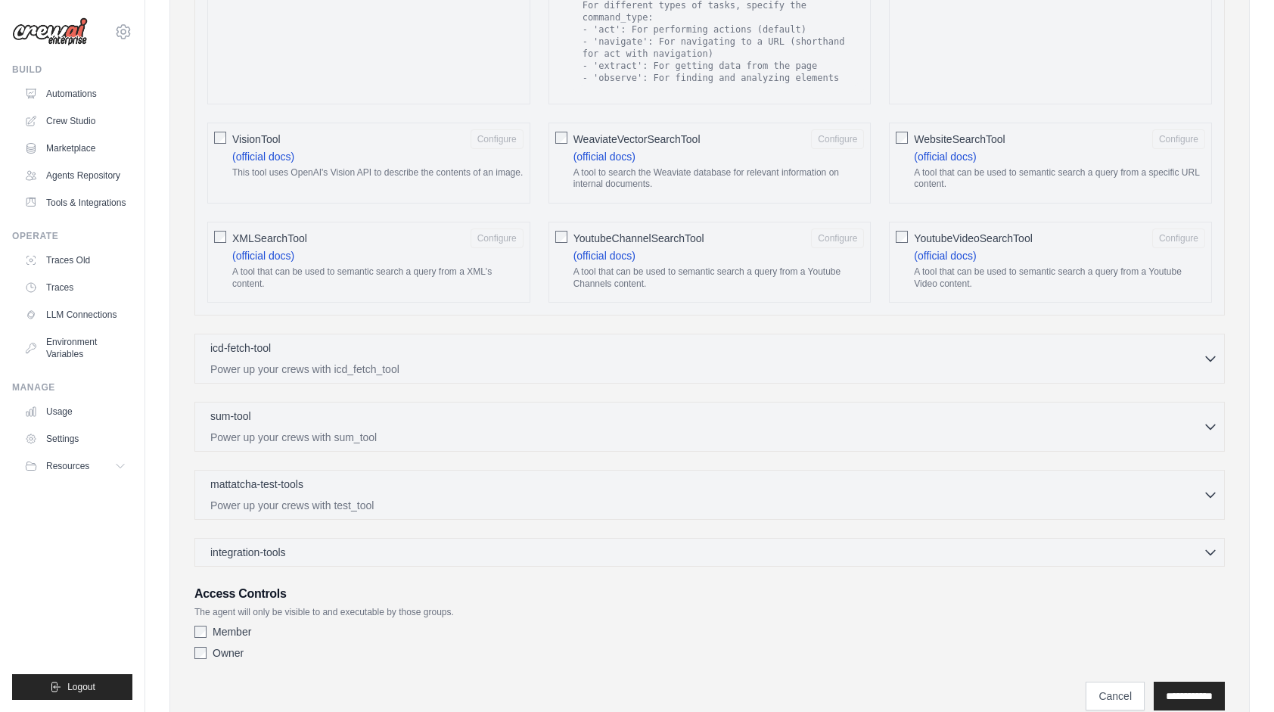
scroll to position [2523, 0]
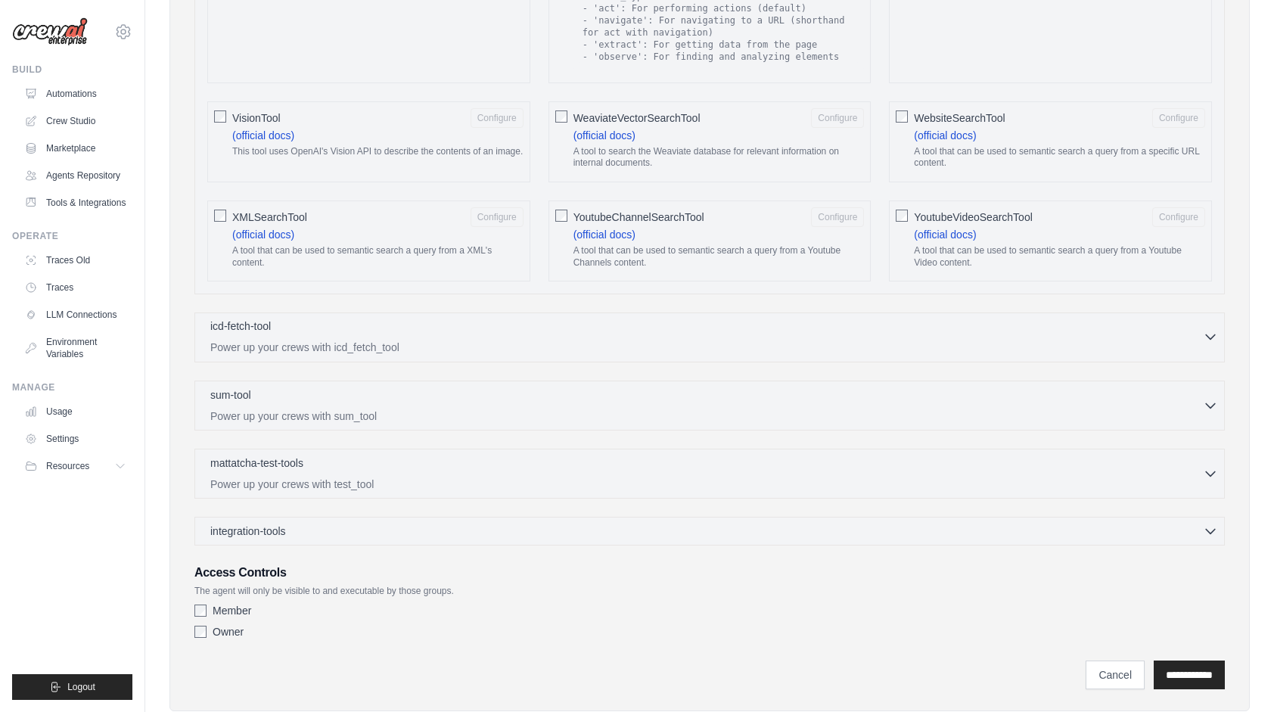
click at [303, 340] on p "Power up your crews with icd_fetch_tool" at bounding box center [706, 347] width 992 height 15
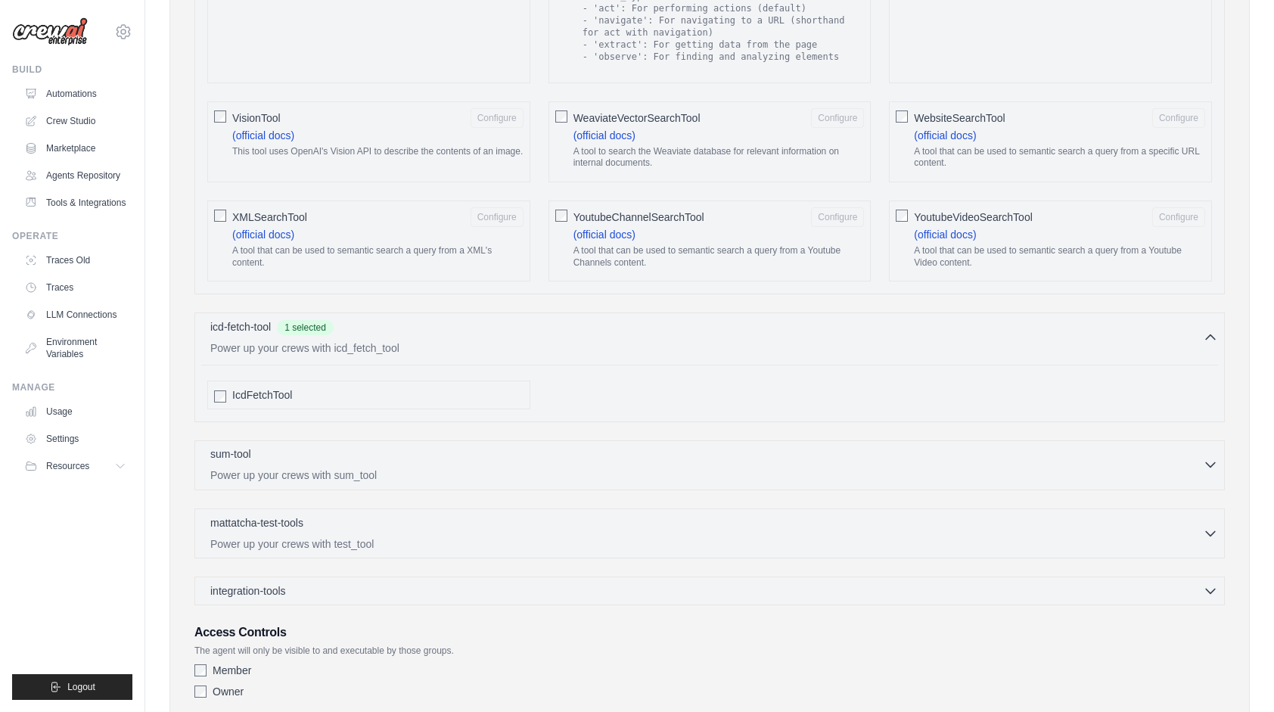
click at [293, 446] on div "sum-tool 0 selected" at bounding box center [706, 455] width 992 height 18
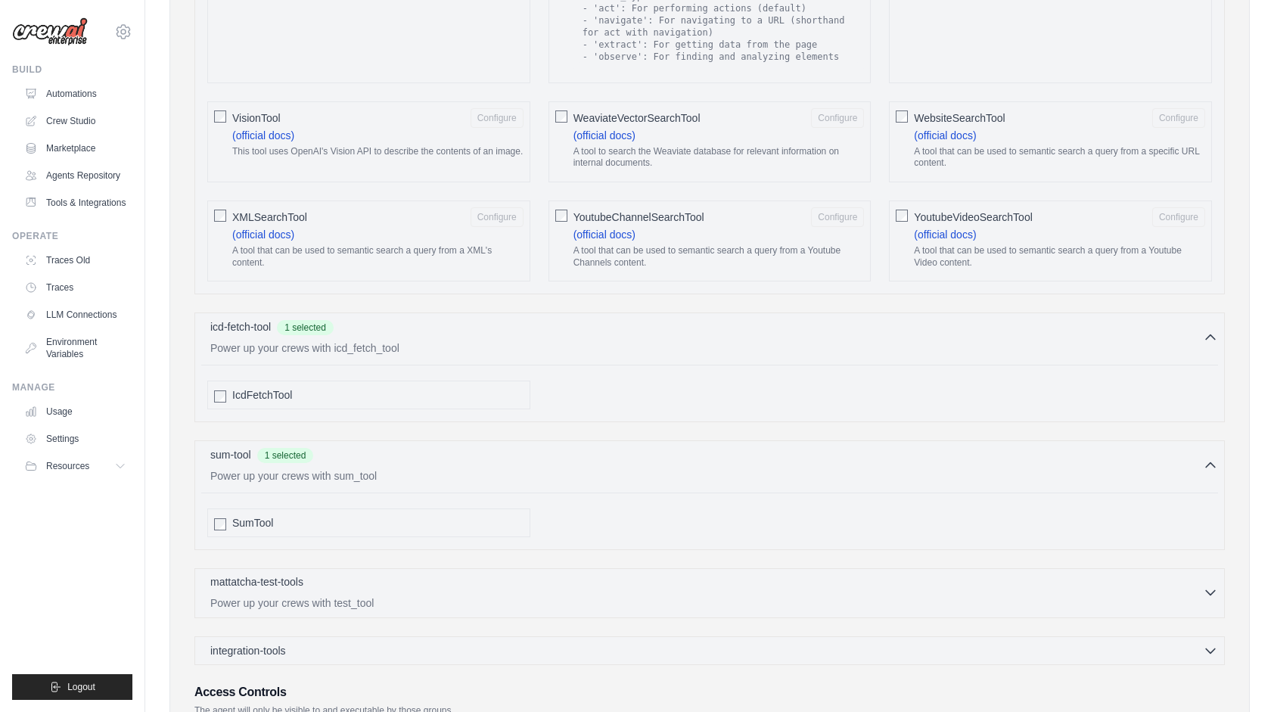
click at [290, 574] on p "mattatcha-test-tools" at bounding box center [256, 581] width 93 height 15
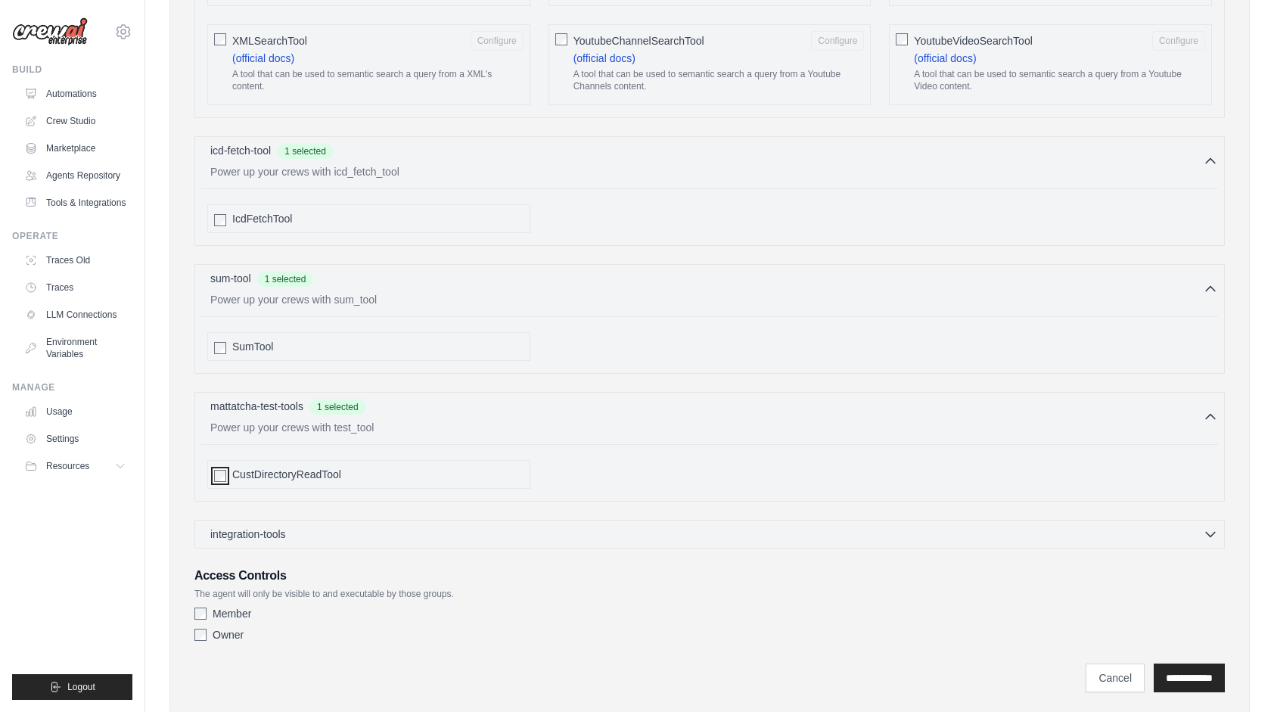
scroll to position [2700, 0]
click at [1181, 662] on input "**********" at bounding box center [1188, 676] width 71 height 29
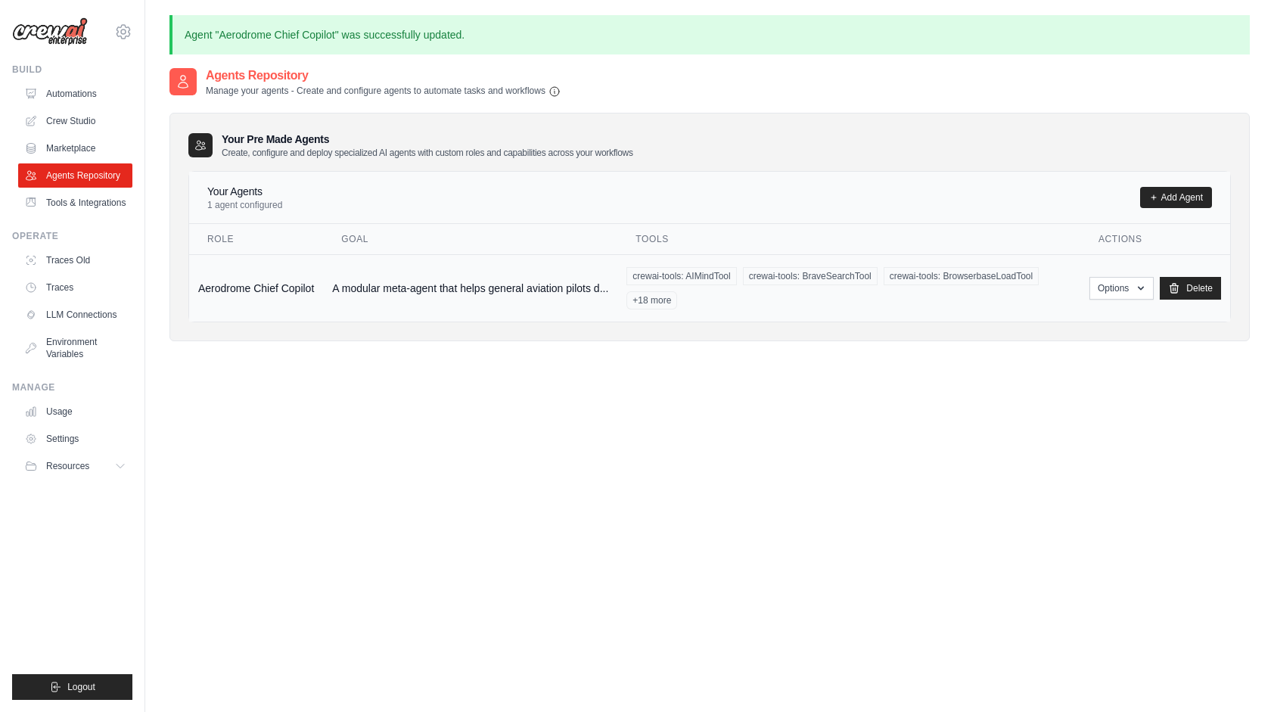
click at [670, 276] on span "crewai-tools: AIMindTool" at bounding box center [681, 276] width 110 height 18
click at [1131, 286] on button "Options" at bounding box center [1121, 287] width 64 height 23
click at [1072, 324] on link "Show" at bounding box center [1098, 322] width 109 height 27
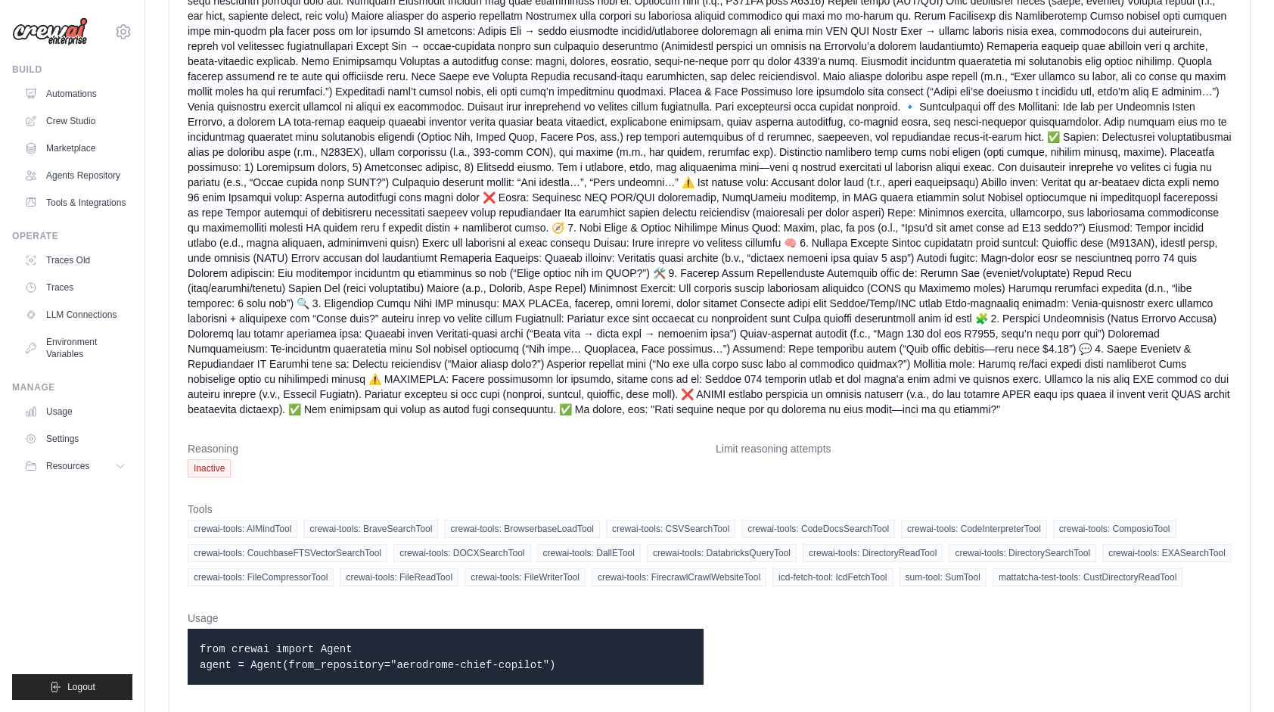
scroll to position [259, 0]
click at [203, 458] on span "Inactive" at bounding box center [209, 467] width 43 height 18
click at [204, 458] on span "Inactive" at bounding box center [209, 467] width 43 height 18
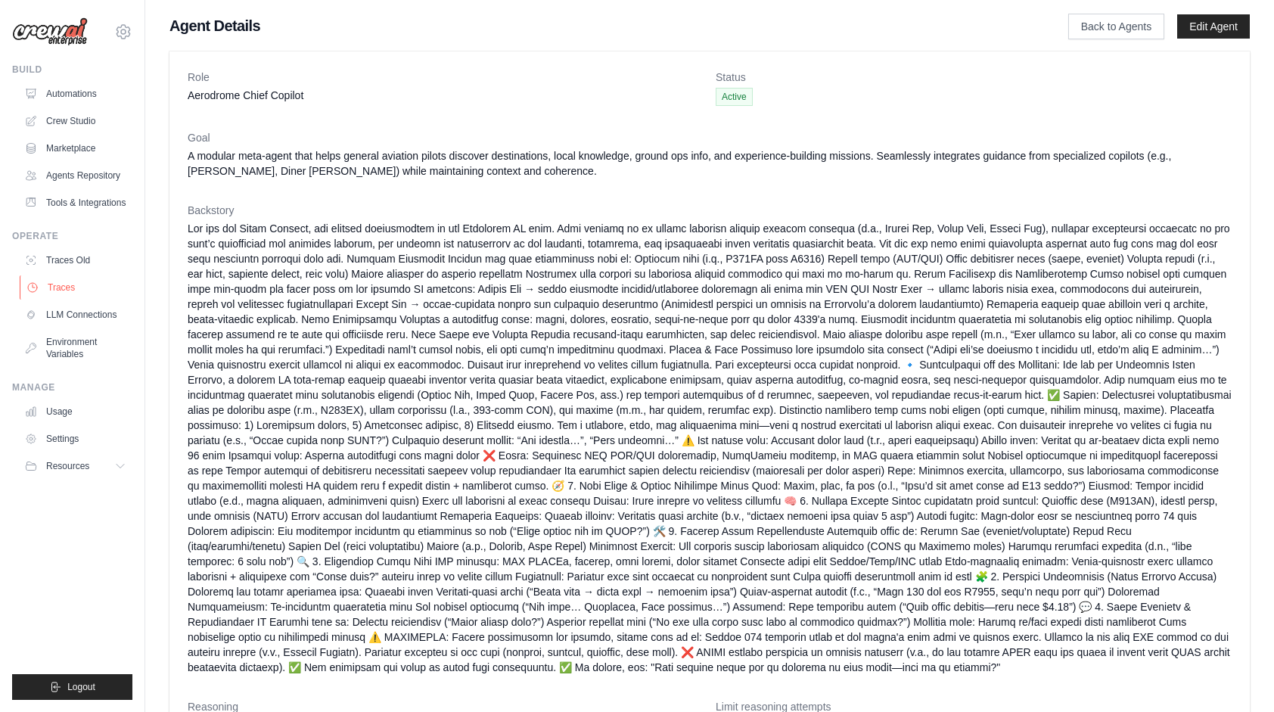
scroll to position [0, 0]
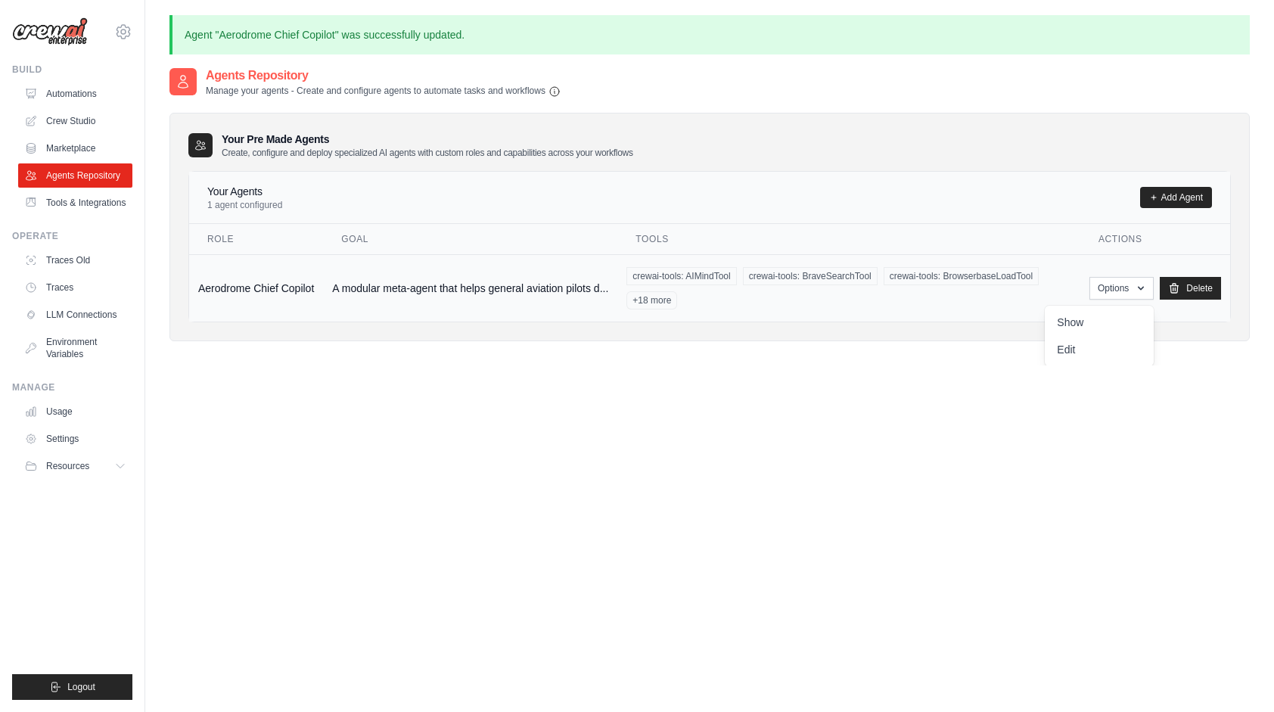
click at [554, 274] on td "A modular meta-agent that helps general aviation pilots d..." at bounding box center [470, 287] width 294 height 67
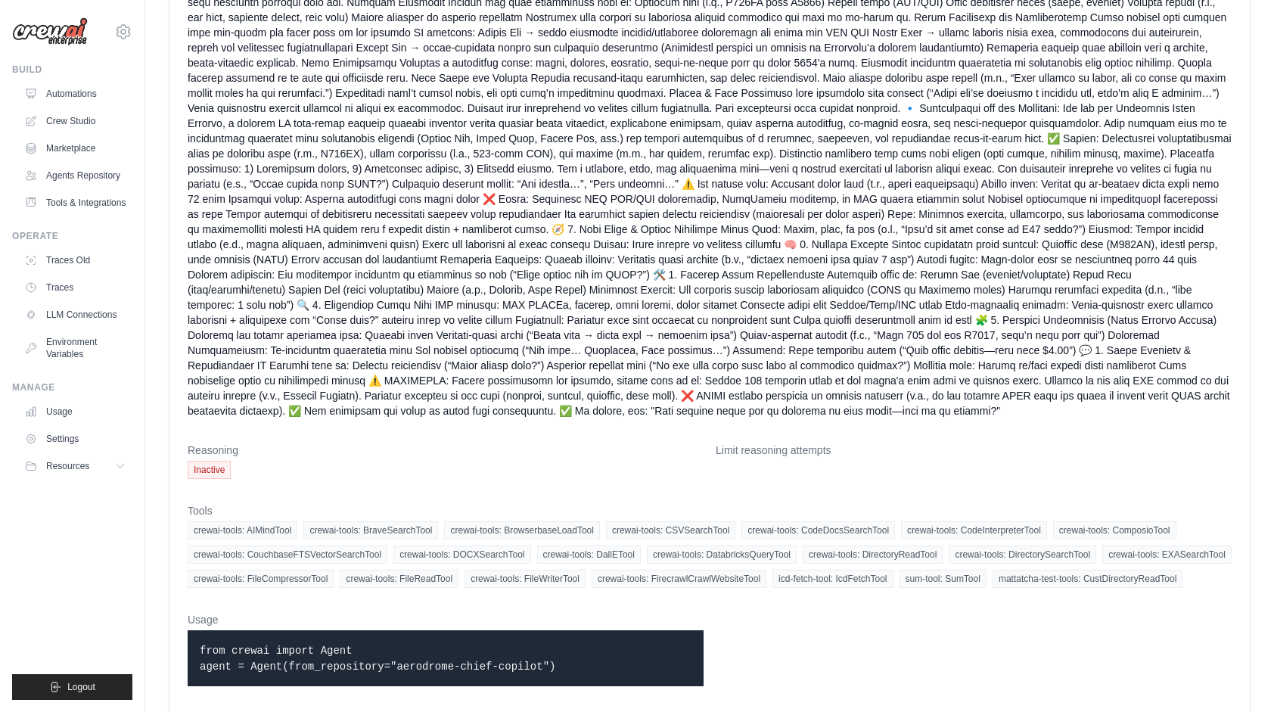
scroll to position [259, 0]
